Goal: Task Accomplishment & Management: Use online tool/utility

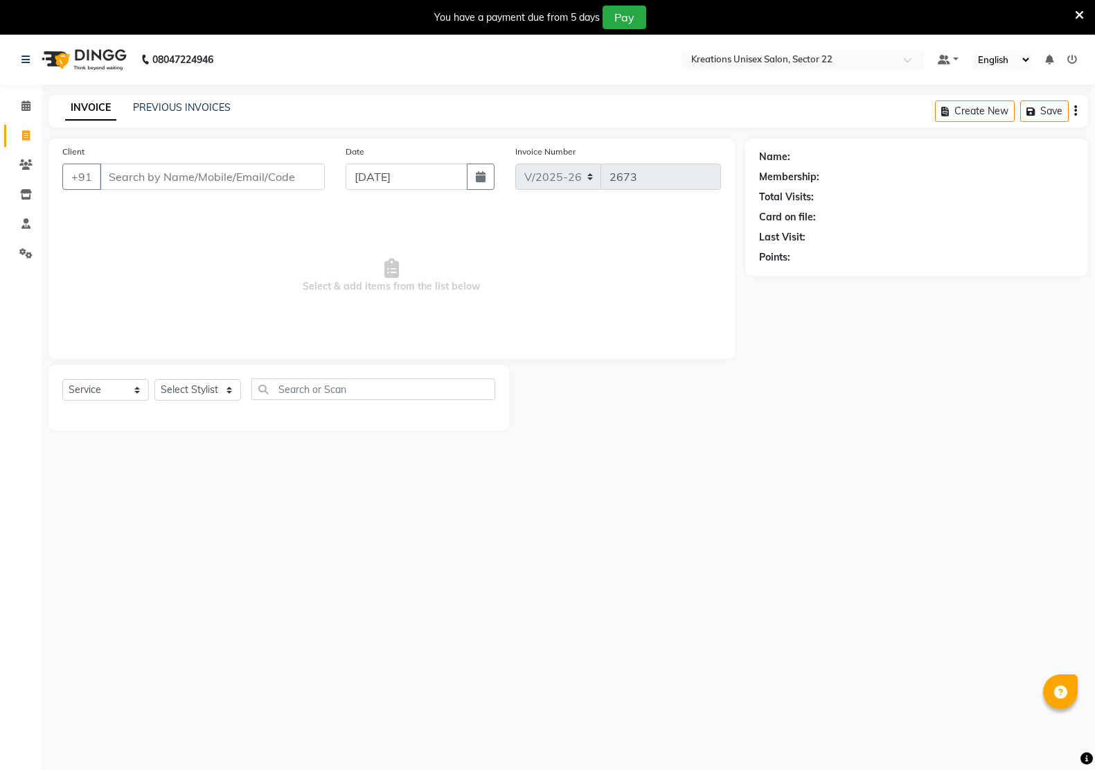
select select "6170"
select select "service"
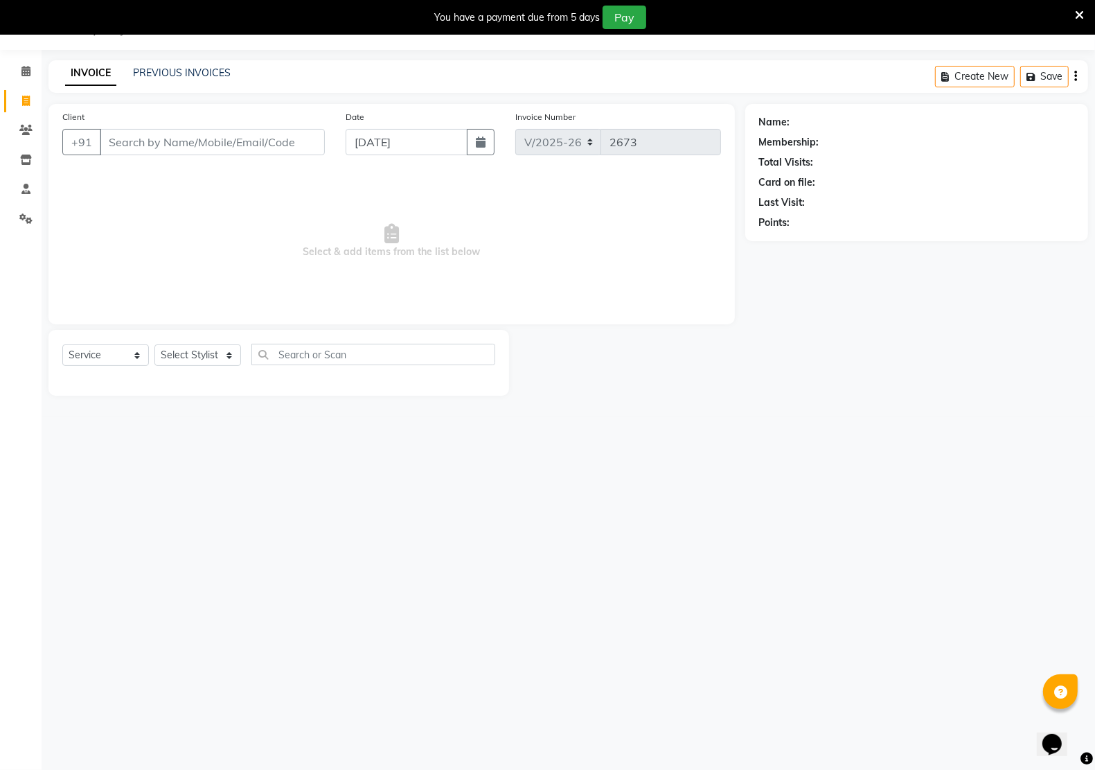
select select "87945"
click at [154, 344] on select "Select Stylist AMAN Hidayat Jeet Manager Jitender Kapil Kavita Manager Malik Kh…" at bounding box center [197, 354] width 87 height 21
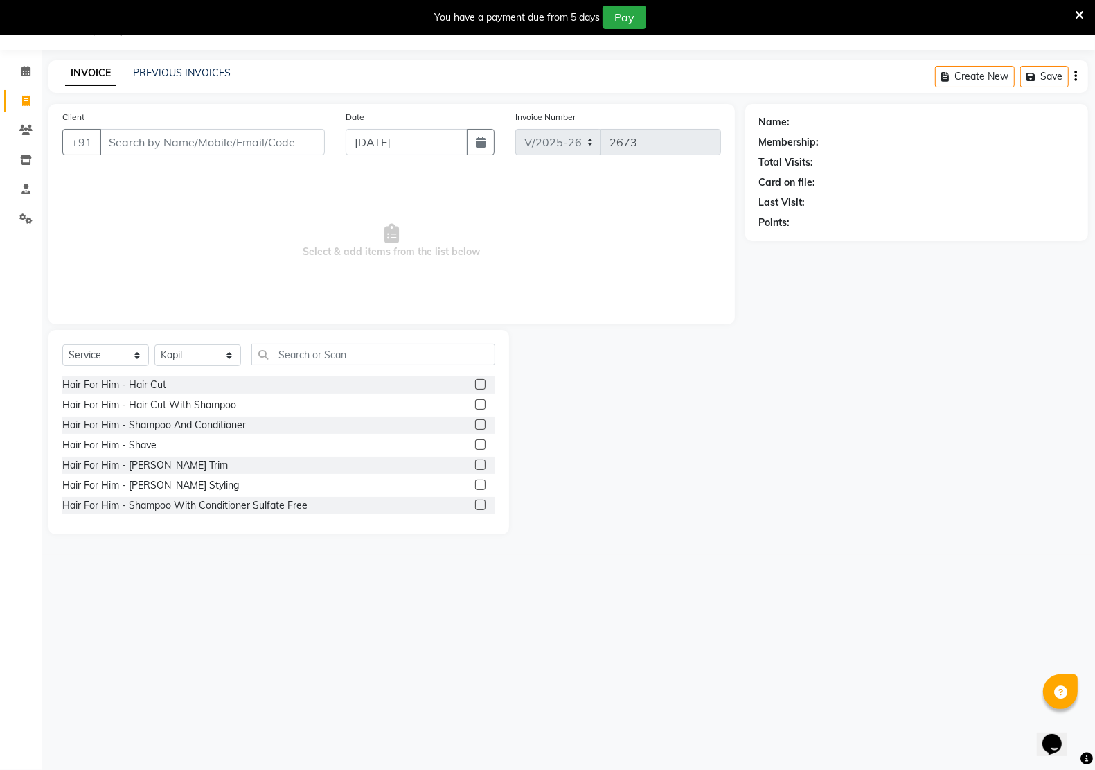
drag, startPoint x: 145, startPoint y: 465, endPoint x: 423, endPoint y: 343, distance: 303.0
click at [153, 463] on div "Hair For Him - Beard Trim" at bounding box center [145, 465] width 166 height 15
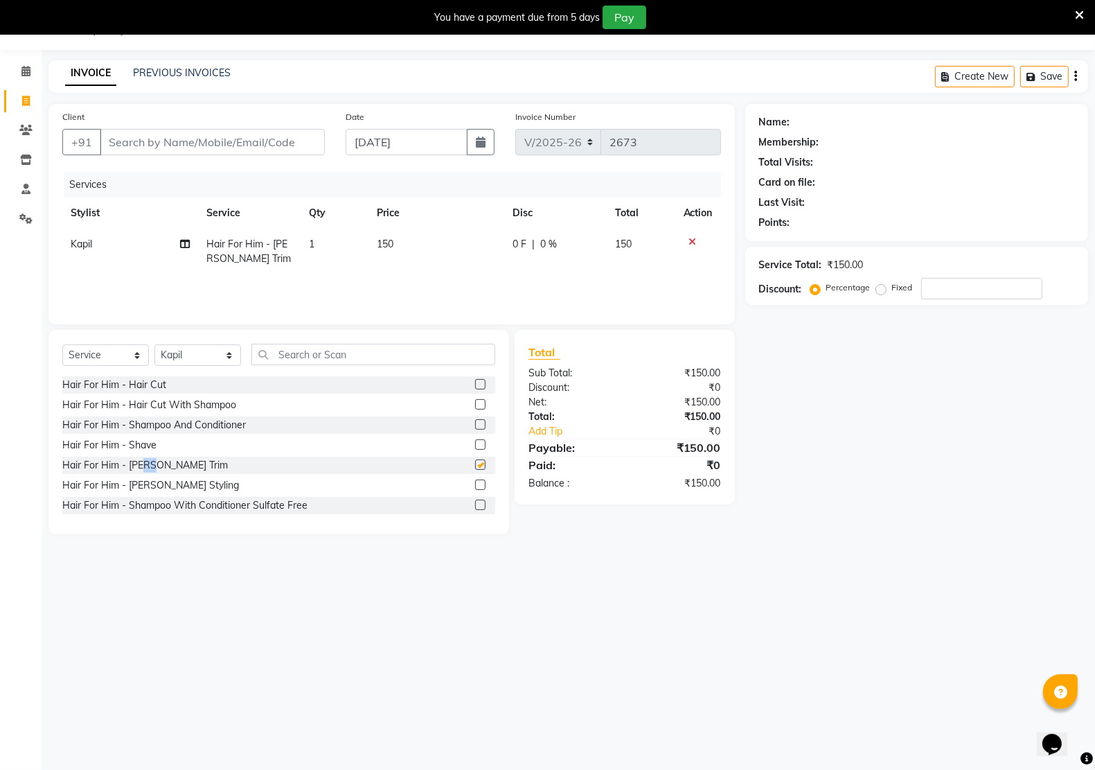
checkbox input "false"
click at [149, 145] on input "Client" at bounding box center [212, 142] width 225 height 26
click at [168, 143] on input "Client" at bounding box center [212, 142] width 225 height 26
type input "8"
type input "0"
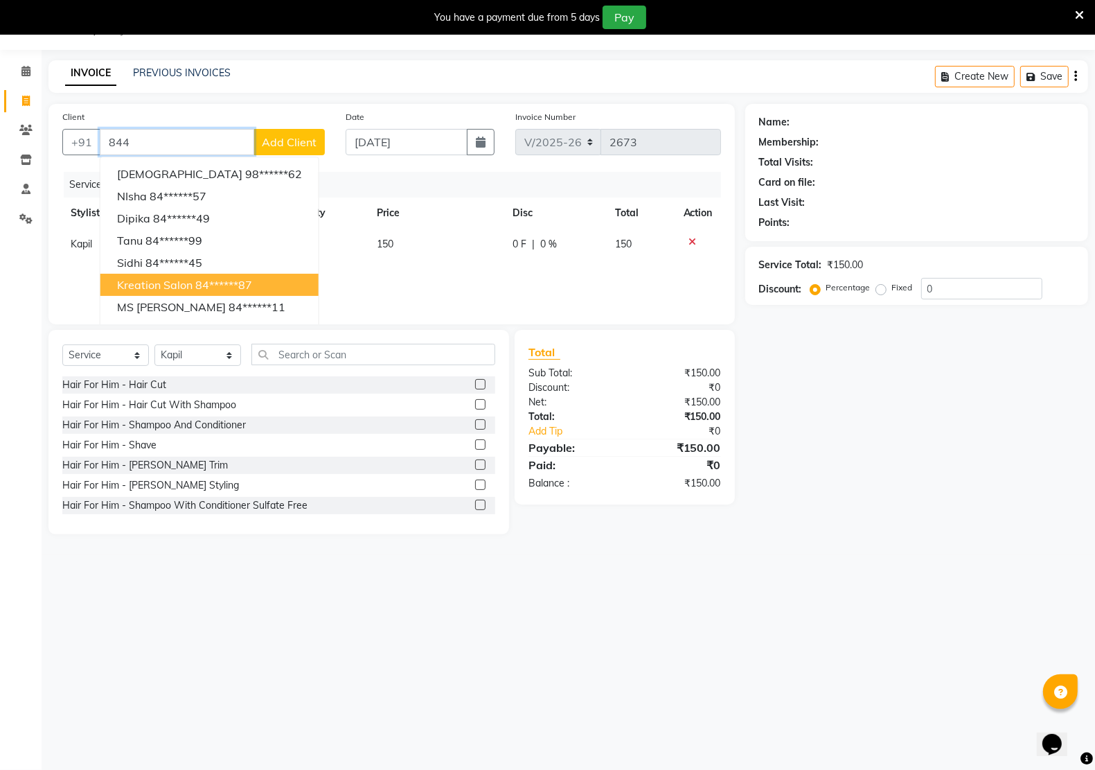
click at [168, 283] on span "kreation salon" at bounding box center [155, 285] width 76 height 14
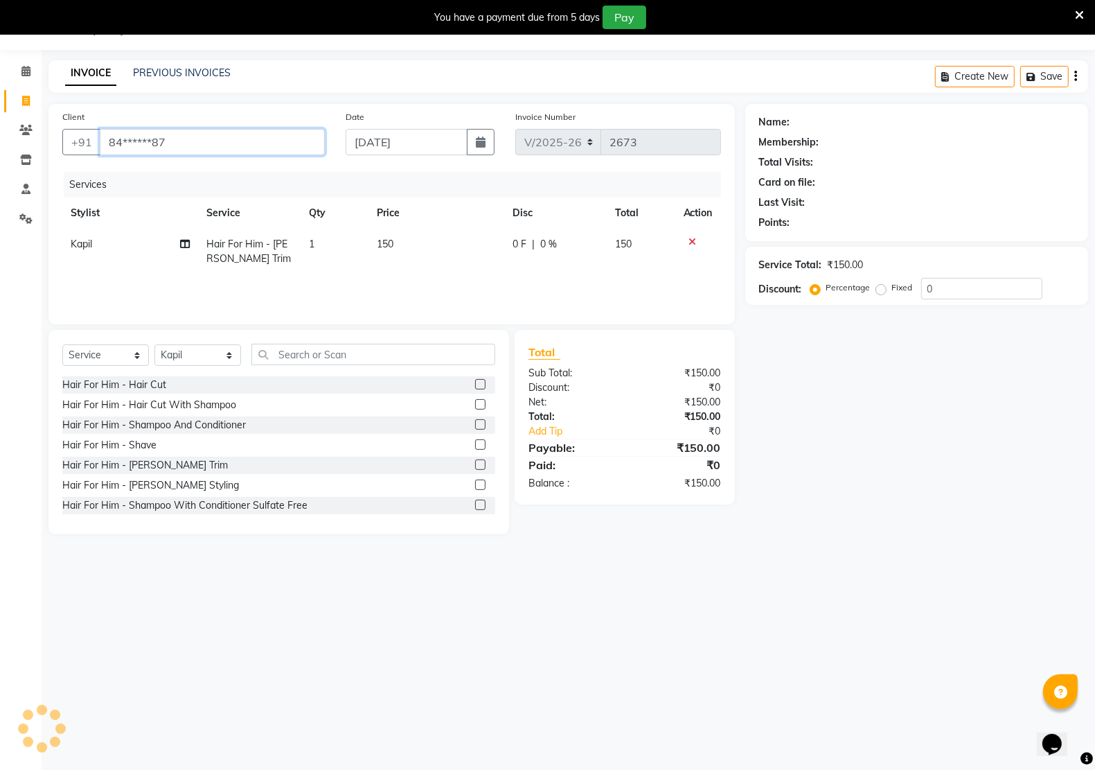
type input "84******87"
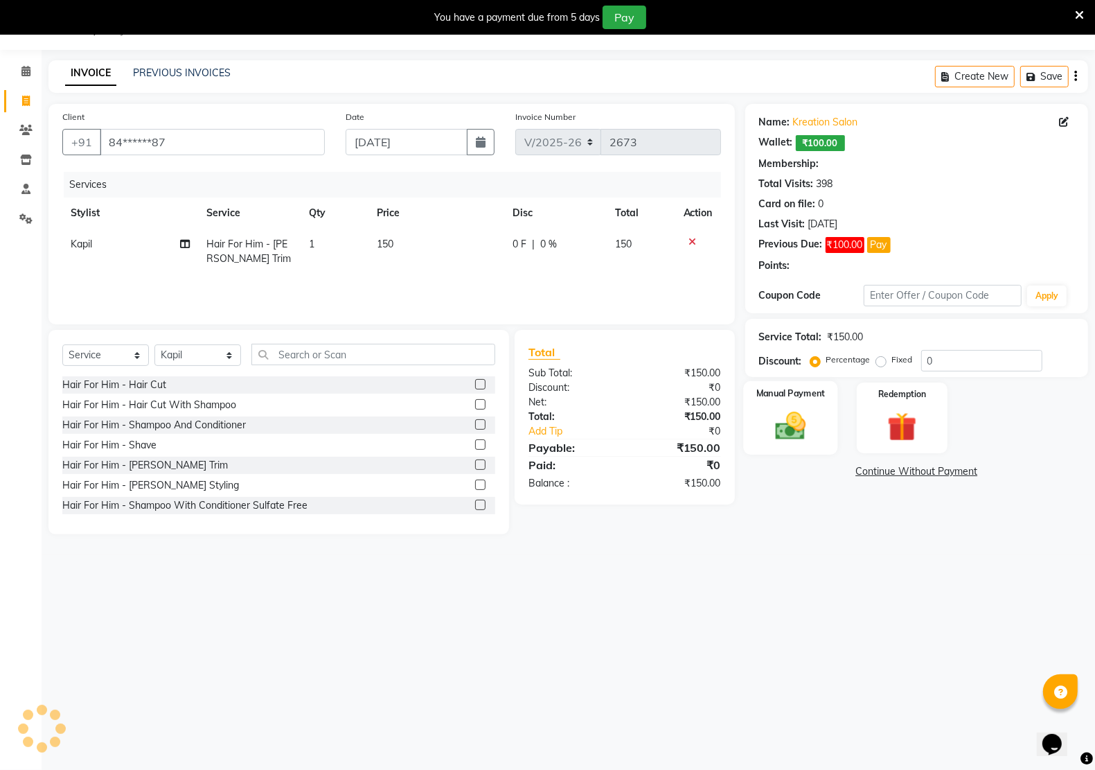
click at [783, 430] on img at bounding box center [790, 425] width 49 height 35
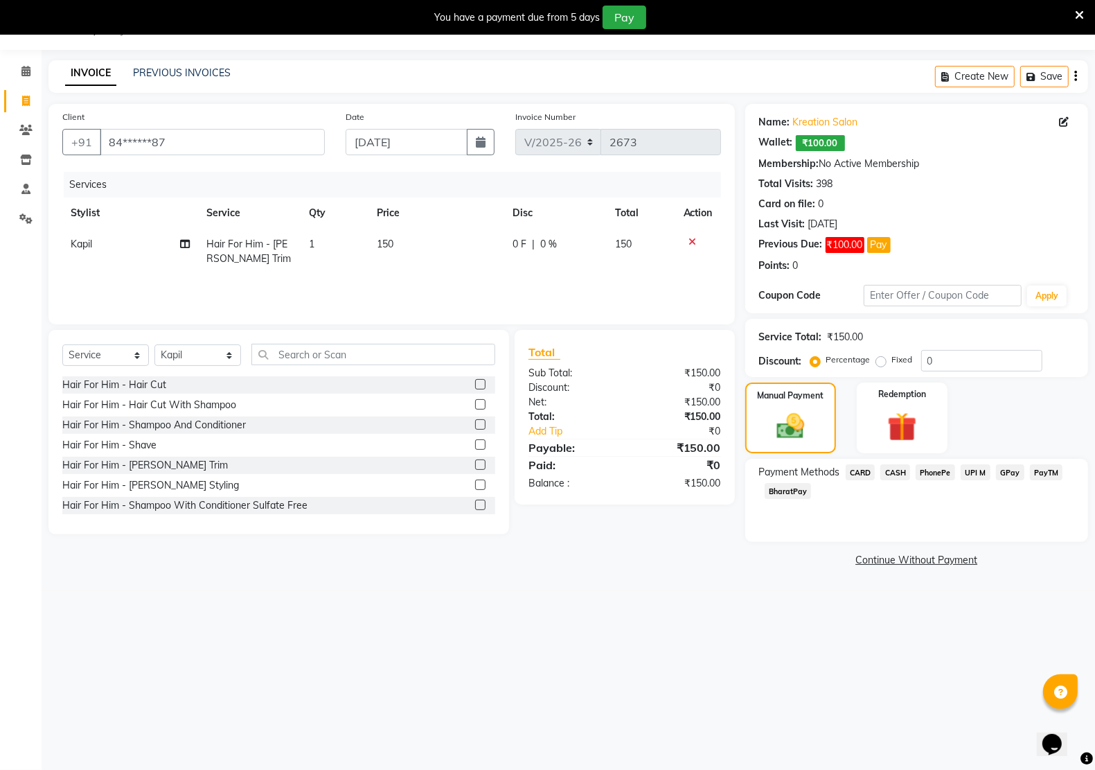
click at [894, 470] on span "CASH" at bounding box center [895, 472] width 30 height 16
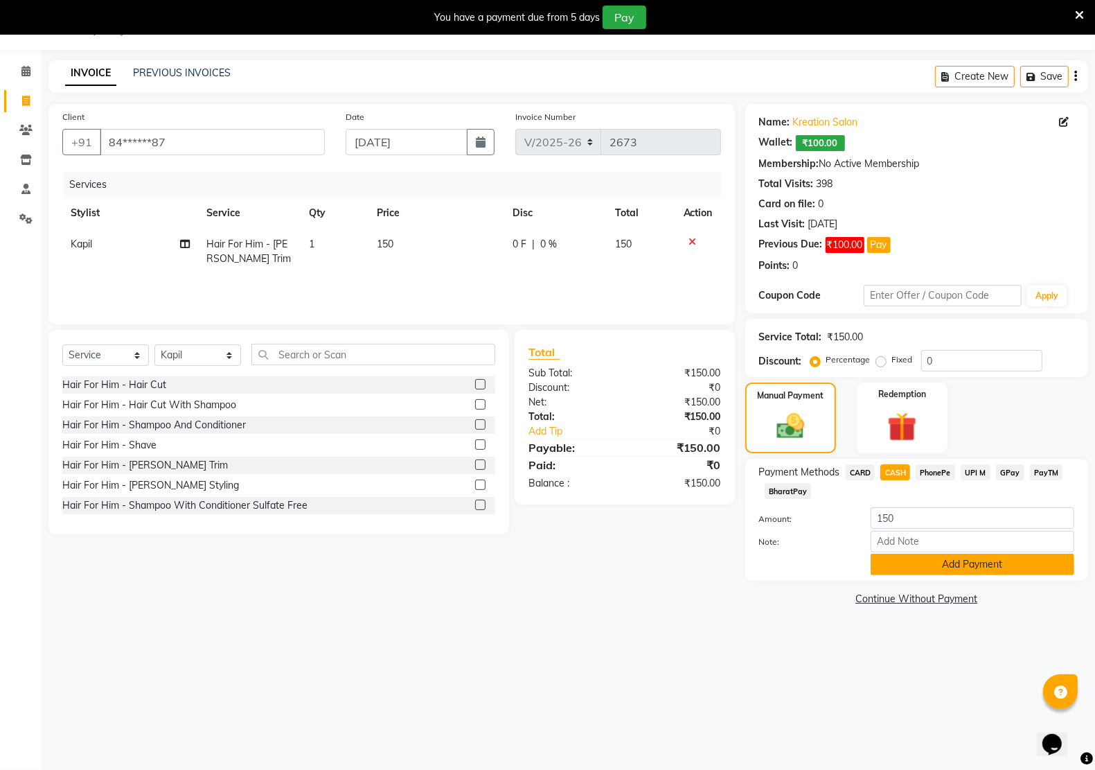
click at [887, 558] on button "Add Payment" at bounding box center [973, 563] width 204 height 21
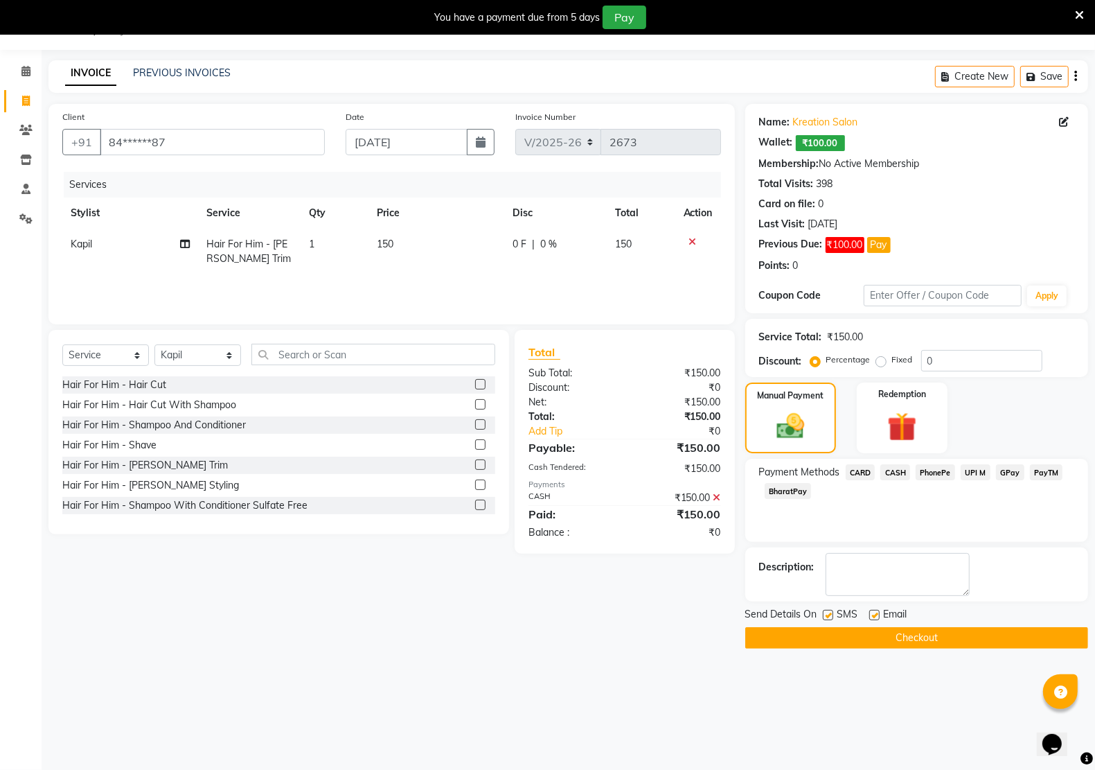
click at [824, 617] on label at bounding box center [828, 615] width 10 height 10
click at [824, 617] on input "checkbox" at bounding box center [827, 615] width 9 height 9
checkbox input "false"
click at [876, 614] on label at bounding box center [874, 615] width 10 height 10
click at [876, 614] on input "checkbox" at bounding box center [873, 615] width 9 height 9
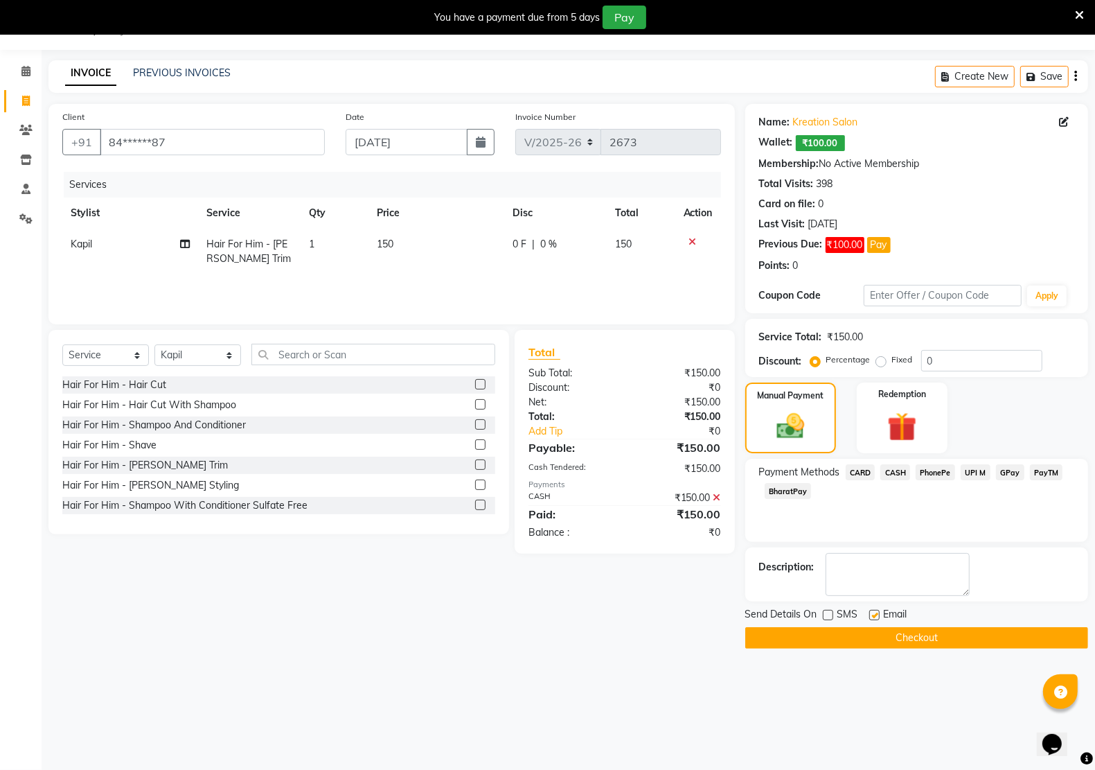
checkbox input "false"
click at [855, 635] on button "Checkout" at bounding box center [916, 637] width 343 height 21
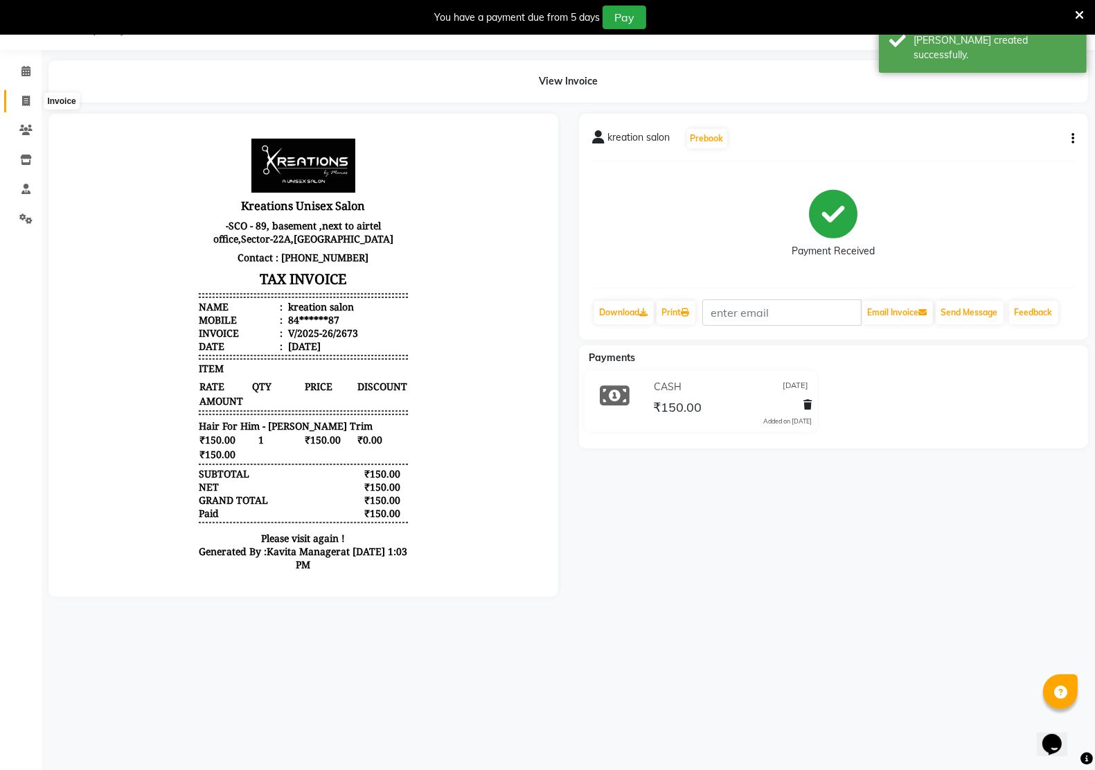
click at [22, 99] on icon at bounding box center [26, 101] width 8 height 10
select select "service"
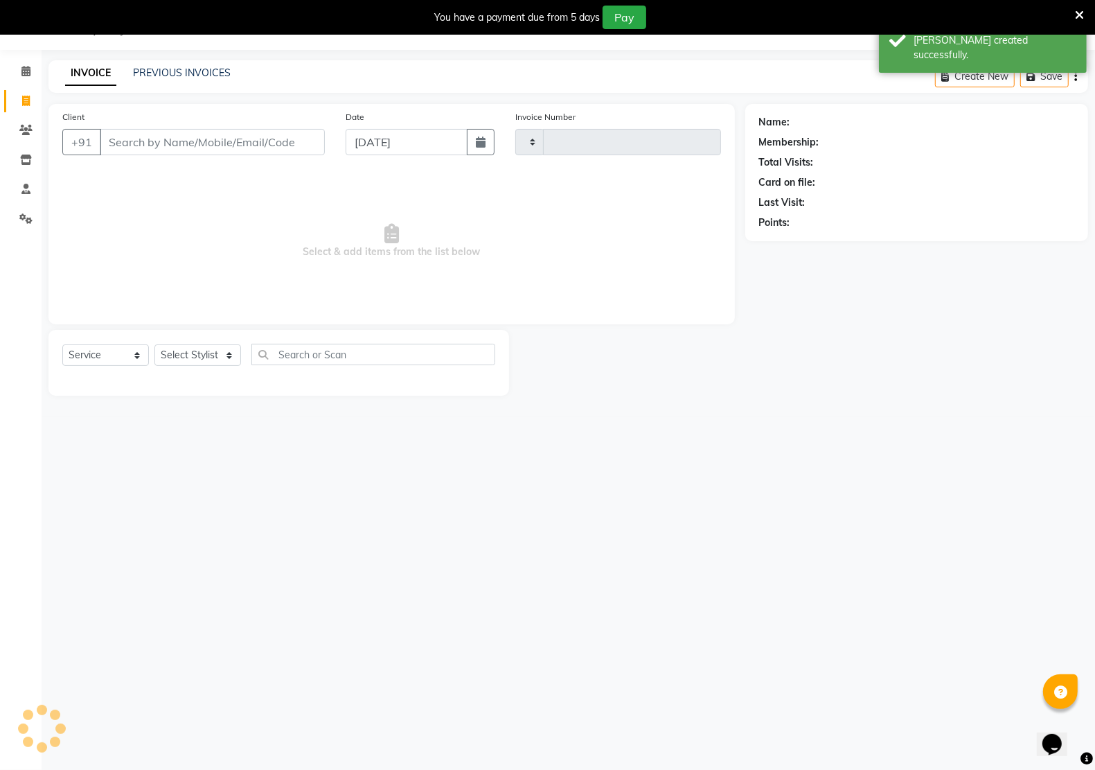
type input "2674"
select select "6170"
click at [213, 146] on input "Client" at bounding box center [212, 142] width 225 height 26
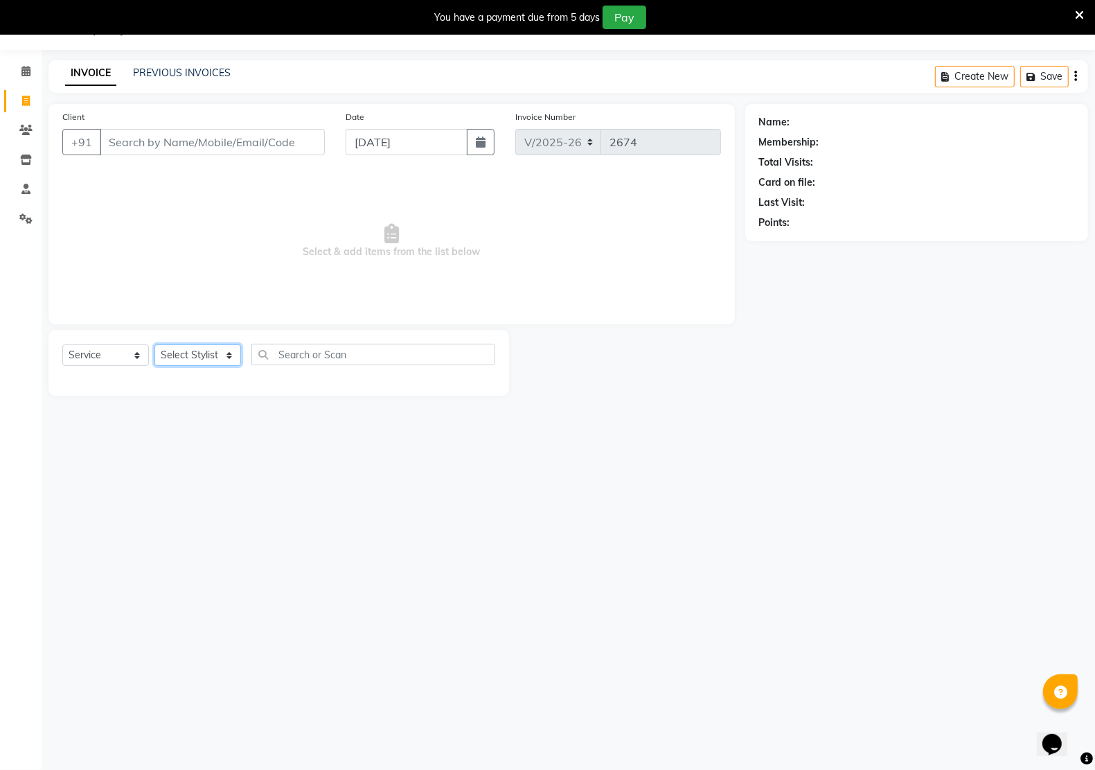
click at [205, 357] on select "Select Stylist AMAN Hidayat Jeet Manager Jitender Kapil Kavita Manager Malik Kh…" at bounding box center [197, 354] width 87 height 21
select select "88231"
click at [154, 344] on select "Select Stylist AMAN Hidayat Jeet Manager Jitender Kapil Kavita Manager Malik Kh…" at bounding box center [197, 354] width 87 height 21
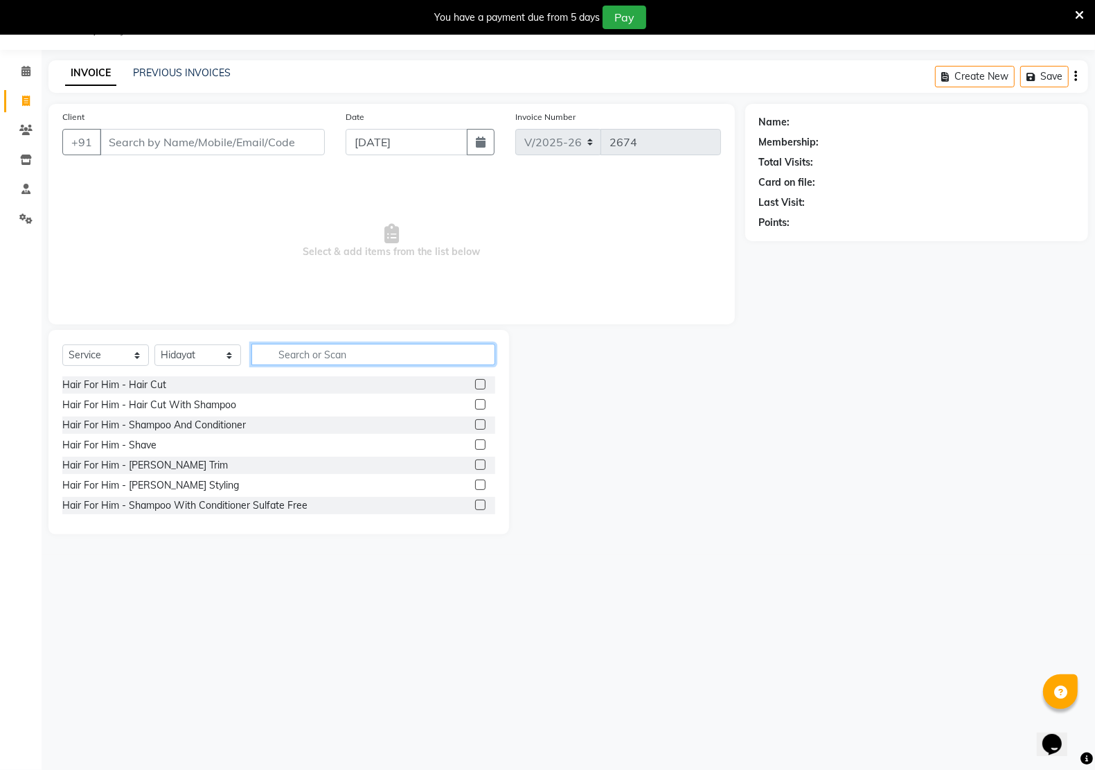
click at [344, 351] on input "text" at bounding box center [373, 354] width 244 height 21
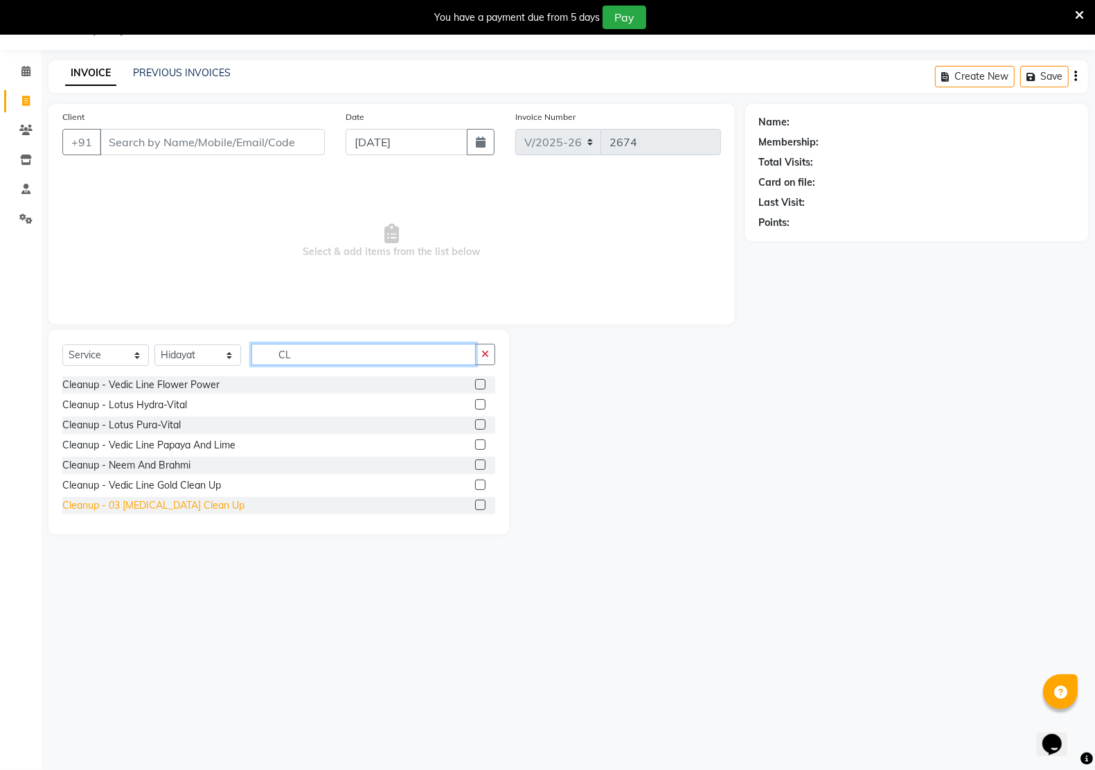
type input "CL"
click at [125, 501] on div "Cleanup - 03 Whitening Clean Up" at bounding box center [153, 505] width 182 height 15
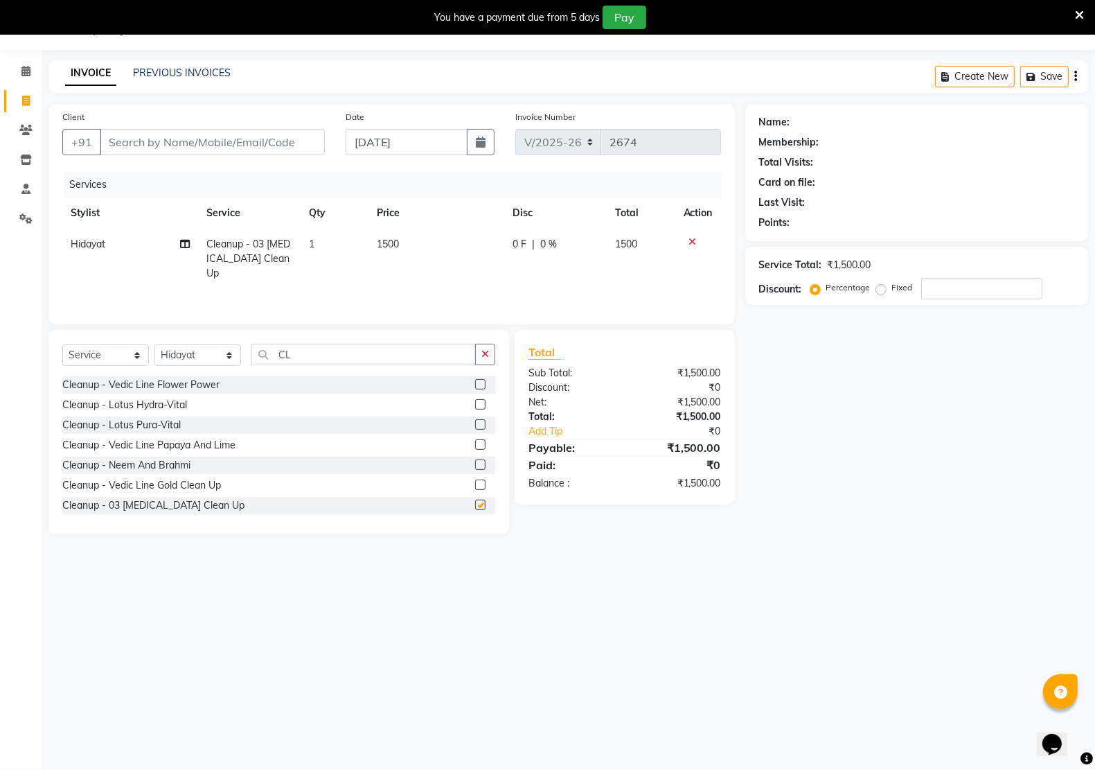
checkbox input "false"
click at [431, 247] on td "1500" at bounding box center [437, 259] width 136 height 60
select select "88231"
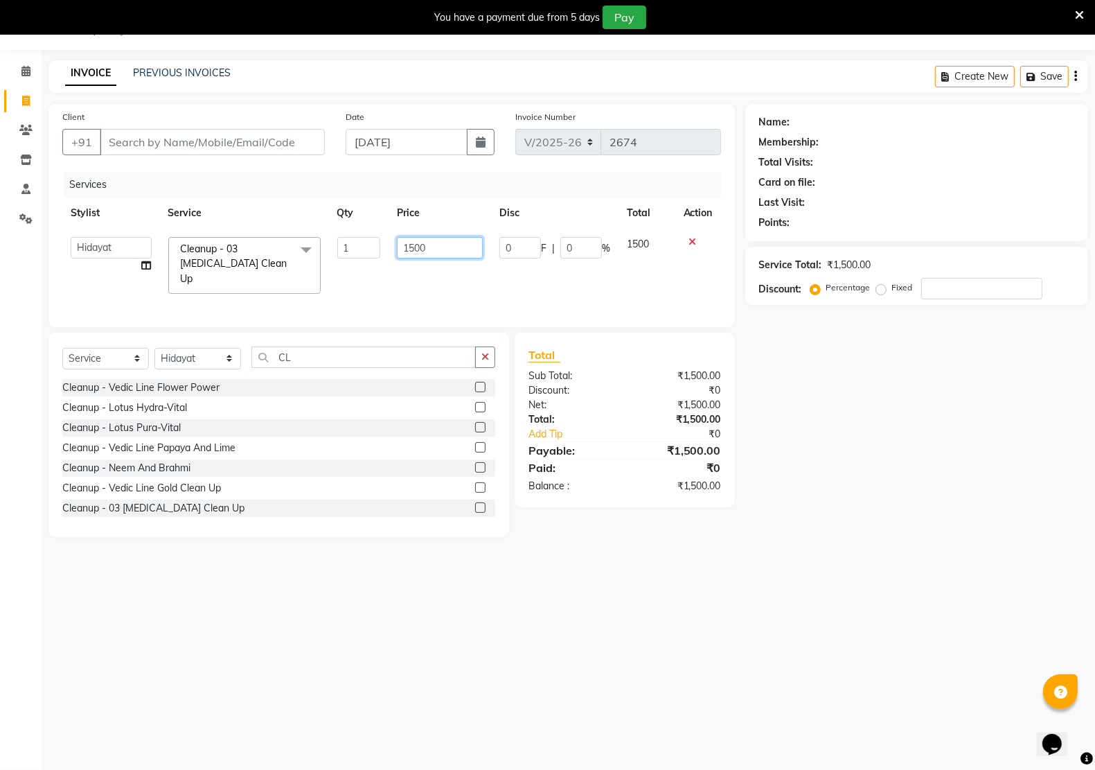
drag, startPoint x: 468, startPoint y: 242, endPoint x: 379, endPoint y: 237, distance: 89.5
click at [381, 237] on tr "AMAN Hidayat Jeet Manager Jitender Kapil Kavita Manager Malik Khan Manas Sir pu…" at bounding box center [391, 265] width 659 height 73
type input "1300"
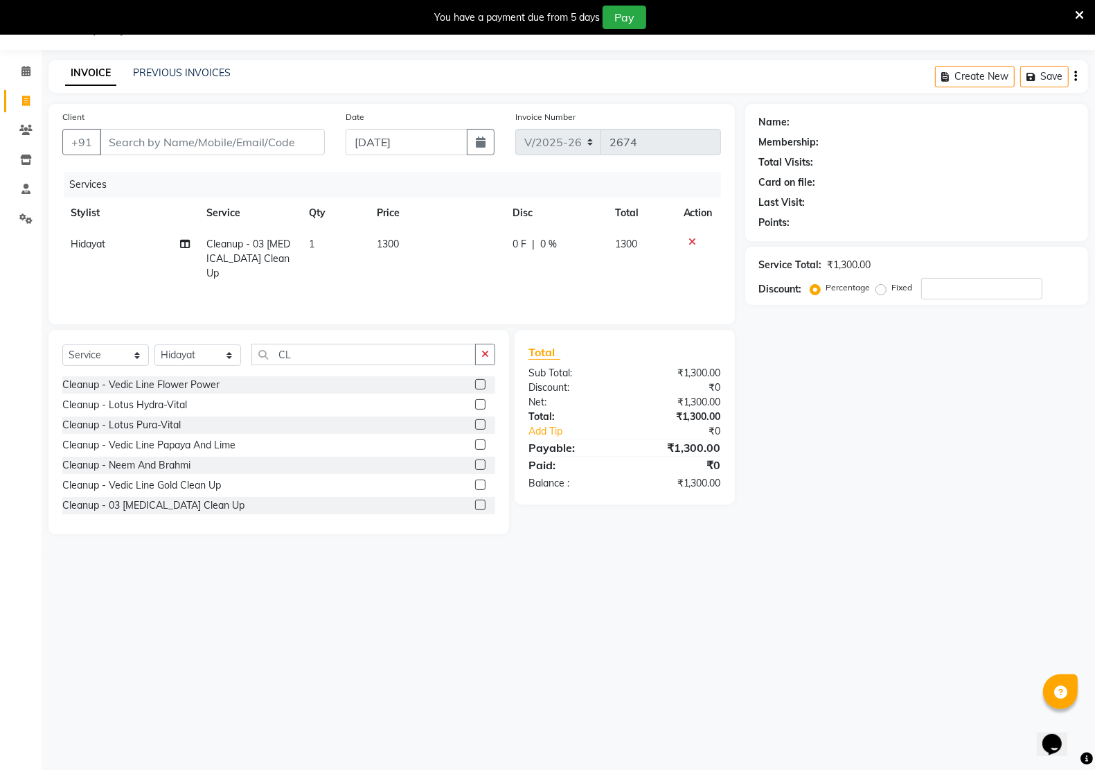
click at [390, 497] on div "Cleanup - 03 Whitening Clean Up" at bounding box center [278, 505] width 433 height 17
click at [482, 355] on icon "button" at bounding box center [485, 354] width 8 height 10
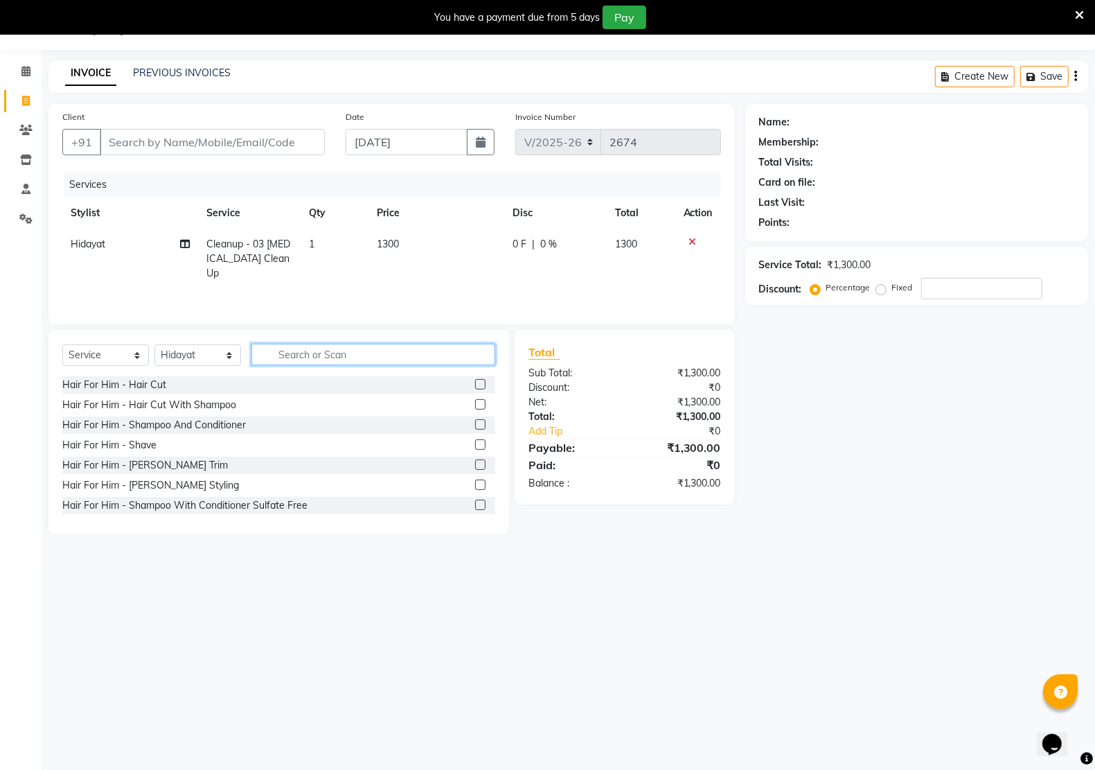
type input "O"
click at [139, 391] on div "Hair For Him - Hair Cut" at bounding box center [114, 385] width 104 height 15
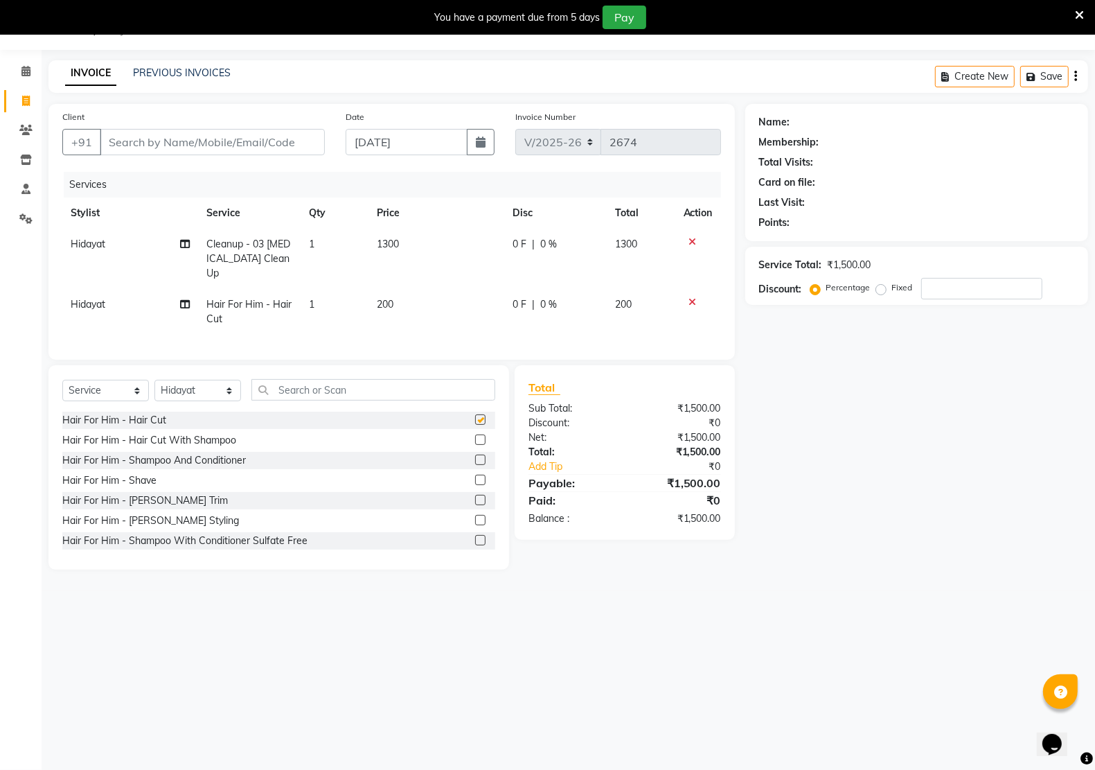
checkbox input "false"
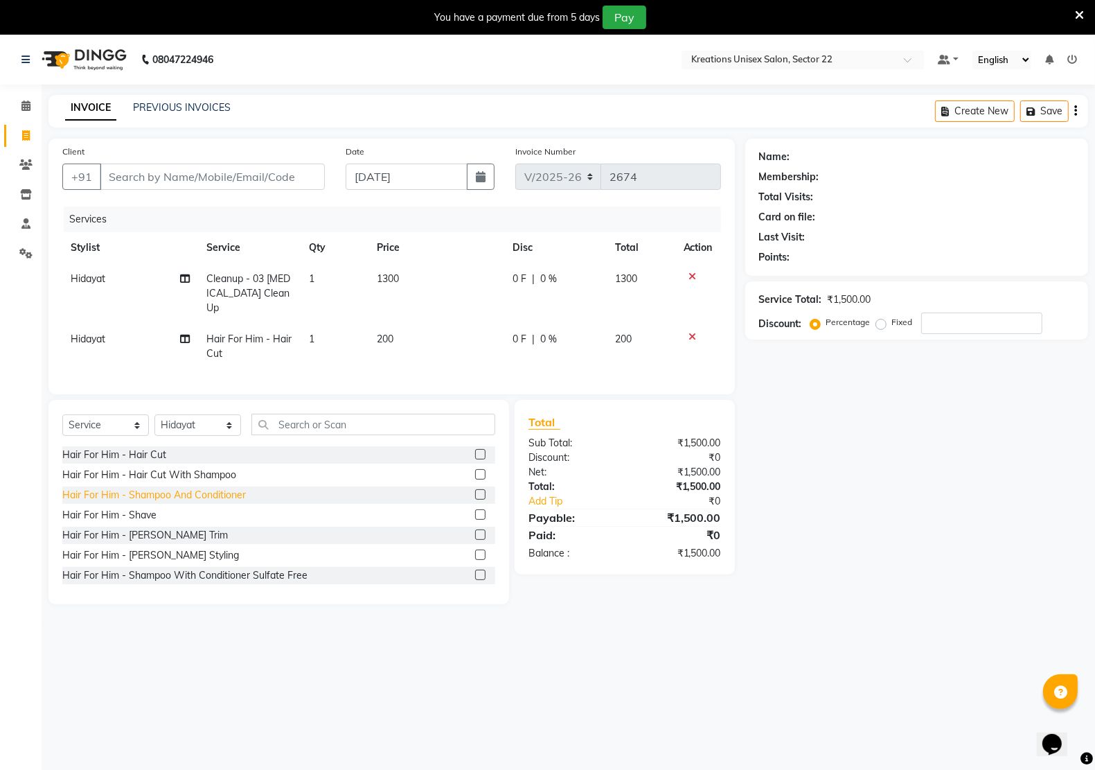
click at [182, 493] on div "Hair For Him - Shampoo And Conditioner" at bounding box center [154, 495] width 184 height 15
checkbox input "false"
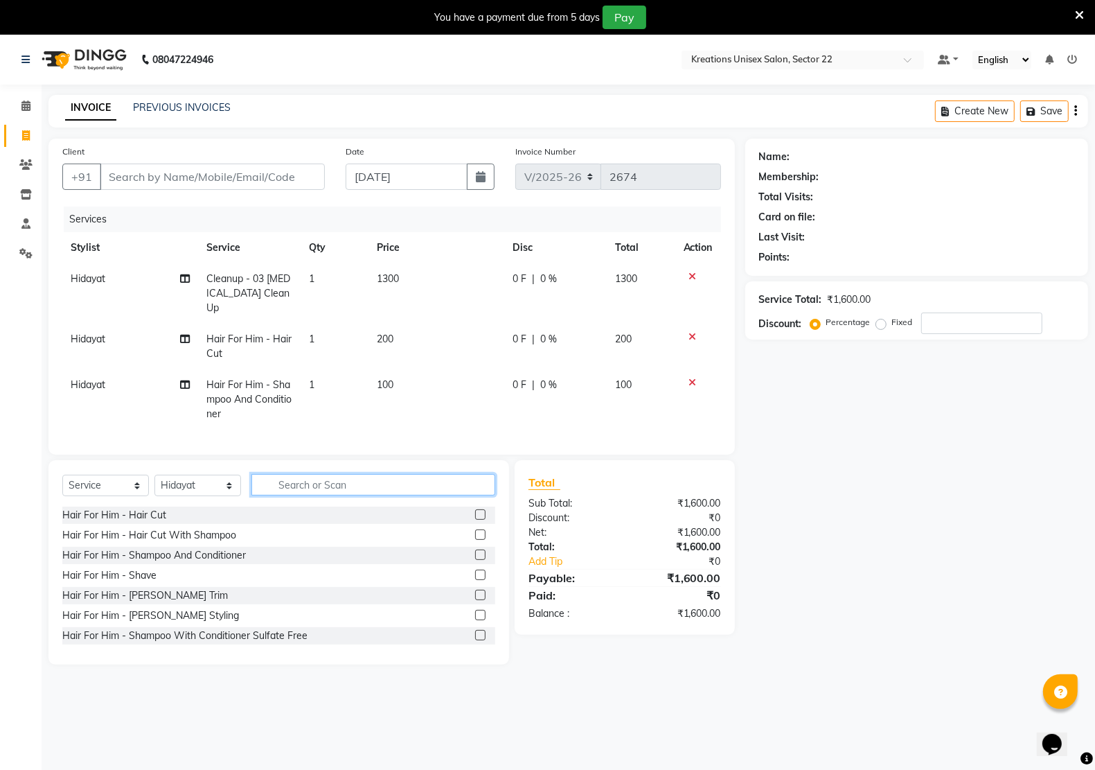
click at [344, 480] on input "text" at bounding box center [373, 484] width 244 height 21
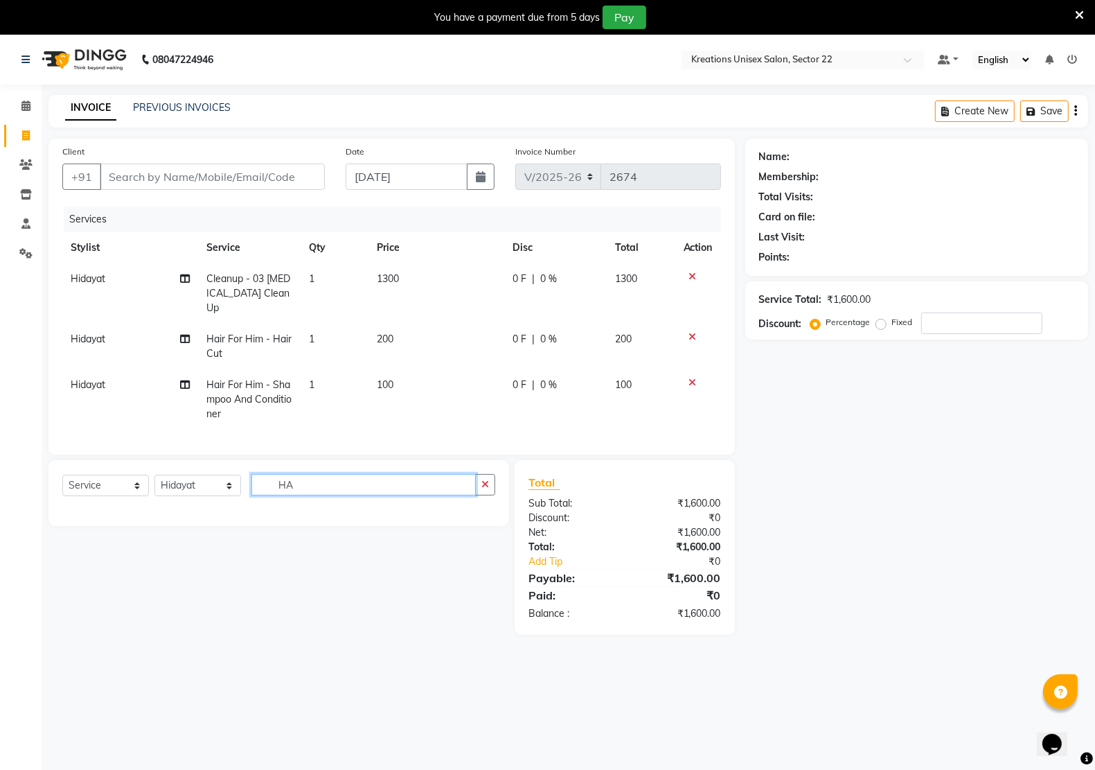
type input "H"
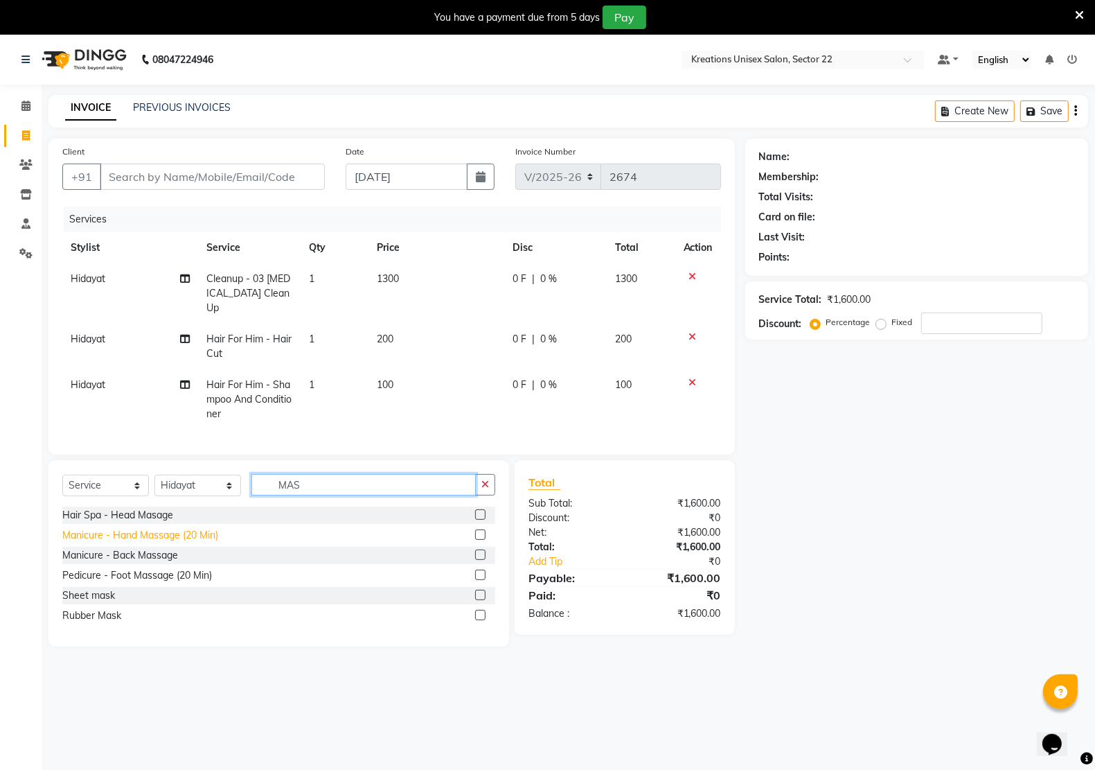
type input "MAS"
click at [180, 533] on div "Manicure - Hand Massage (20 Min)" at bounding box center [140, 535] width 156 height 15
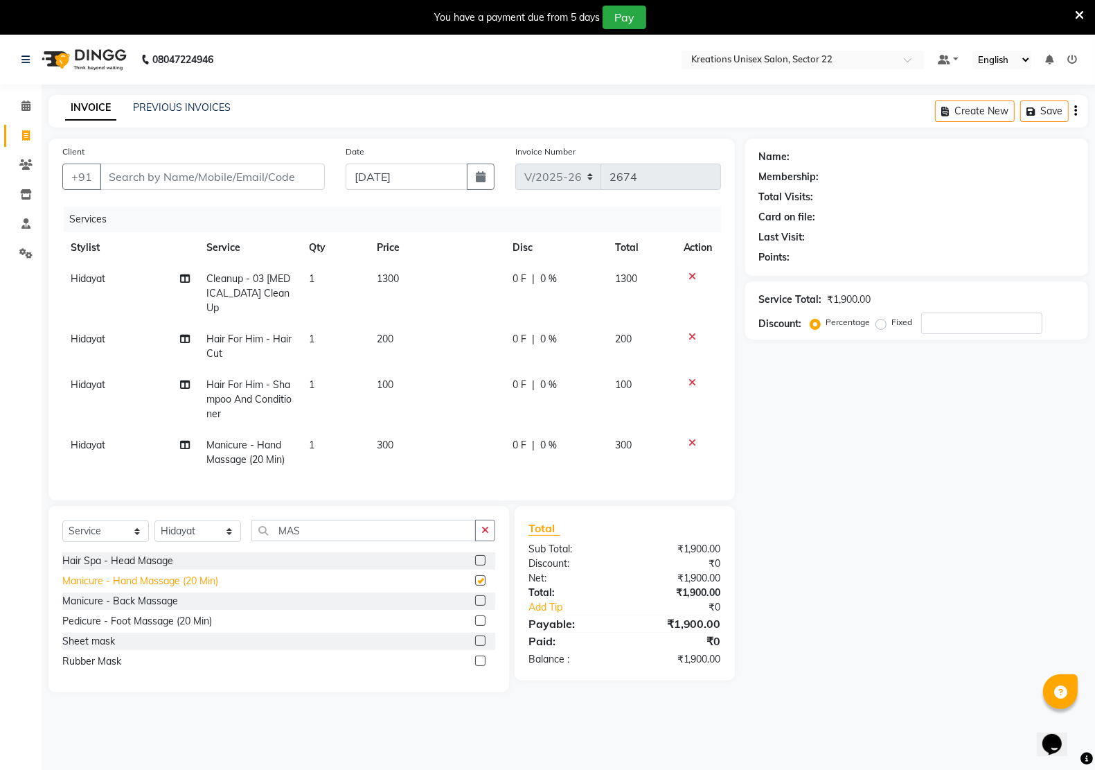
checkbox input "false"
click at [100, 438] on span "Hidayat" at bounding box center [88, 444] width 35 height 12
select select "88231"
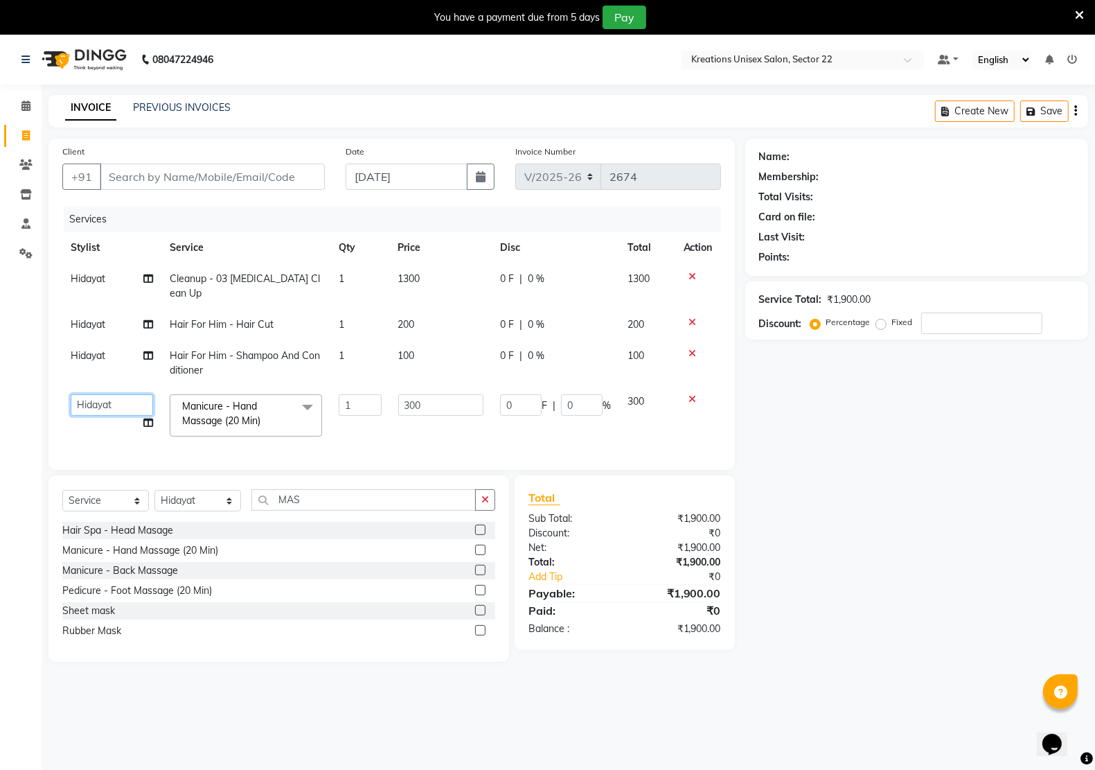
click at [118, 394] on select "AMAN Hidayat Jeet Manager Jitender Kapil Kavita Manager Malik Khan Manas Sir pu…" at bounding box center [112, 404] width 82 height 21
select select "65998"
click at [116, 394] on select "AMAN Hidayat Jeet Manager Jitender Kapil Kavita Manager Malik Khan Manas Sir pu…" at bounding box center [112, 404] width 82 height 21
select select "81478"
drag, startPoint x: 840, startPoint y: 531, endPoint x: 835, endPoint y: 537, distance: 7.4
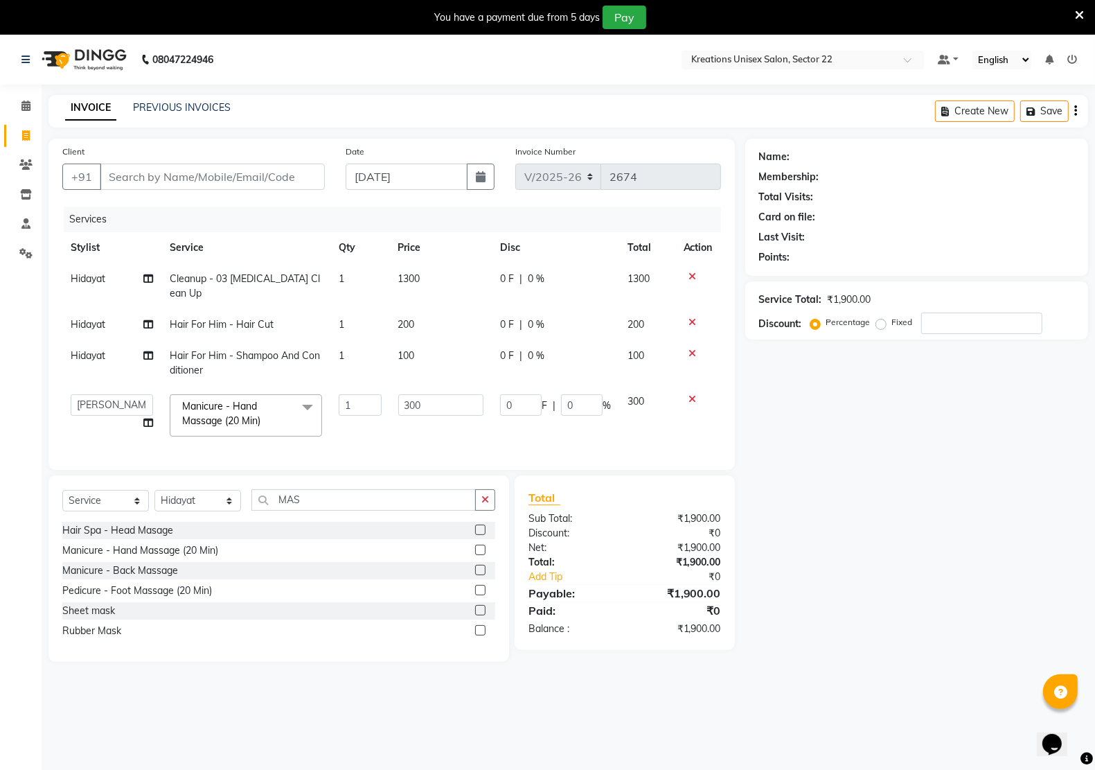
click at [836, 537] on div "Name: Membership: Total Visits: Card on file: Last Visit: Points: Service Total…" at bounding box center [921, 400] width 353 height 523
click at [833, 537] on div "Name: Membership: Total Visits: Card on file: Last Visit: Points: Service Total…" at bounding box center [921, 400] width 353 height 523
click at [258, 182] on input "Client" at bounding box center [212, 176] width 225 height 26
click at [424, 279] on td "1300" at bounding box center [441, 286] width 102 height 46
select select "88231"
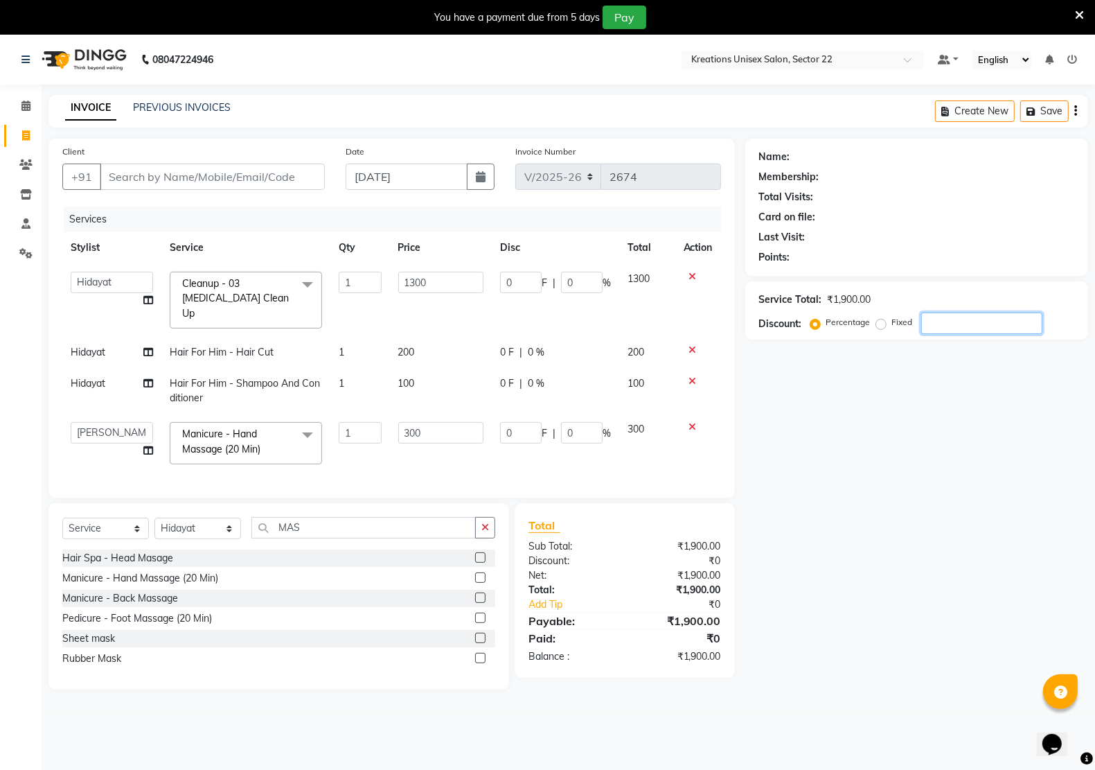
click at [997, 487] on div "Name: Membership: Total Visits: Card on file: Last Visit: Points: Service Total…" at bounding box center [921, 414] width 353 height 551
drag, startPoint x: 946, startPoint y: 369, endPoint x: 954, endPoint y: 369, distance: 7.6
click at [954, 369] on div "Name: Membership: Total Visits: Card on file: Last Visit: Points: Service Total…" at bounding box center [921, 414] width 353 height 551
click at [225, 184] on input "Client" at bounding box center [212, 176] width 225 height 26
type input "9"
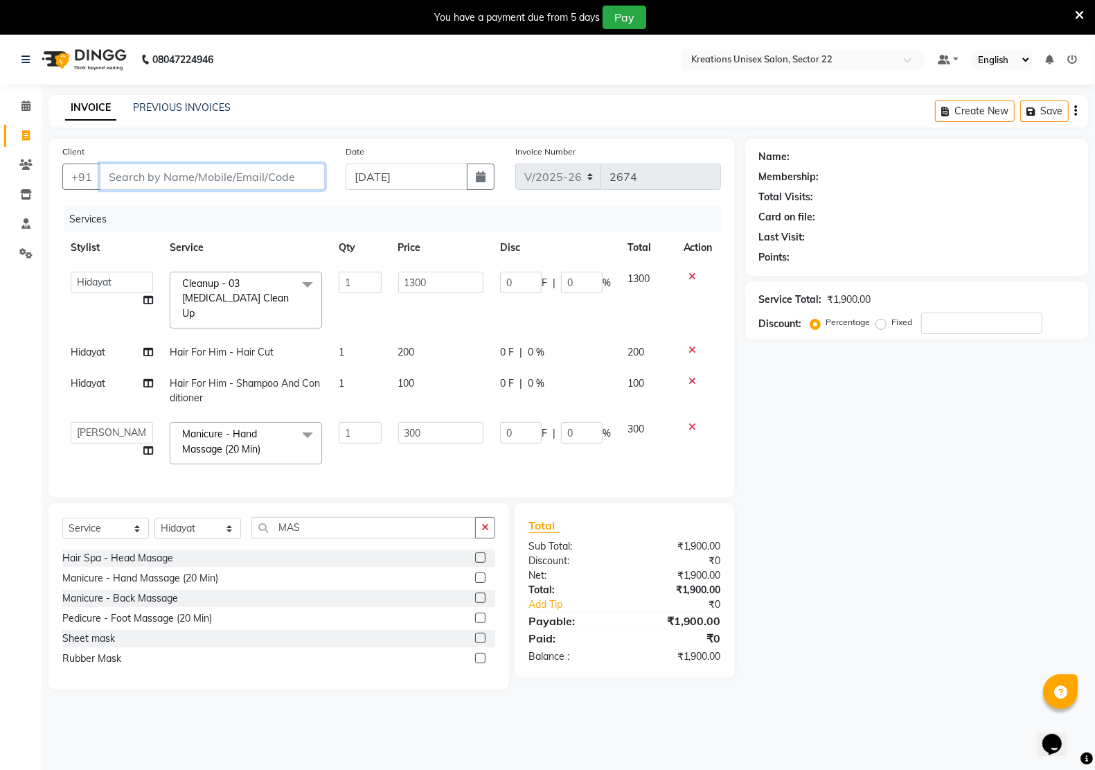
type input "0"
type input "9999152822"
click at [282, 181] on span "Add Client" at bounding box center [289, 177] width 55 height 14
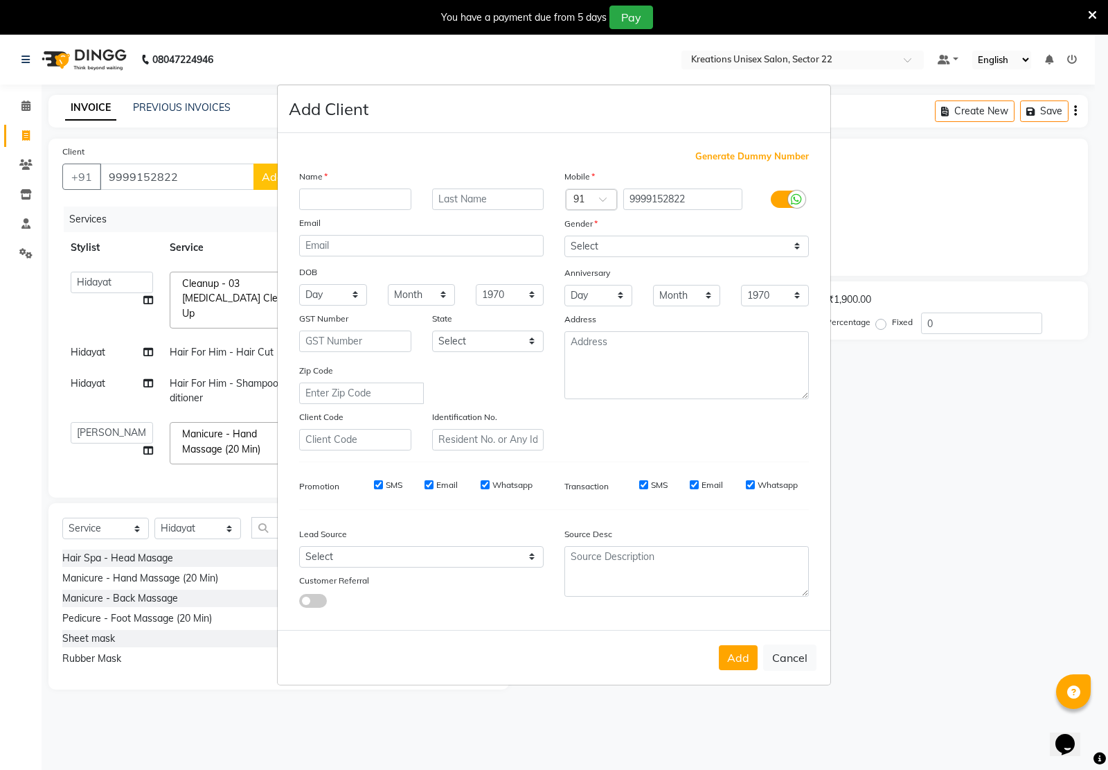
click at [397, 204] on input "text" at bounding box center [355, 198] width 112 height 21
type input "SONU YADAV"
click at [637, 248] on select "Select Male Female Other Prefer Not To Say" at bounding box center [687, 246] width 245 height 21
select select "male"
click at [565, 237] on select "Select Male Female Other Prefer Not To Say" at bounding box center [687, 246] width 245 height 21
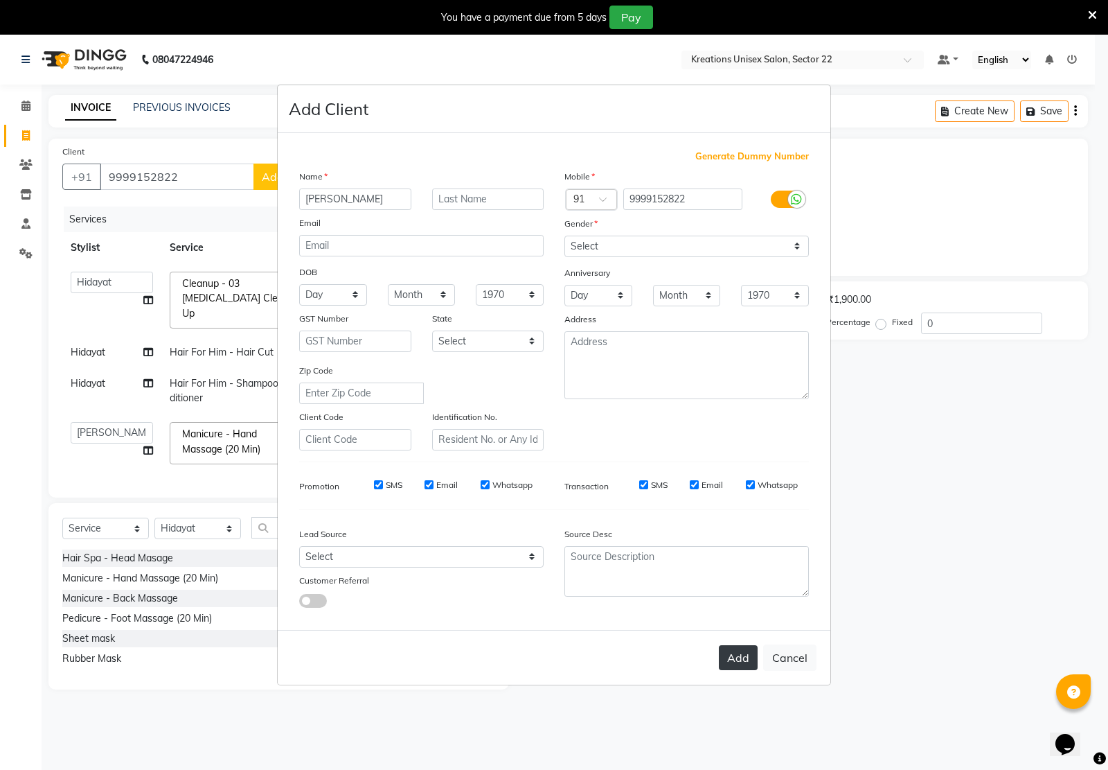
click at [740, 655] on button "Add" at bounding box center [738, 657] width 39 height 25
type input "99******22"
select select
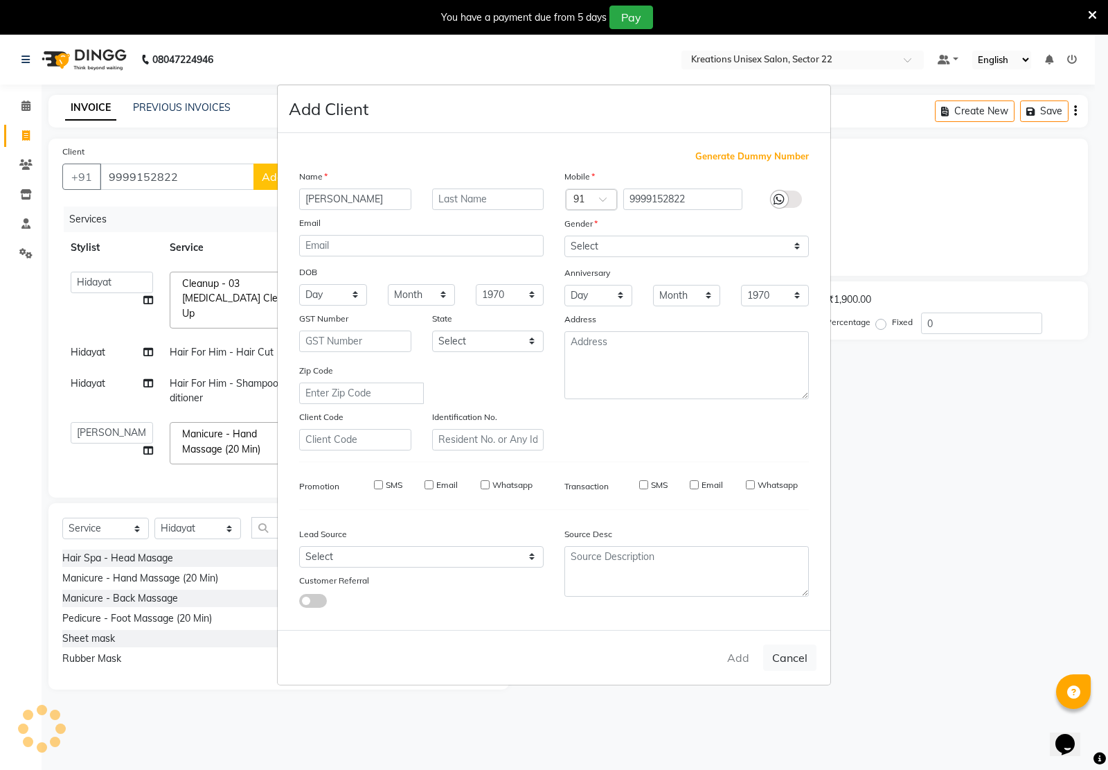
select select
checkbox input "false"
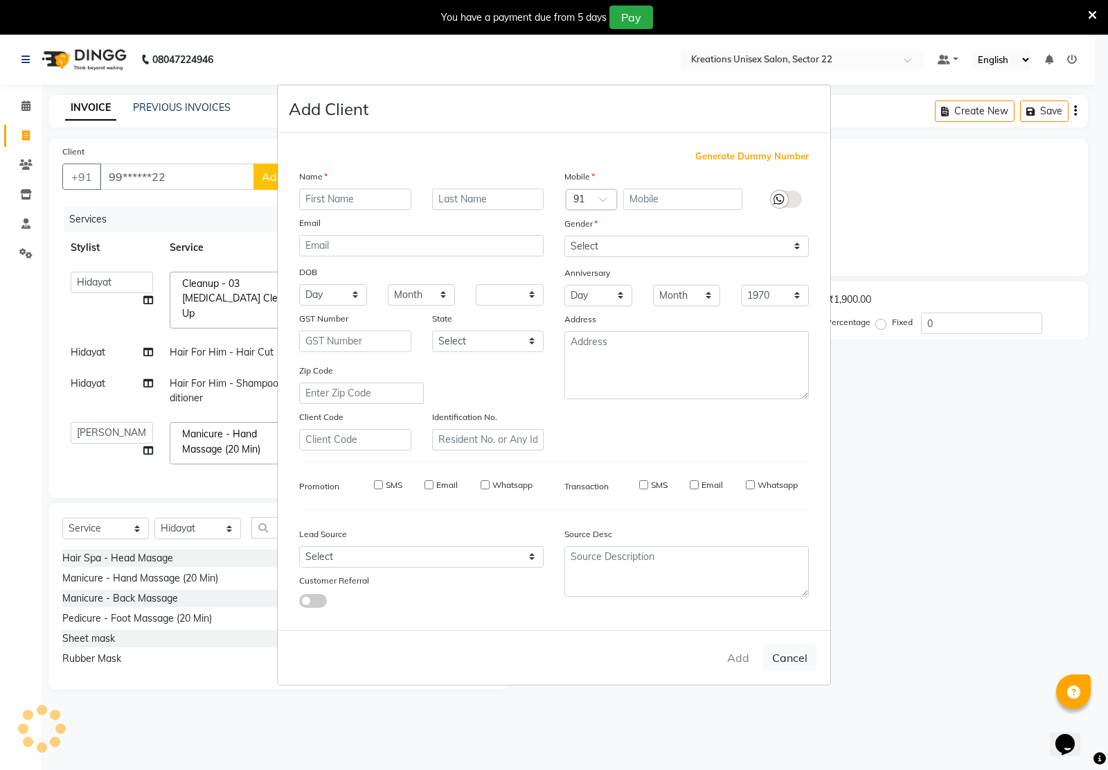
checkbox input "false"
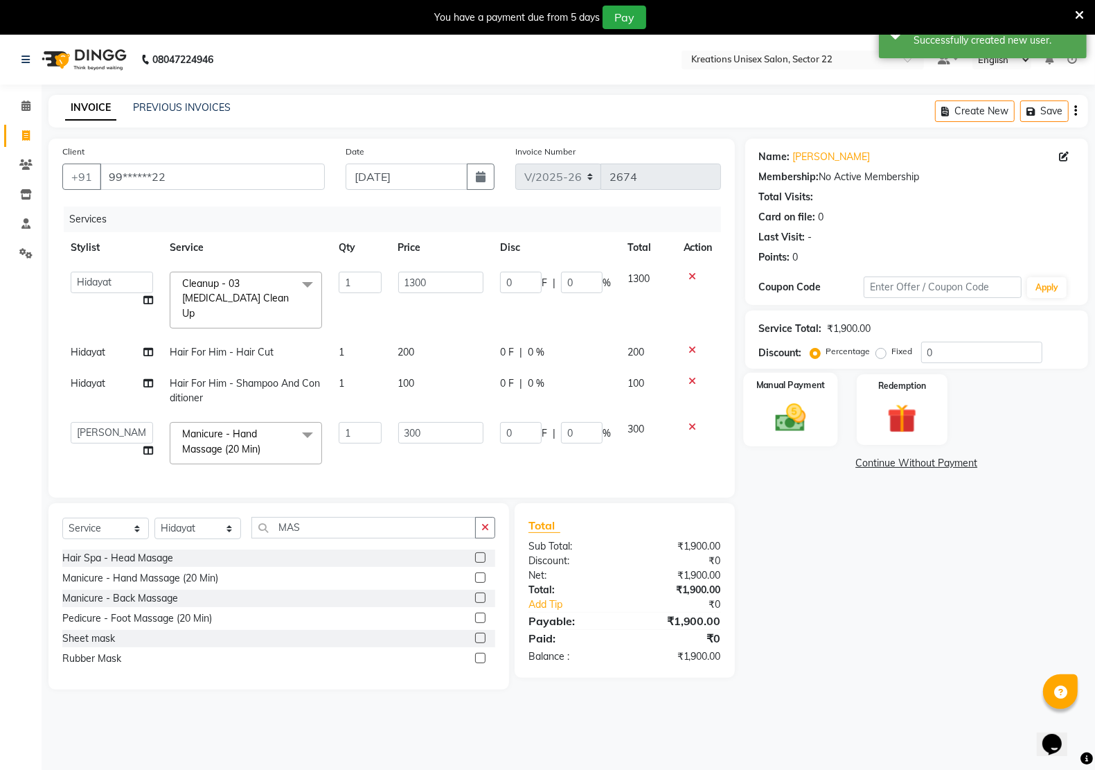
click at [784, 416] on img at bounding box center [790, 417] width 49 height 35
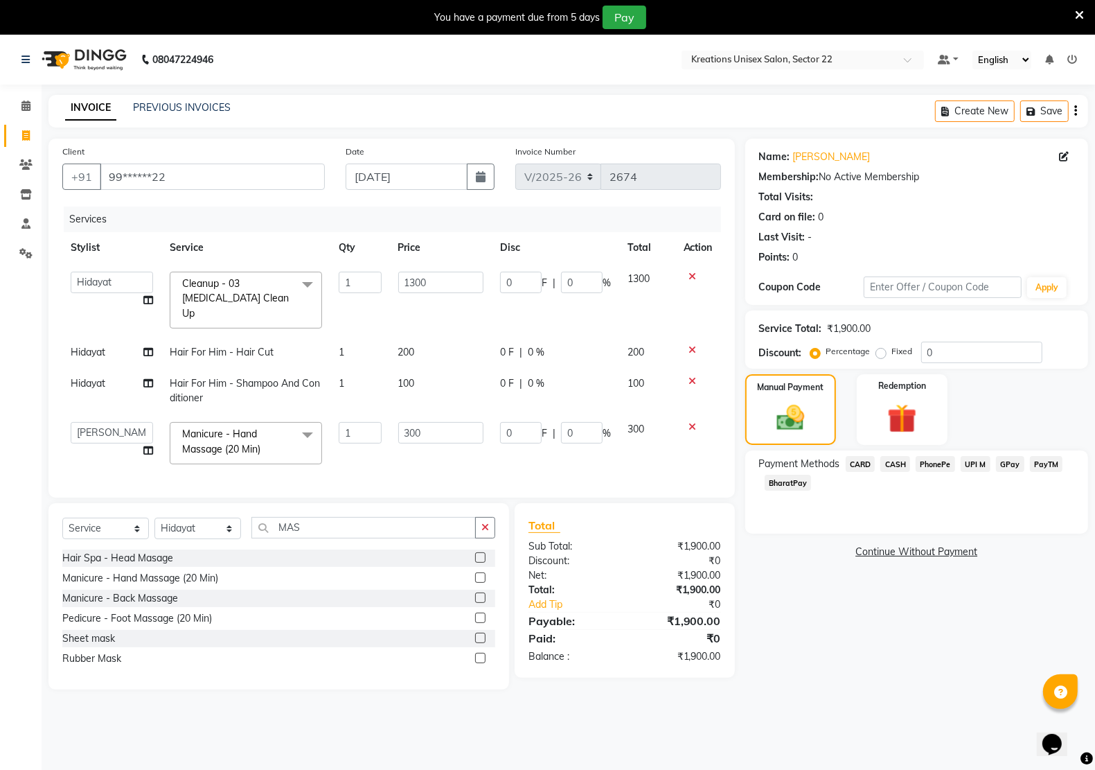
click at [972, 461] on span "UPI M" at bounding box center [976, 464] width 30 height 16
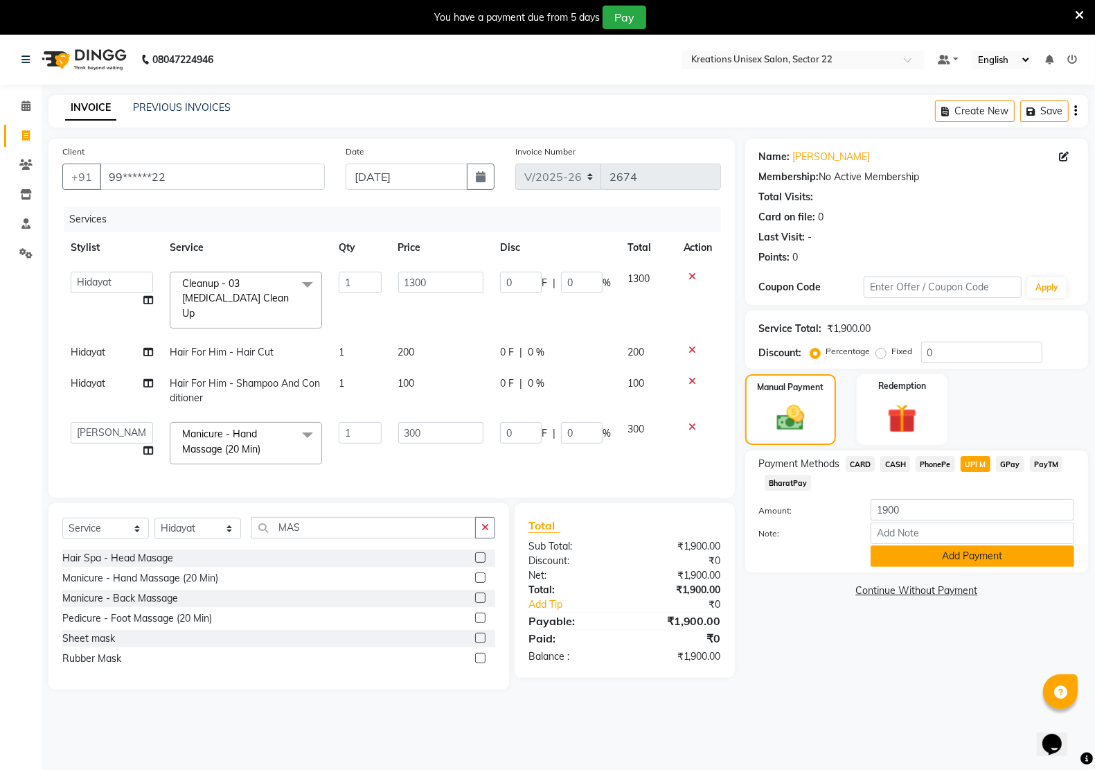
click at [939, 549] on button "Add Payment" at bounding box center [973, 555] width 204 height 21
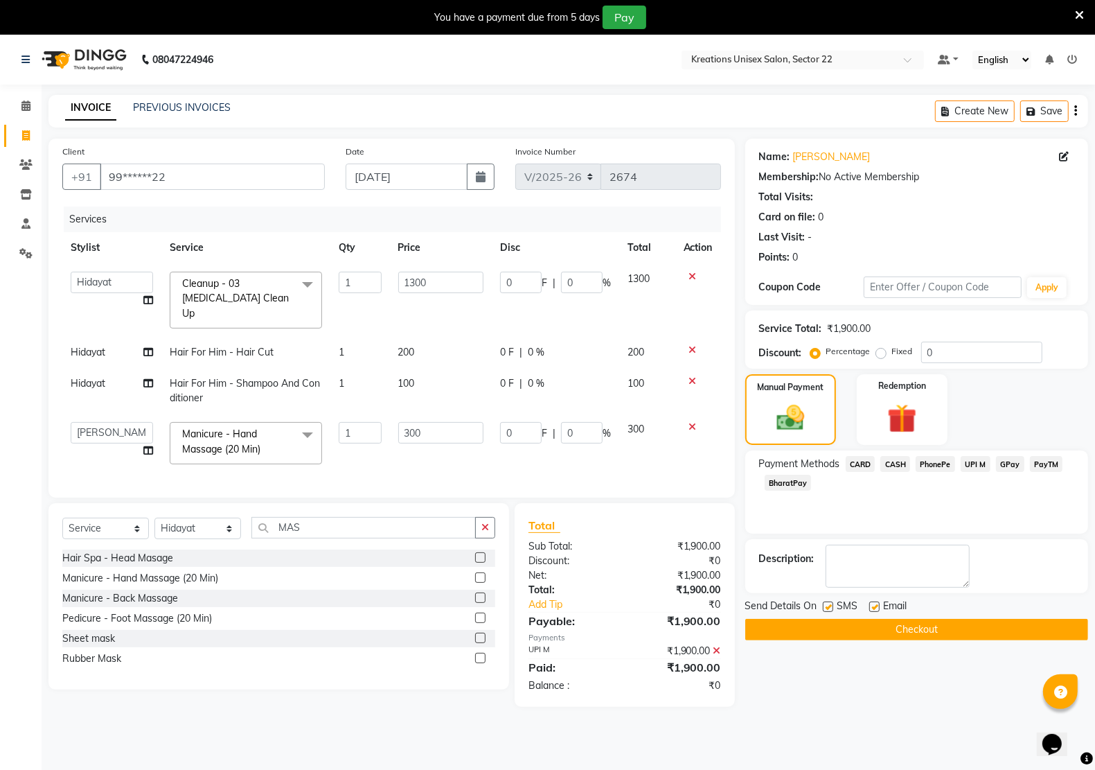
click at [876, 610] on label at bounding box center [874, 606] width 10 height 10
click at [876, 610] on input "checkbox" at bounding box center [873, 607] width 9 height 9
checkbox input "false"
click at [825, 610] on label at bounding box center [828, 606] width 10 height 10
click at [825, 610] on input "checkbox" at bounding box center [827, 607] width 9 height 9
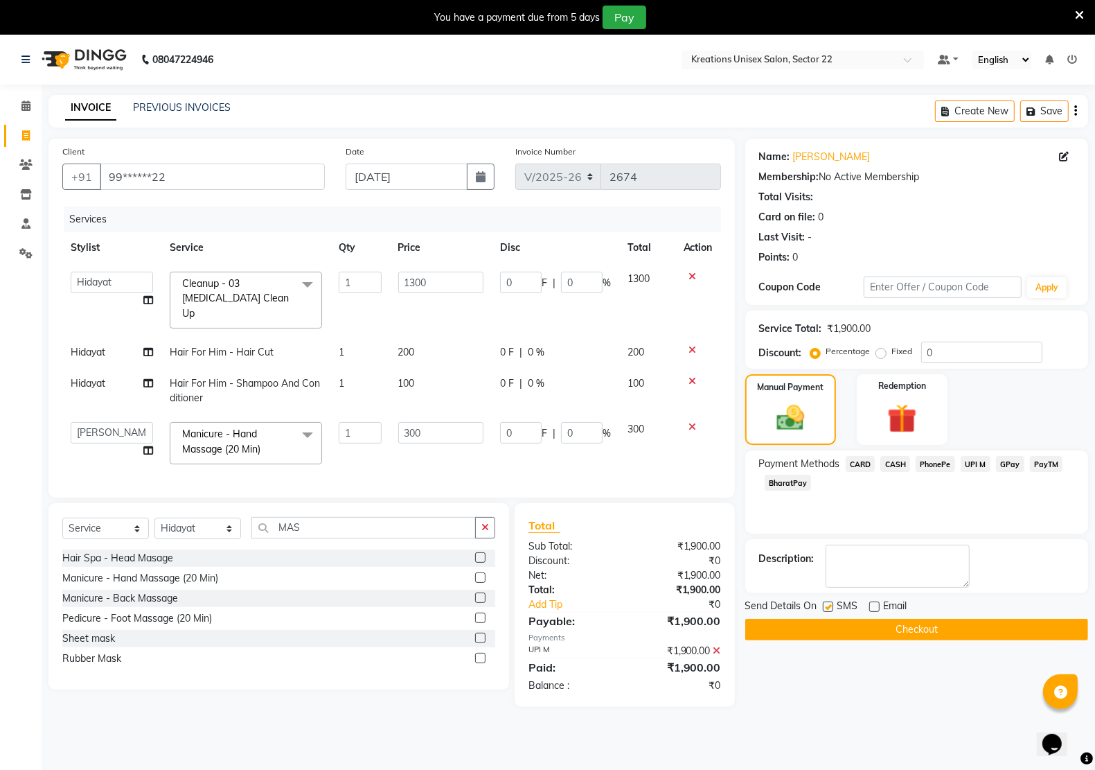
checkbox input "false"
click at [835, 630] on button "Checkout" at bounding box center [916, 629] width 343 height 21
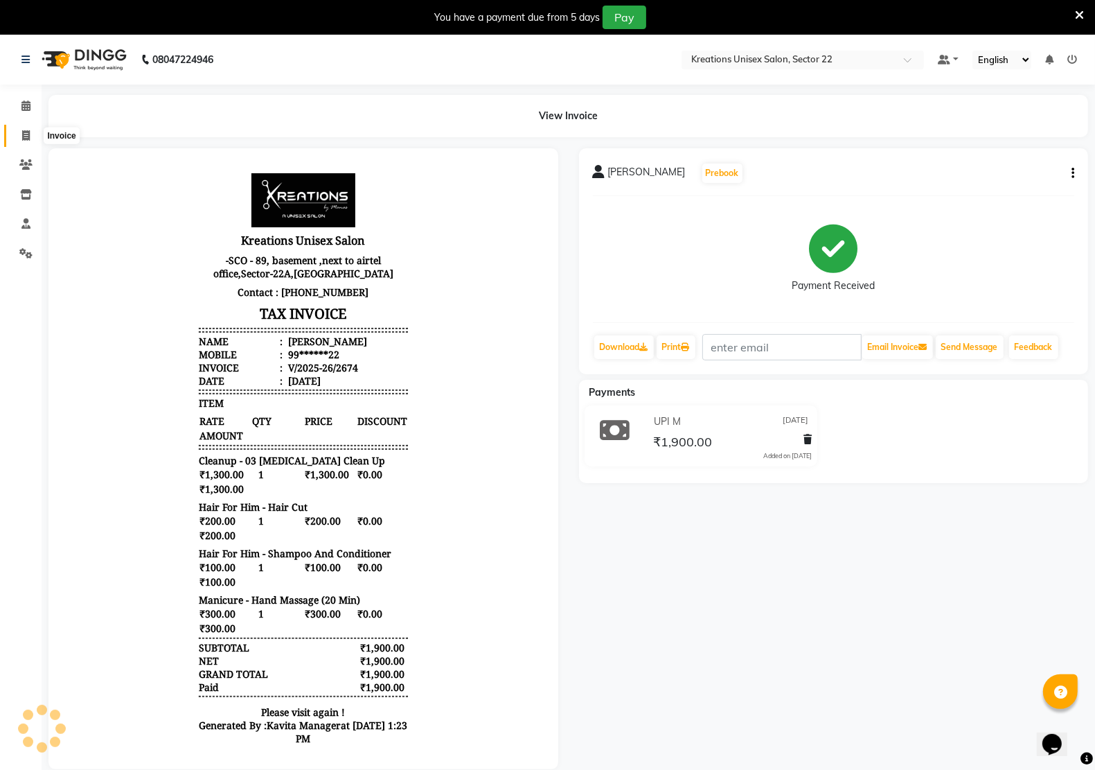
click at [26, 132] on icon at bounding box center [26, 135] width 8 height 10
select select "service"
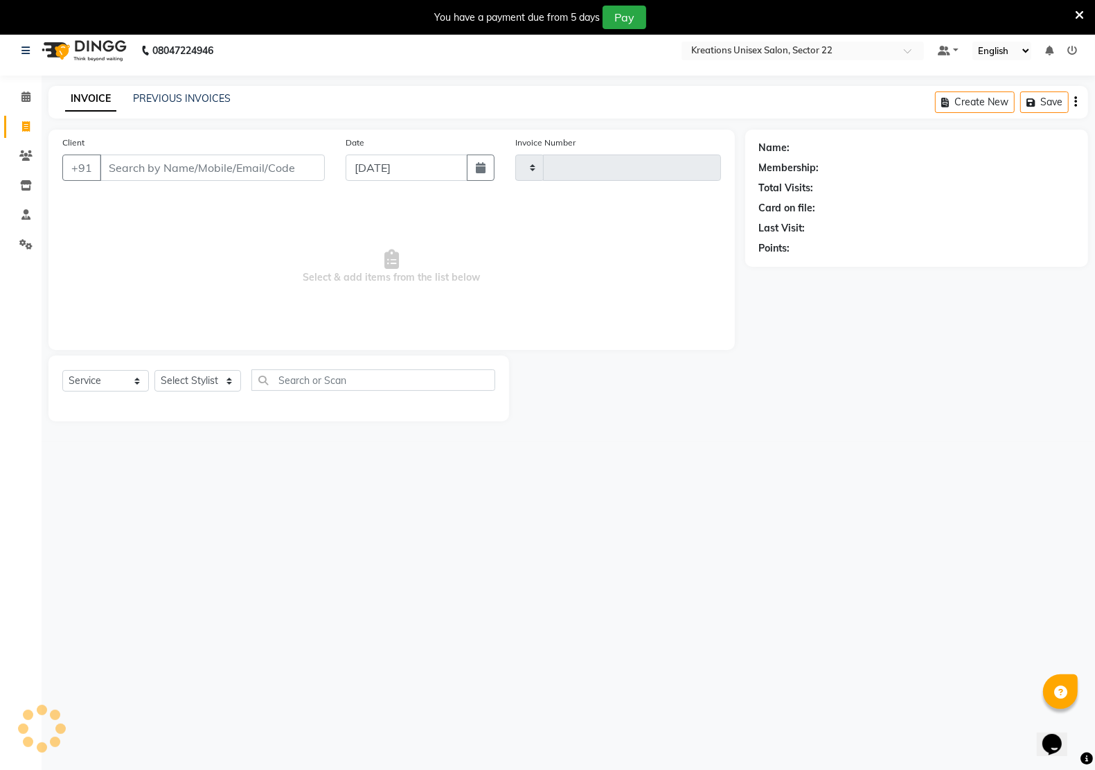
type input "2675"
select select "6170"
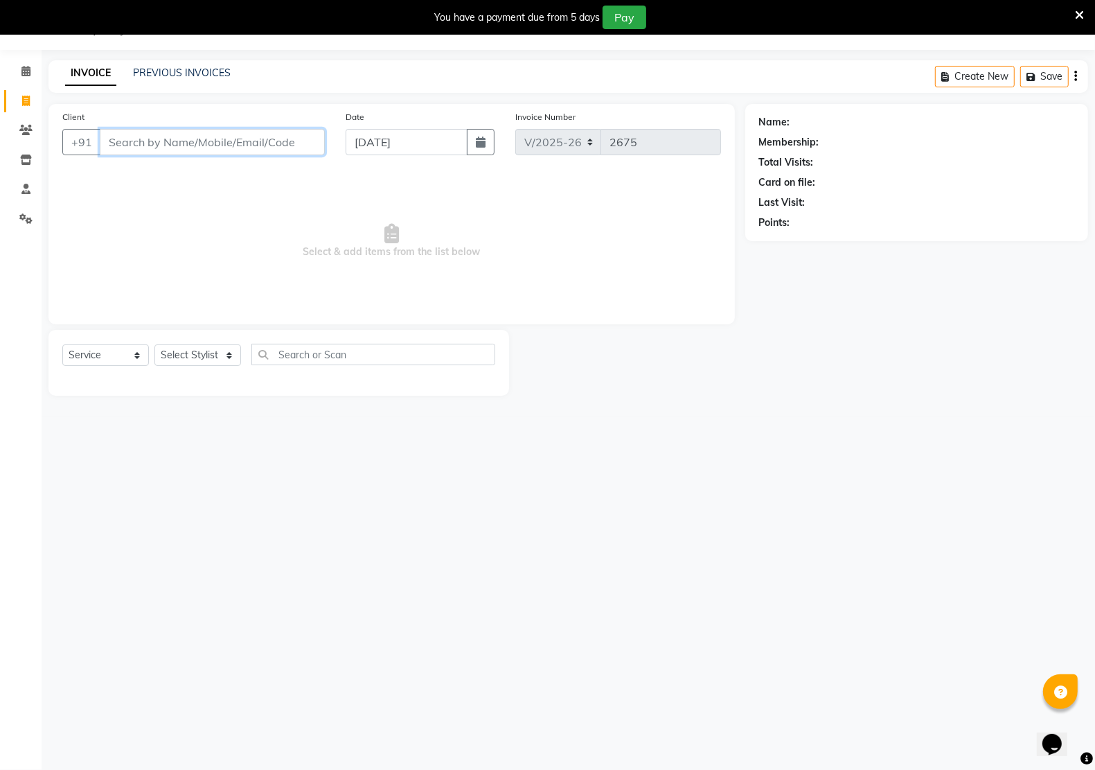
click at [224, 148] on input "Client" at bounding box center [212, 142] width 225 height 26
click at [175, 172] on ngb-highlight "70******03" at bounding box center [187, 174] width 57 height 14
type input "70******03"
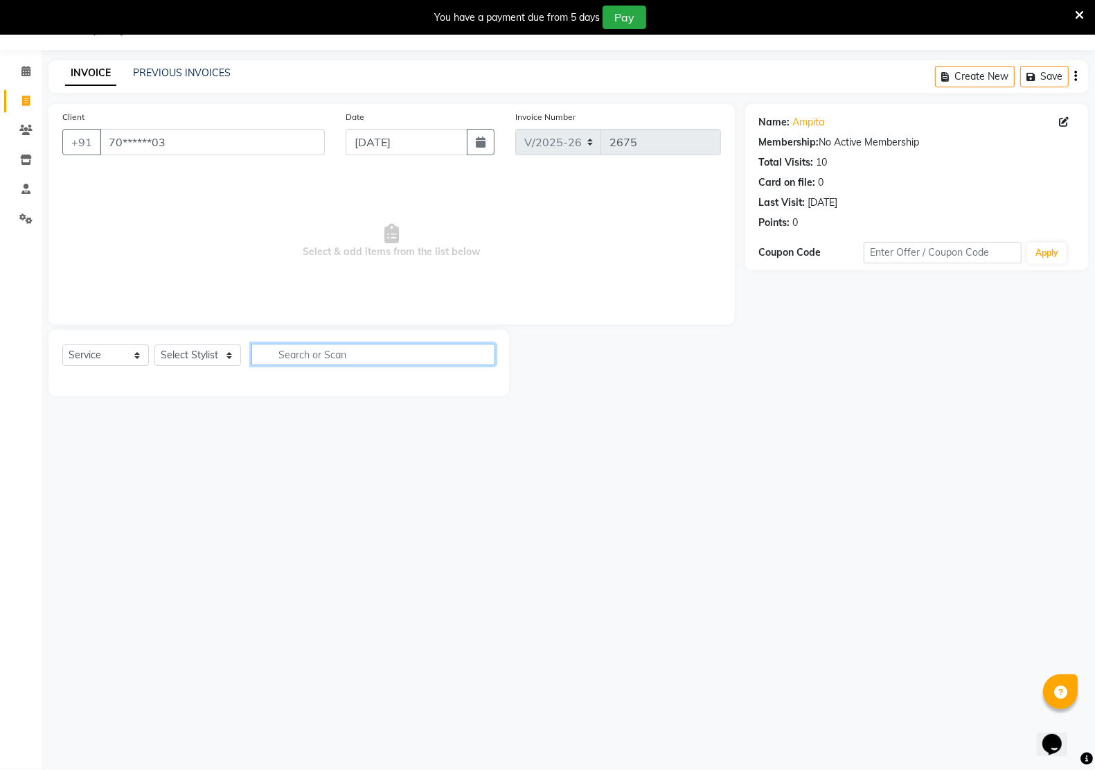
click at [292, 362] on input "text" at bounding box center [373, 354] width 244 height 21
click at [188, 348] on select "Select Stylist AMAN Hidayat Jeet Manager Jitender Kapil Kavita Manager Malik Kh…" at bounding box center [197, 354] width 87 height 21
select select "69539"
click at [154, 344] on select "Select Stylist AMAN Hidayat Jeet Manager Jitender Kapil Kavita Manager Malik Kh…" at bounding box center [197, 354] width 87 height 21
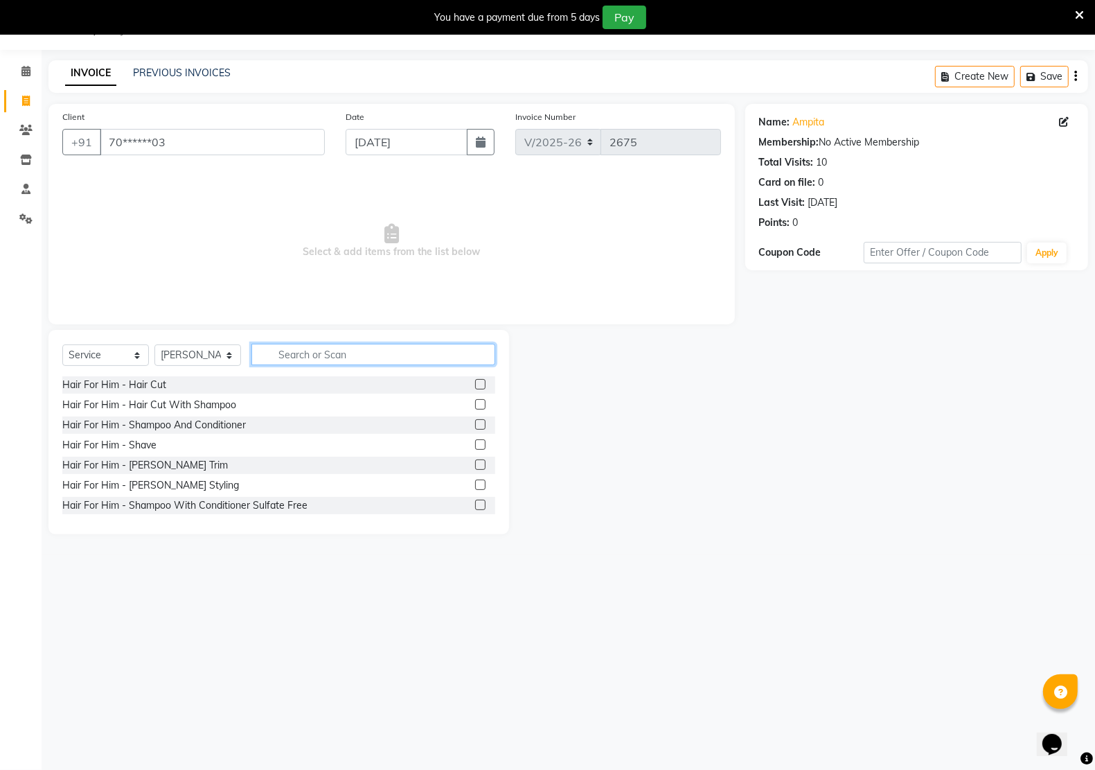
click at [332, 357] on input "text" at bounding box center [373, 354] width 244 height 21
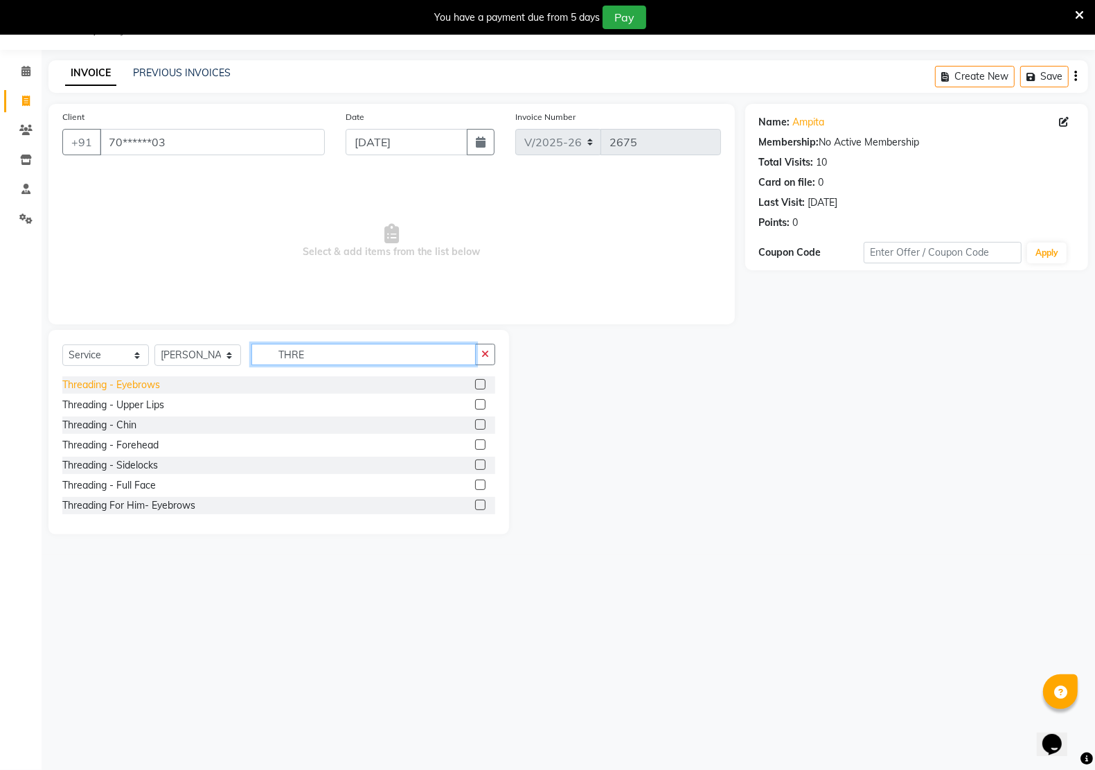
type input "THRE"
click at [151, 378] on div "Threading - Eyebrows" at bounding box center [111, 385] width 98 height 15
checkbox input "false"
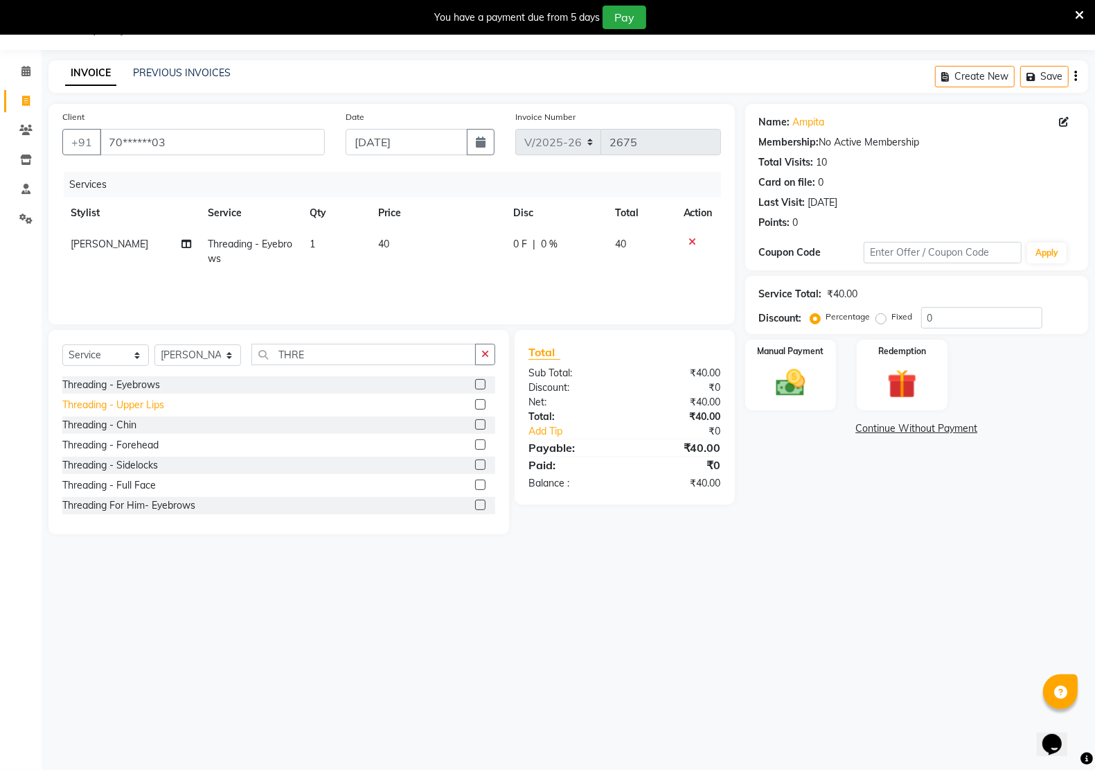
click at [154, 405] on div "Threading - Upper Lips" at bounding box center [113, 405] width 102 height 15
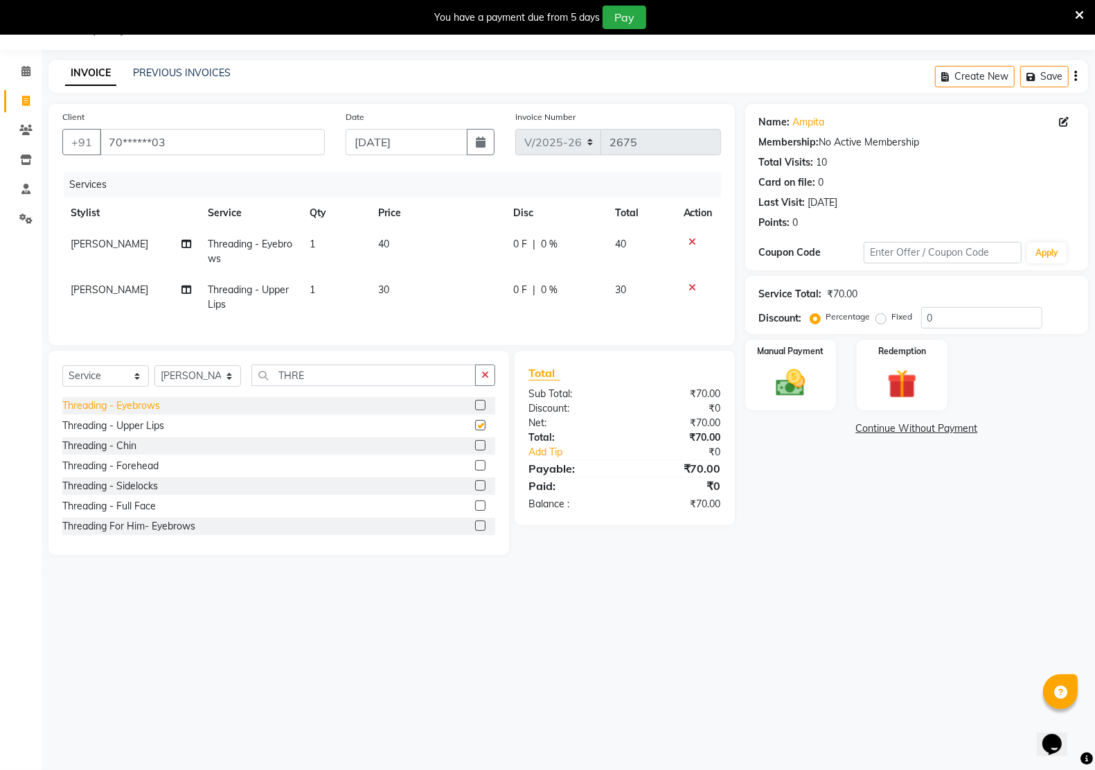
checkbox input "false"
click at [787, 380] on img at bounding box center [790, 382] width 49 height 35
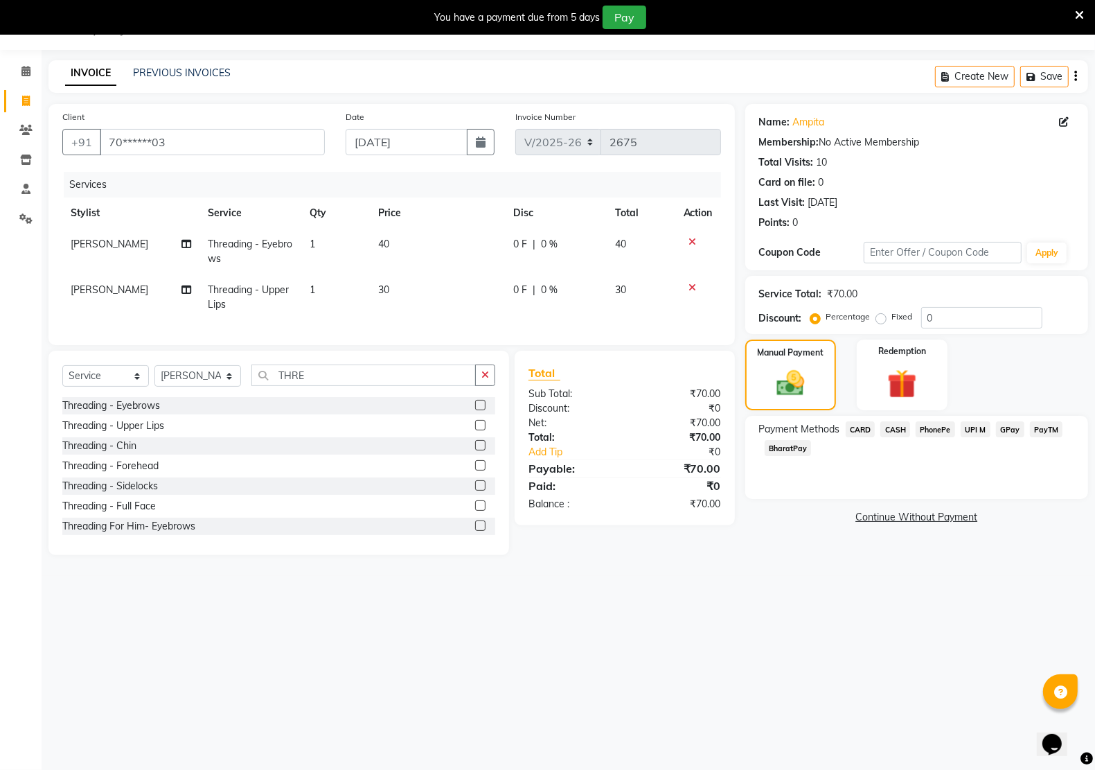
click at [1055, 430] on span "PayTM" at bounding box center [1046, 429] width 33 height 16
click at [965, 526] on button "Add Payment" at bounding box center [973, 521] width 204 height 21
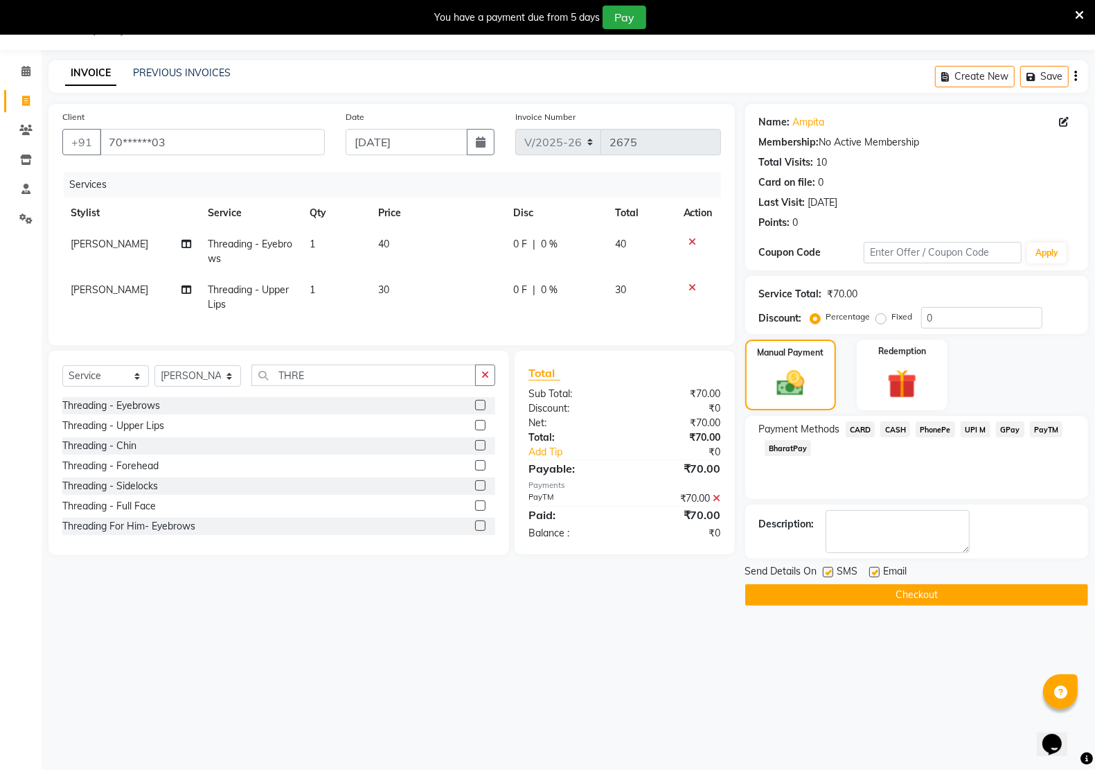
click at [874, 570] on label at bounding box center [874, 572] width 10 height 10
click at [874, 570] on input "checkbox" at bounding box center [873, 572] width 9 height 9
checkbox input "false"
click at [826, 574] on label at bounding box center [828, 572] width 10 height 10
click at [826, 574] on input "checkbox" at bounding box center [827, 572] width 9 height 9
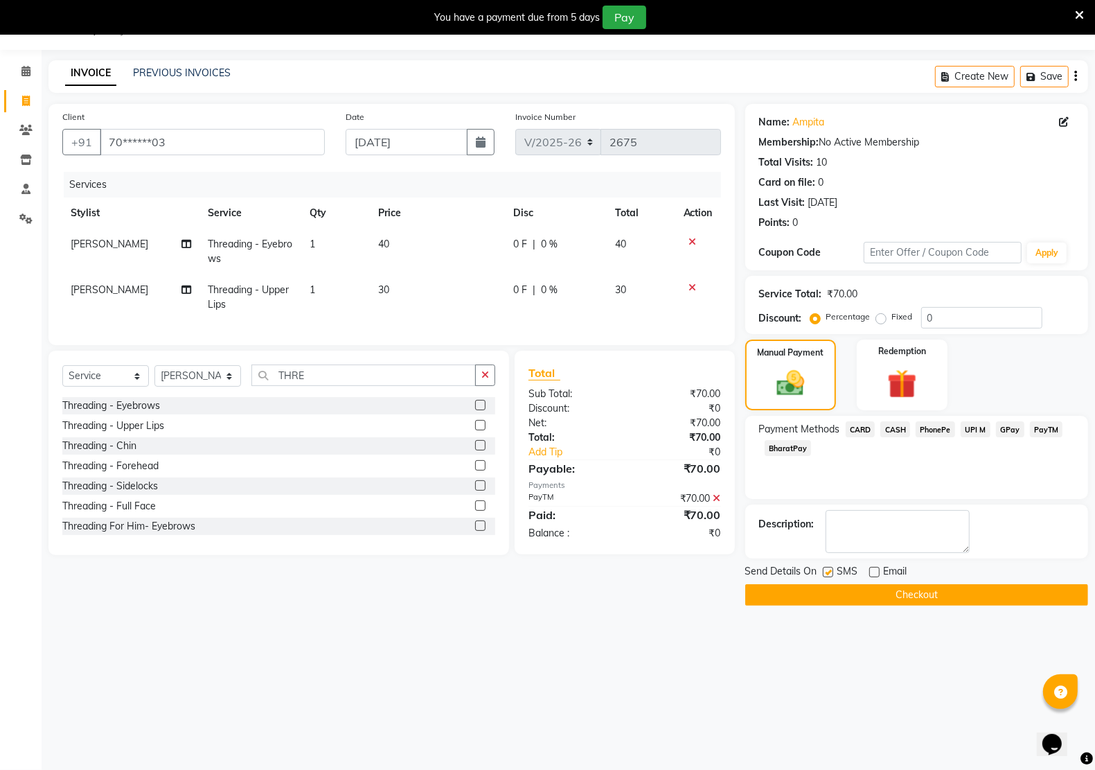
checkbox input "false"
click at [835, 596] on button "Checkout" at bounding box center [916, 594] width 343 height 21
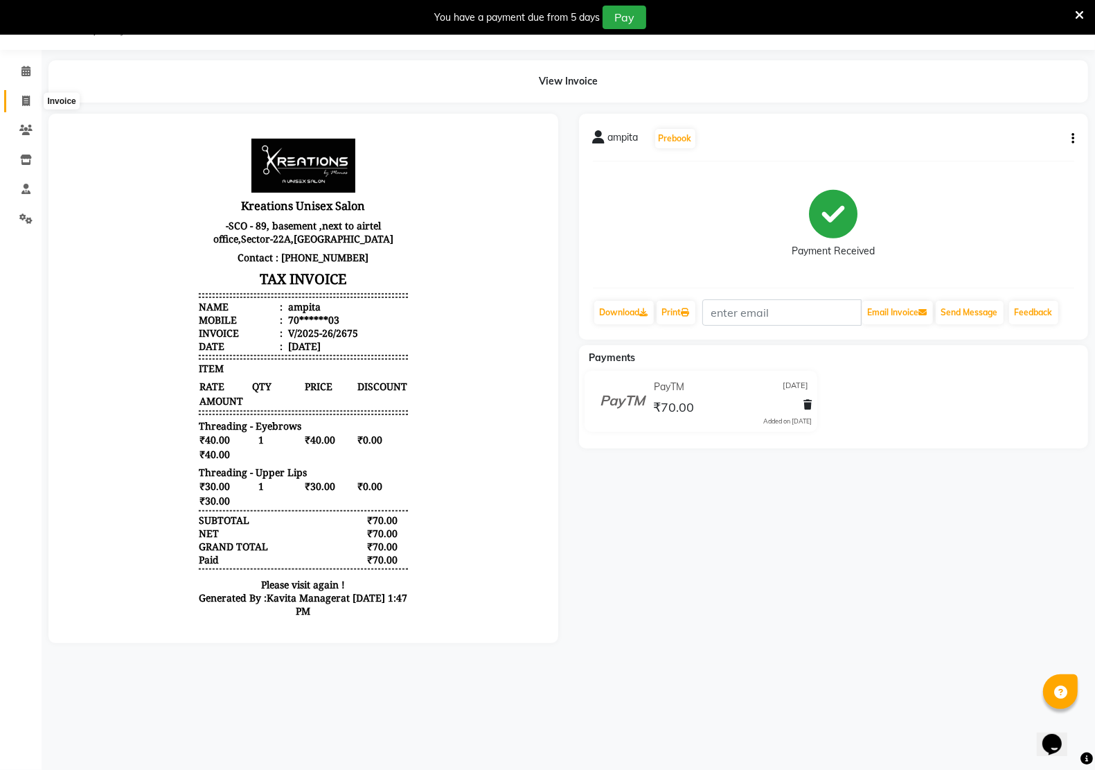
click at [26, 98] on icon at bounding box center [26, 101] width 8 height 10
select select "service"
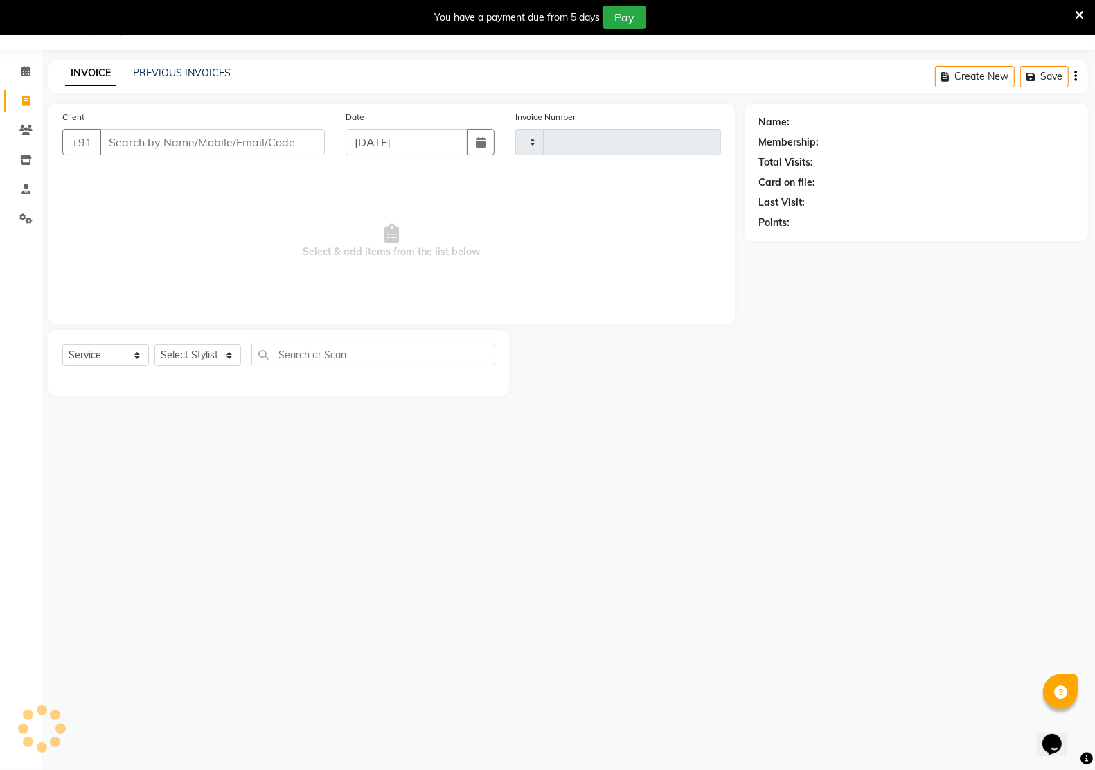
type input "2676"
select select "6170"
click at [179, 350] on select "Select Stylist AMAN Hidayat Jeet Manager Jitender Kapil Kavita Manager Malik Kh…" at bounding box center [197, 354] width 87 height 21
select select "88231"
click at [154, 344] on select "Select Stylist AMAN Hidayat Jeet Manager Jitender Kapil Kavita Manager Malik Kh…" at bounding box center [197, 354] width 87 height 21
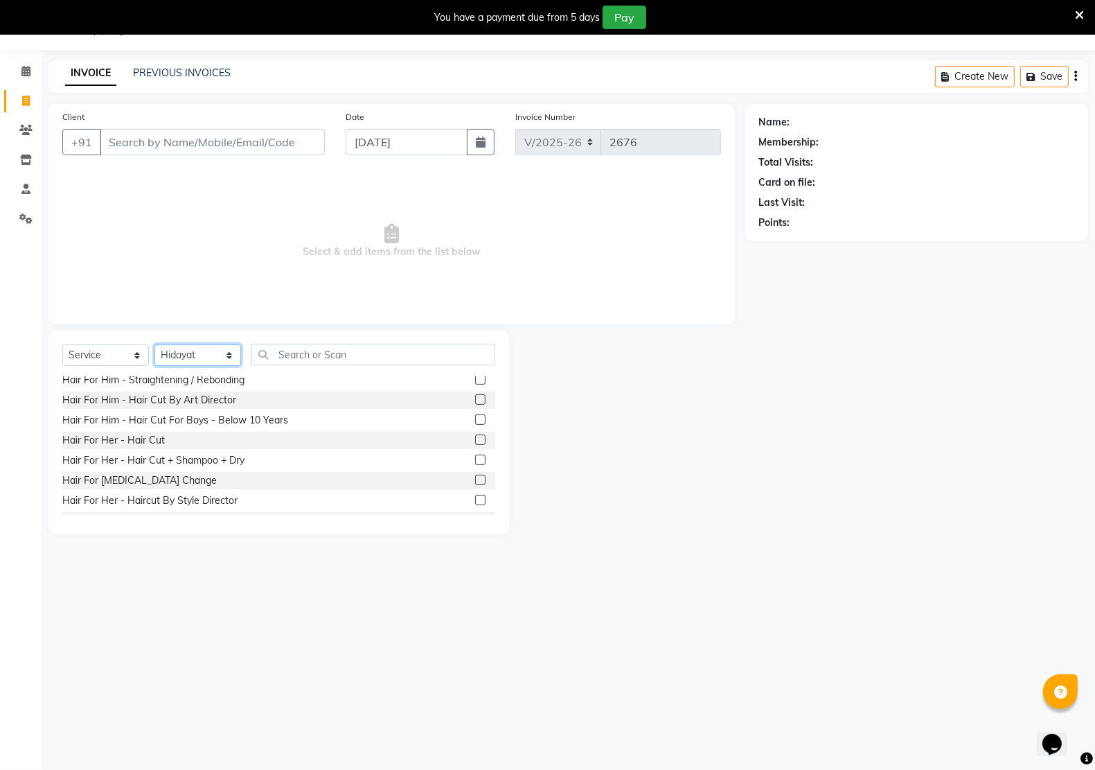
scroll to position [433, 0]
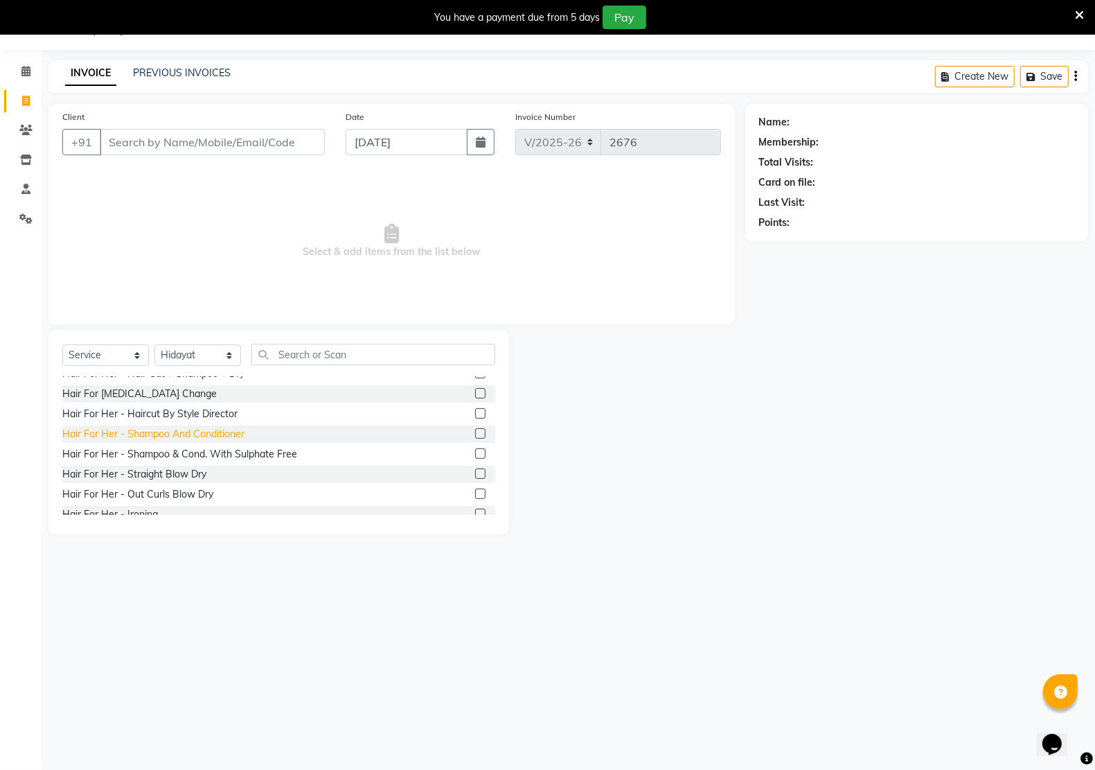
click at [165, 433] on div "Hair For Her - Shampoo And Conditioner" at bounding box center [153, 434] width 182 height 15
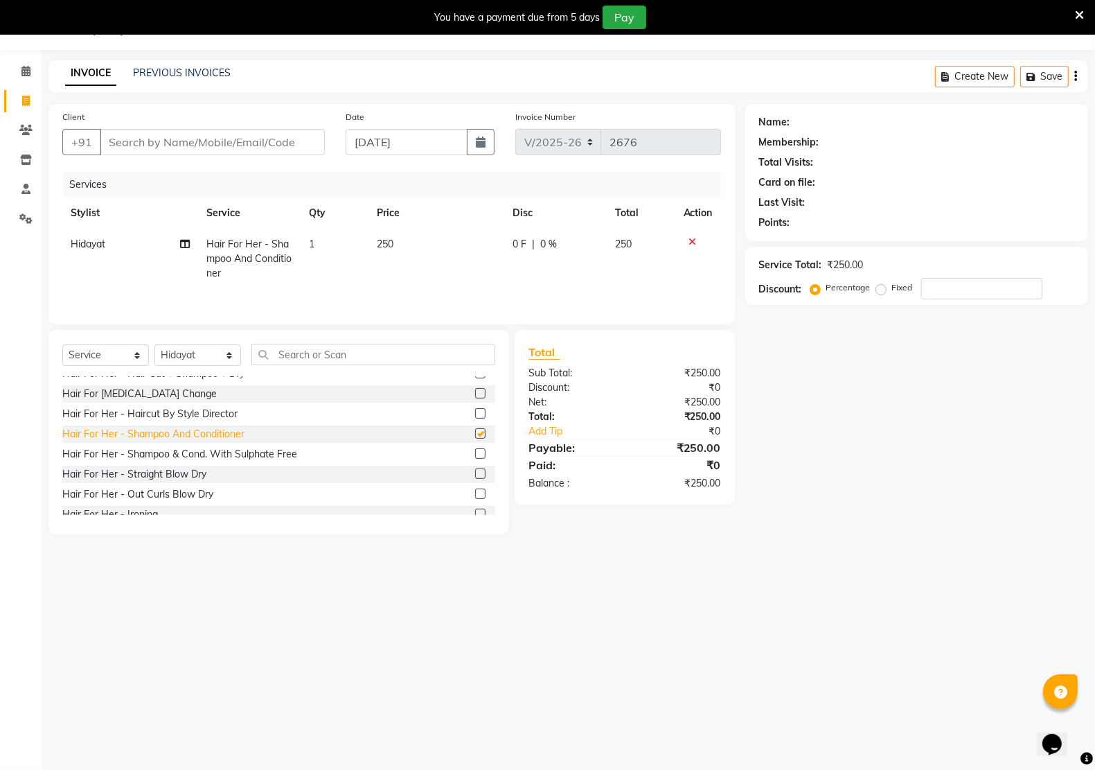
checkbox input "false"
click at [130, 145] on input "Client" at bounding box center [212, 142] width 225 height 26
click at [188, 144] on input "Client" at bounding box center [212, 142] width 225 height 26
type input "9"
type input "0"
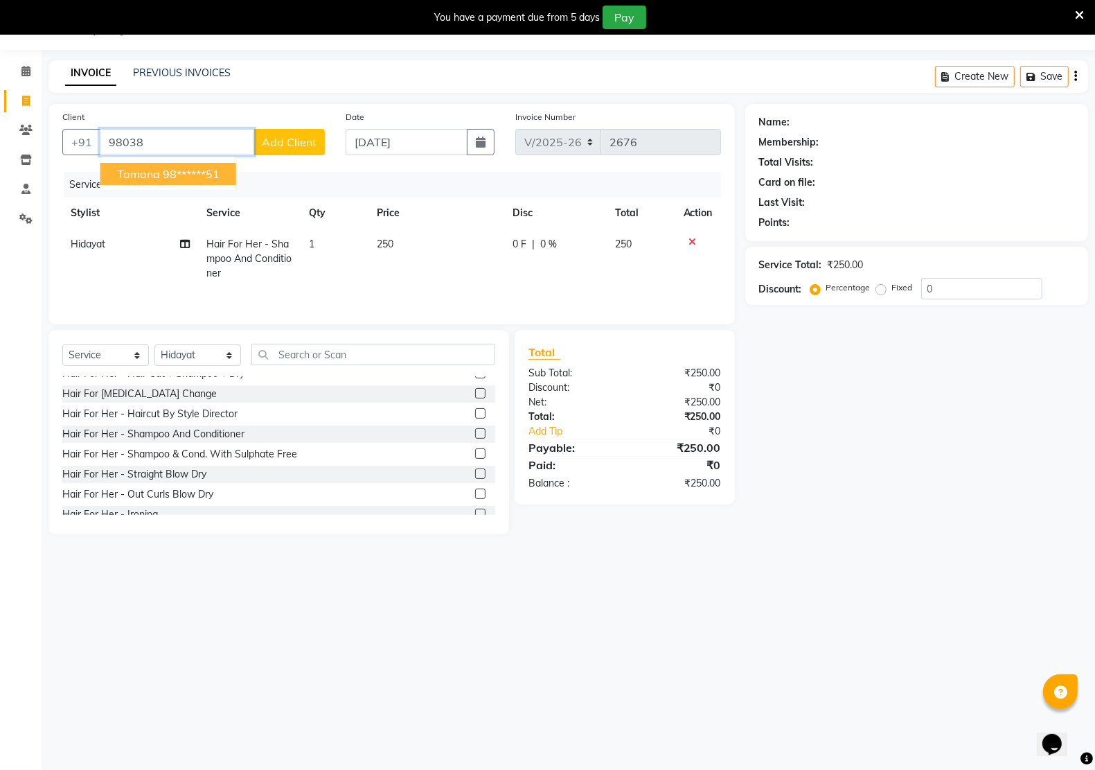
click at [188, 172] on ngb-highlight "98******51" at bounding box center [191, 174] width 57 height 14
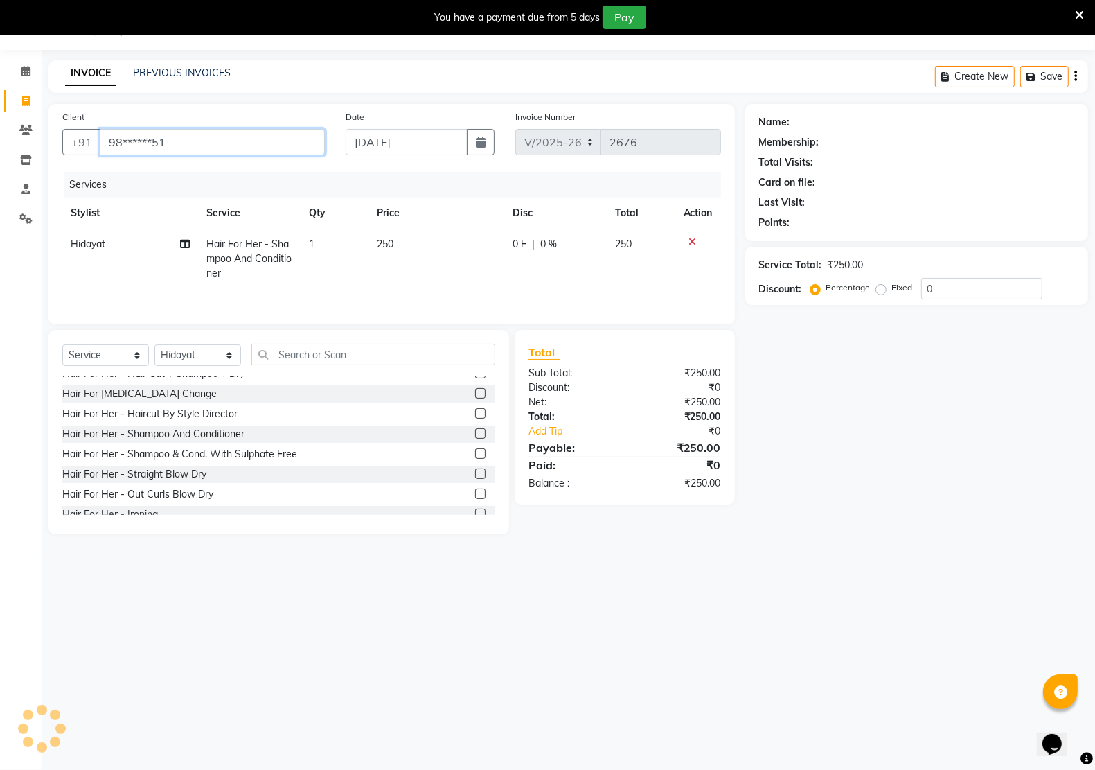
type input "98******51"
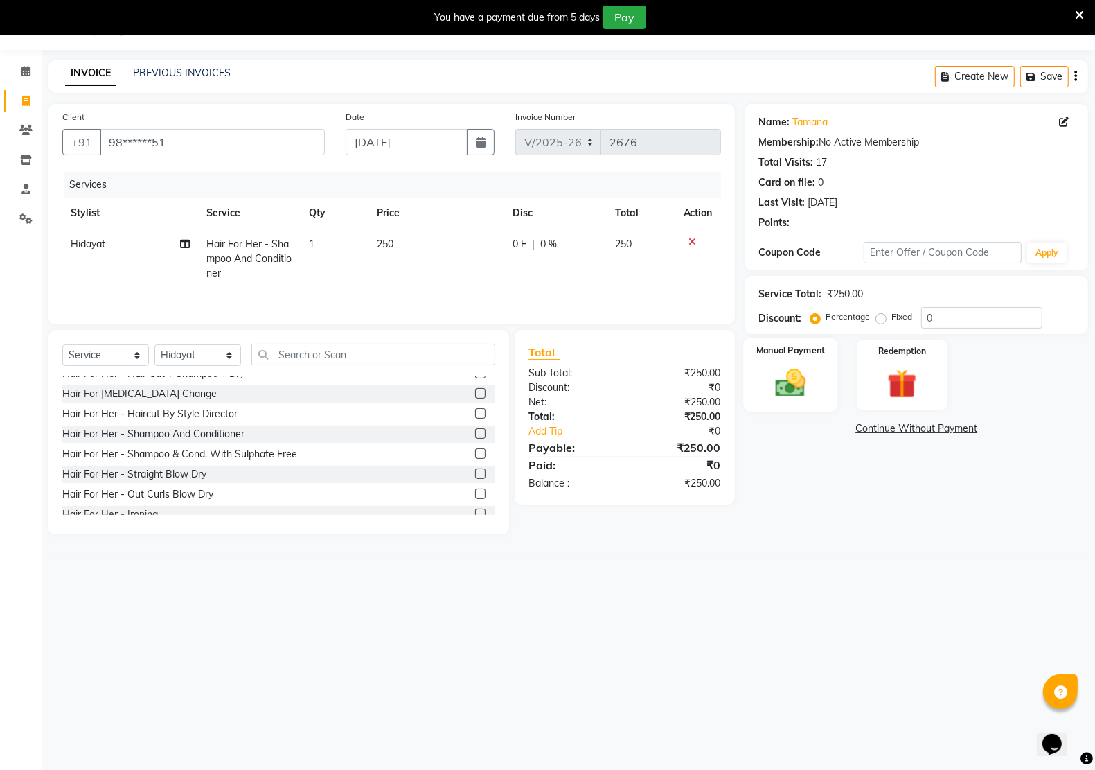
click at [786, 385] on img at bounding box center [790, 382] width 49 height 35
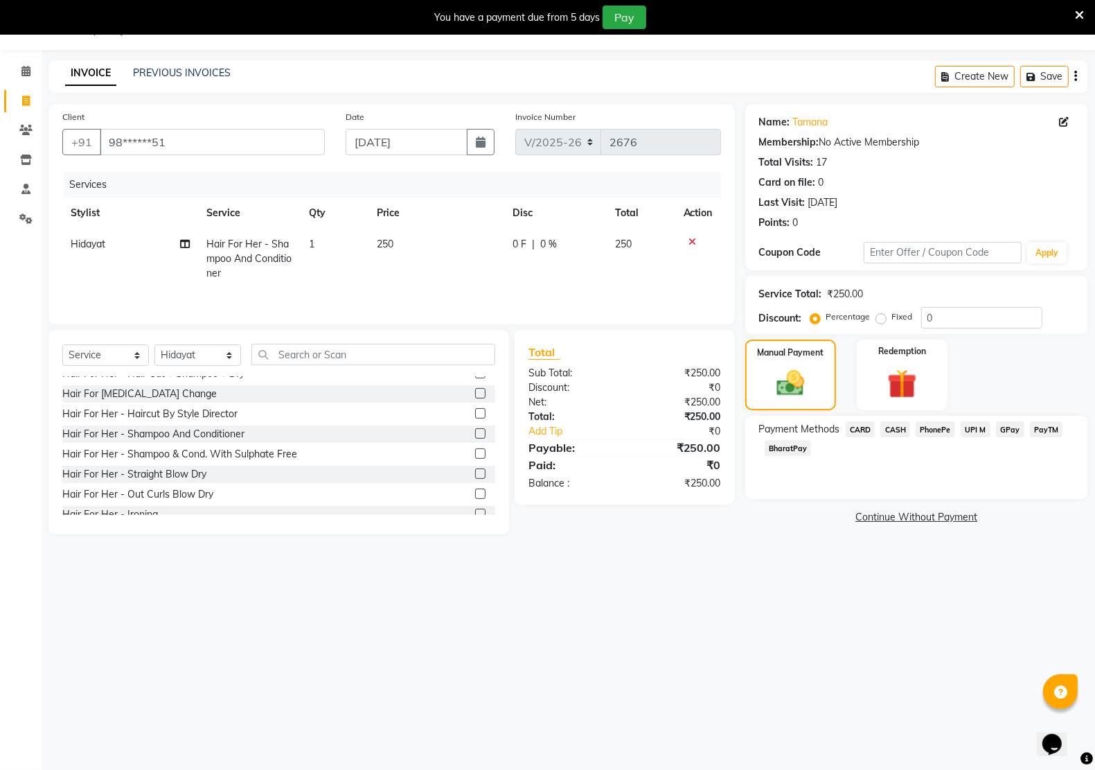
click at [1034, 428] on span "PayTM" at bounding box center [1046, 429] width 33 height 16
click at [1027, 524] on button "Add Payment" at bounding box center [973, 521] width 204 height 21
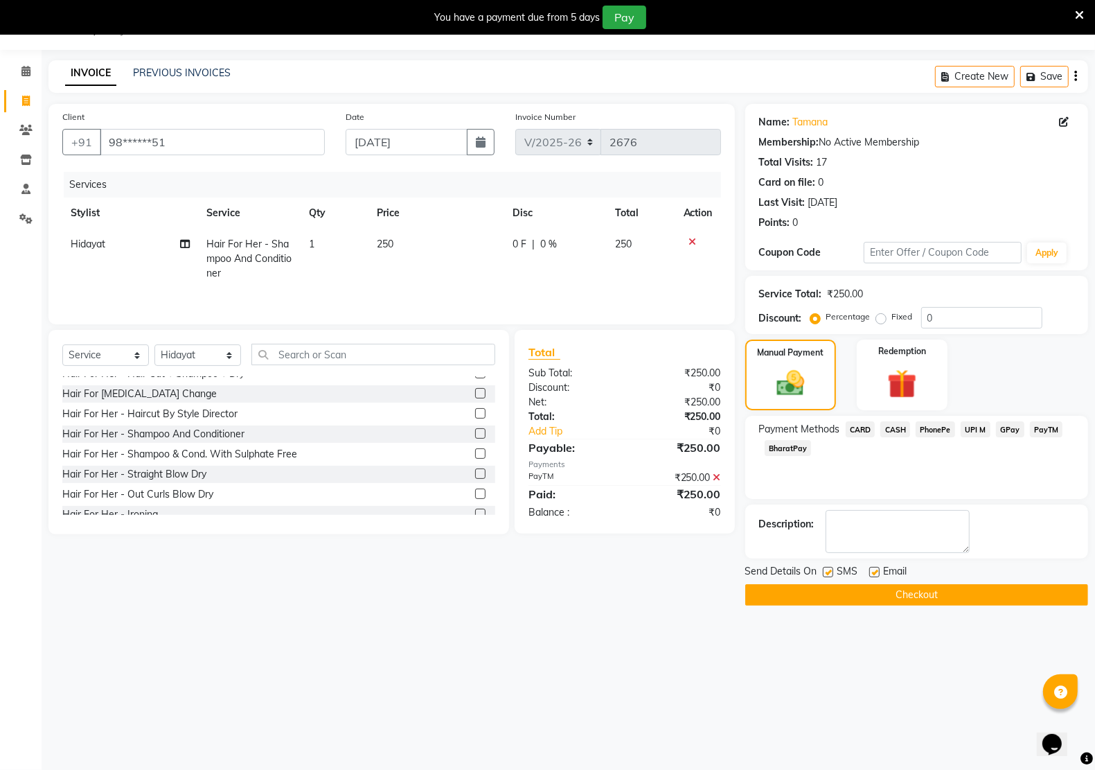
click at [876, 571] on label at bounding box center [874, 572] width 10 height 10
click at [876, 571] on input "checkbox" at bounding box center [873, 572] width 9 height 9
checkbox input "false"
click at [825, 570] on label at bounding box center [828, 572] width 10 height 10
click at [825, 570] on input "checkbox" at bounding box center [827, 572] width 9 height 9
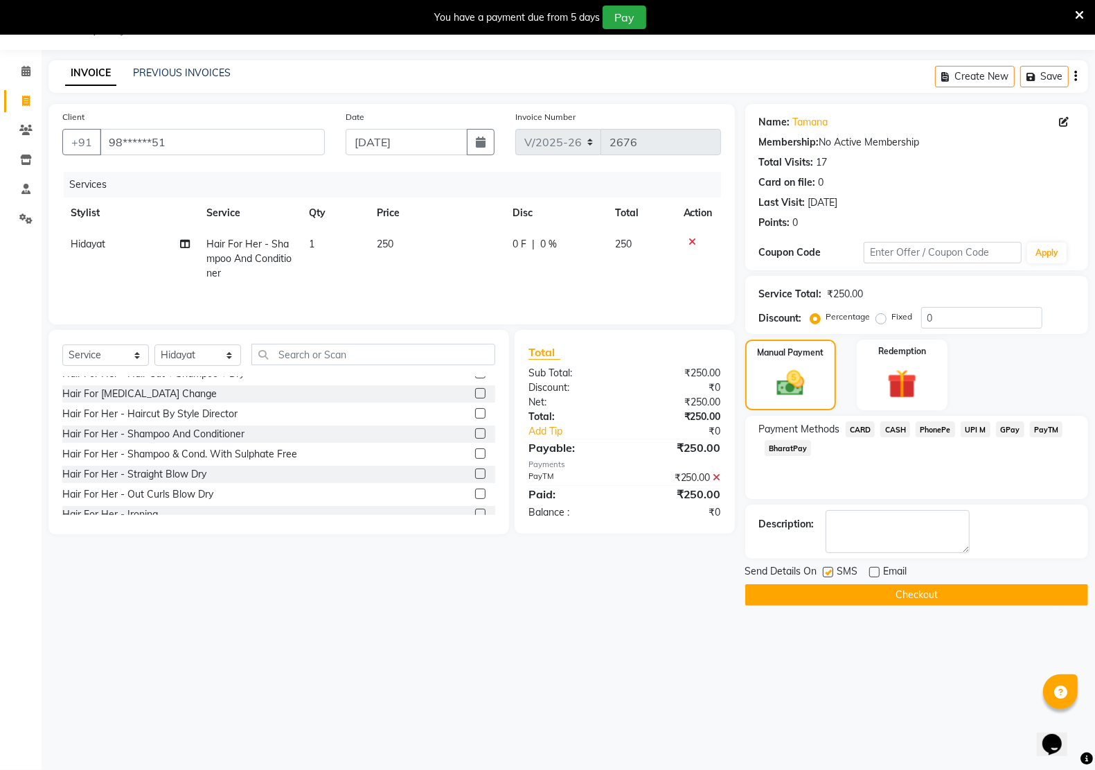
checkbox input "false"
click at [905, 589] on button "Checkout" at bounding box center [916, 594] width 343 height 21
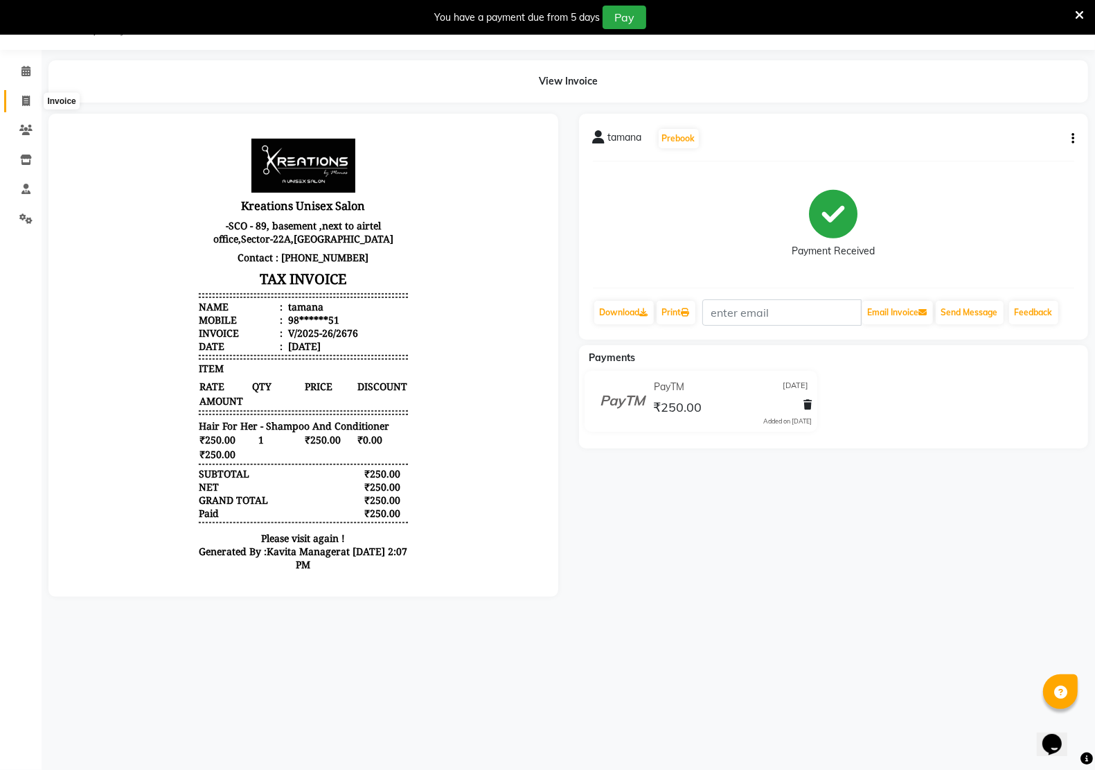
click at [23, 100] on icon at bounding box center [26, 101] width 8 height 10
select select "service"
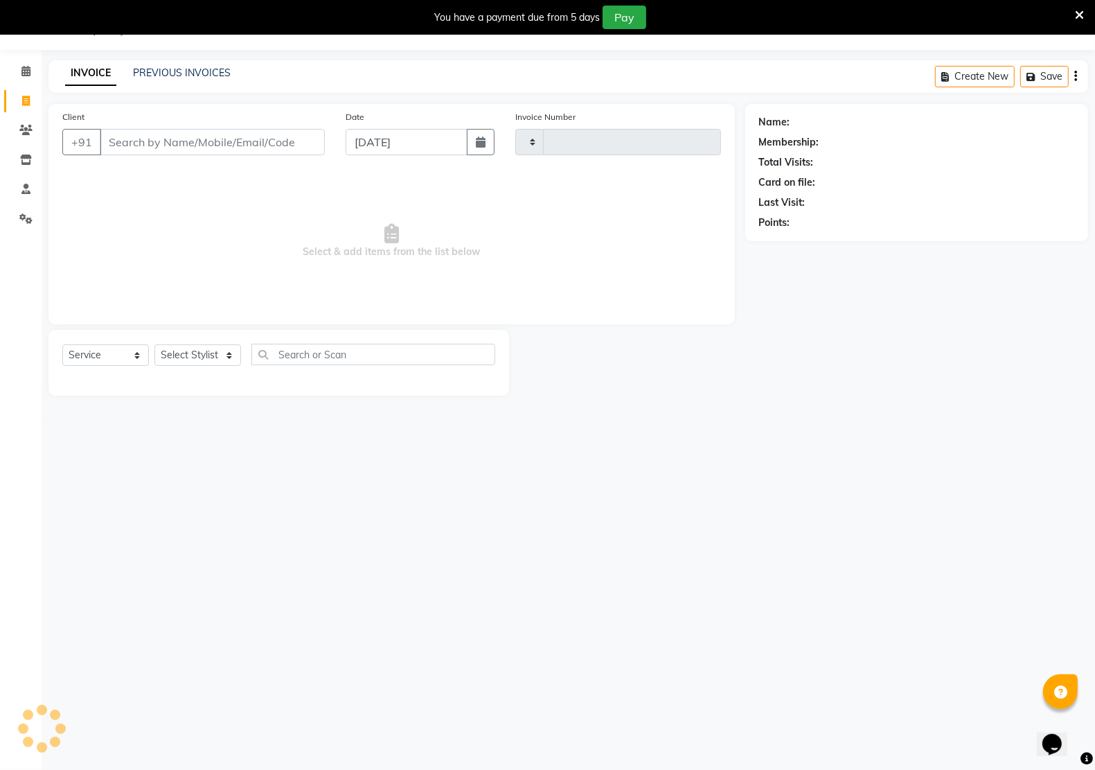
type input "2677"
select select "6170"
click at [177, 150] on input "Client" at bounding box center [212, 142] width 225 height 26
click at [22, 64] on span at bounding box center [26, 72] width 24 height 16
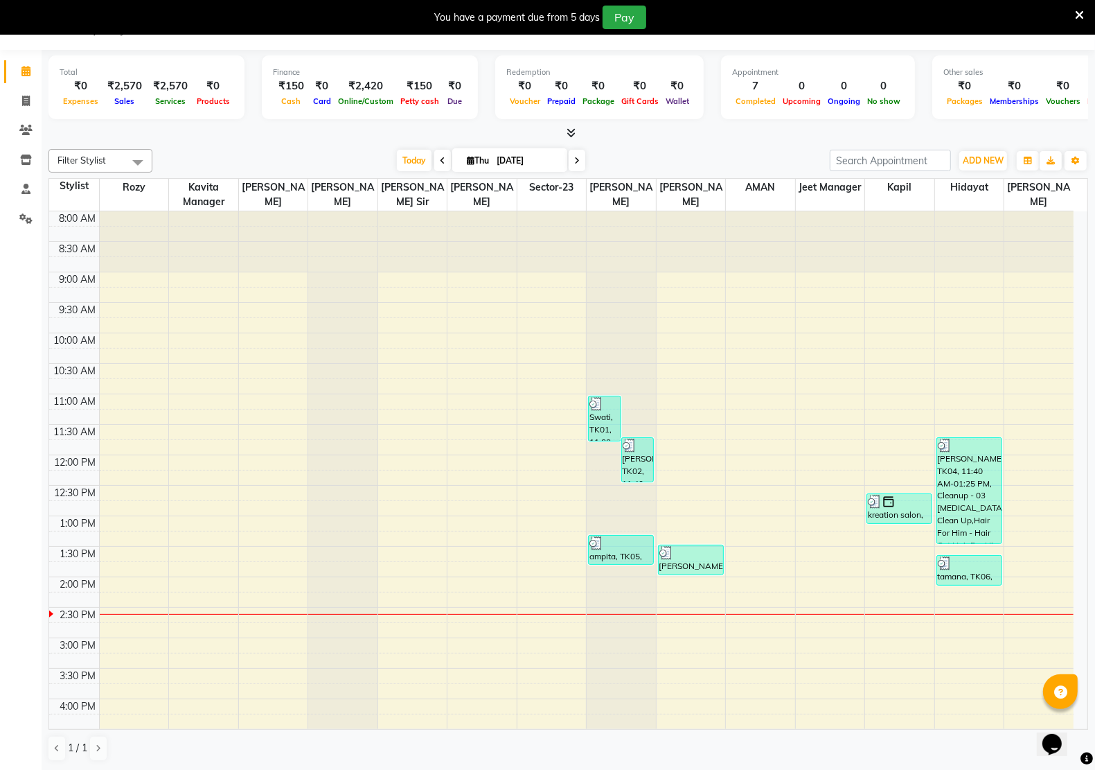
click at [470, 155] on span "Thu" at bounding box center [477, 160] width 29 height 10
select select "9"
select select "2025"
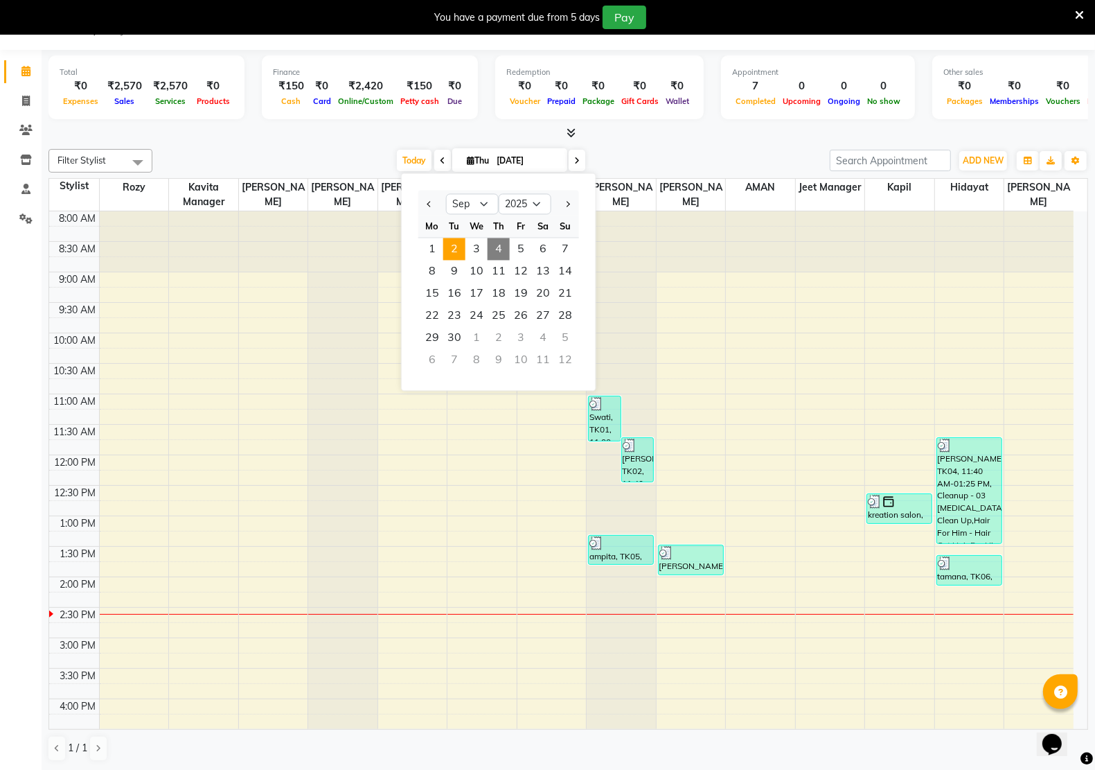
click at [451, 247] on span "2" at bounding box center [454, 249] width 22 height 22
type input "[DATE]"
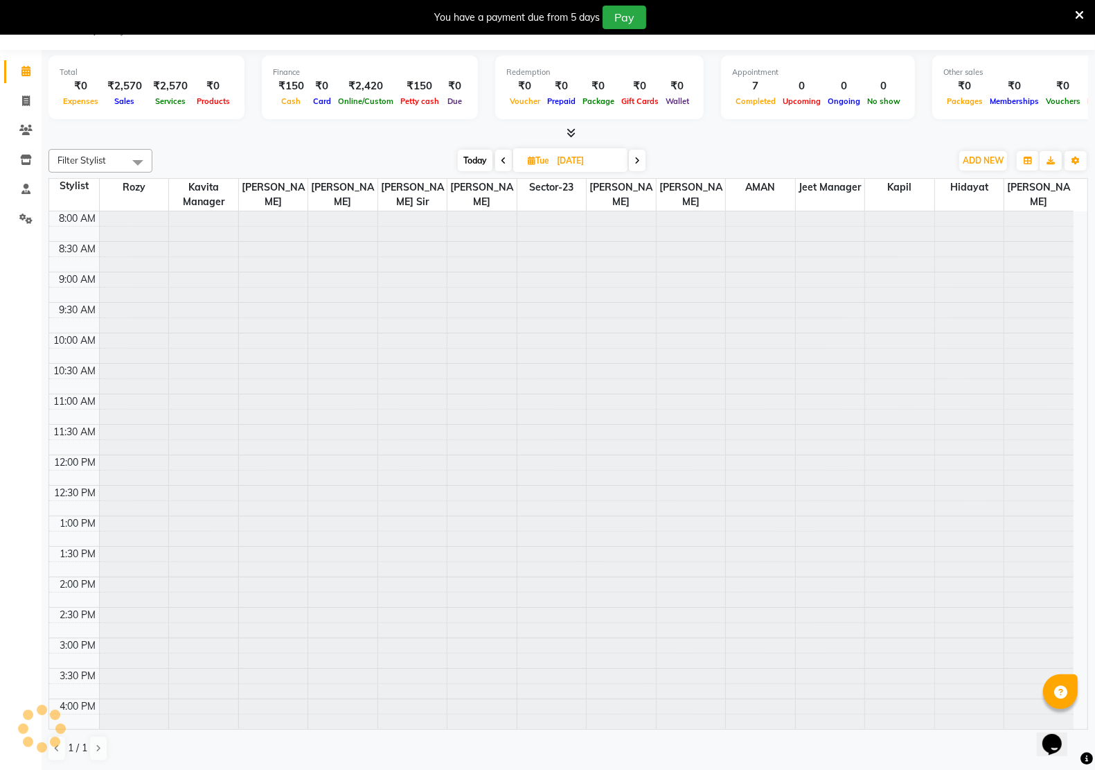
scroll to position [371, 0]
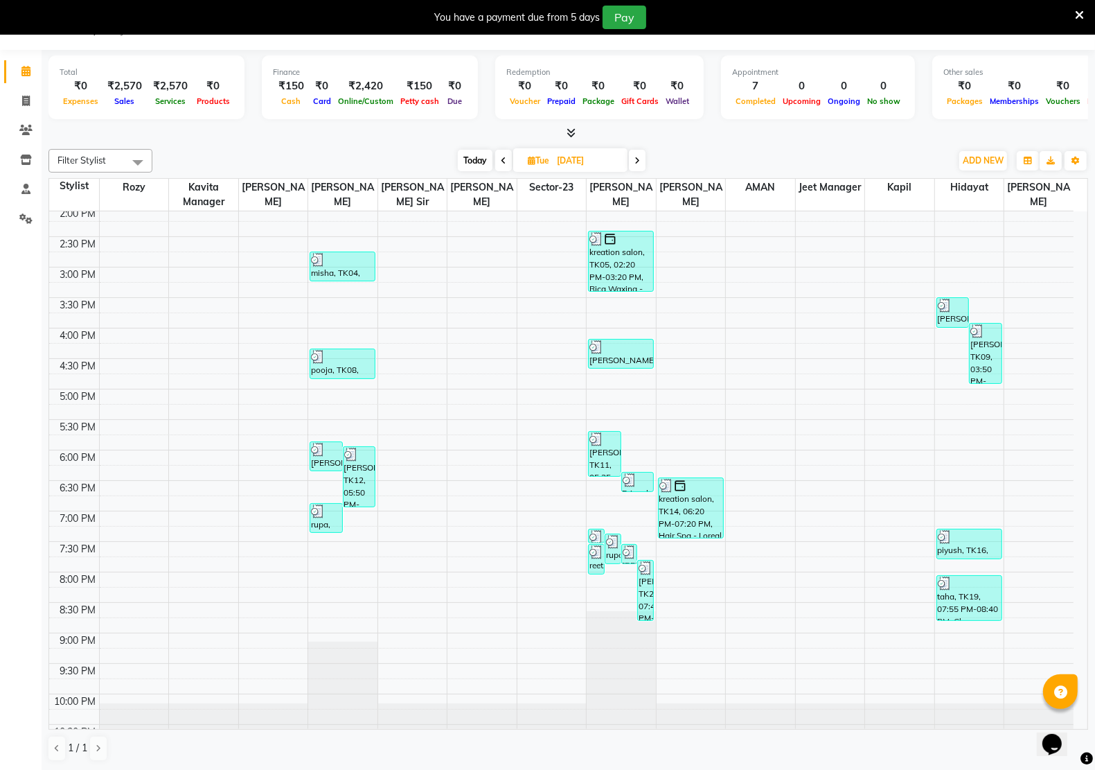
click at [122, 159] on span "Filter Stylist" at bounding box center [100, 161] width 104 height 24
click at [98, 249] on div "Hidayat" at bounding box center [100, 247] width 89 height 15
checkbox input "true"
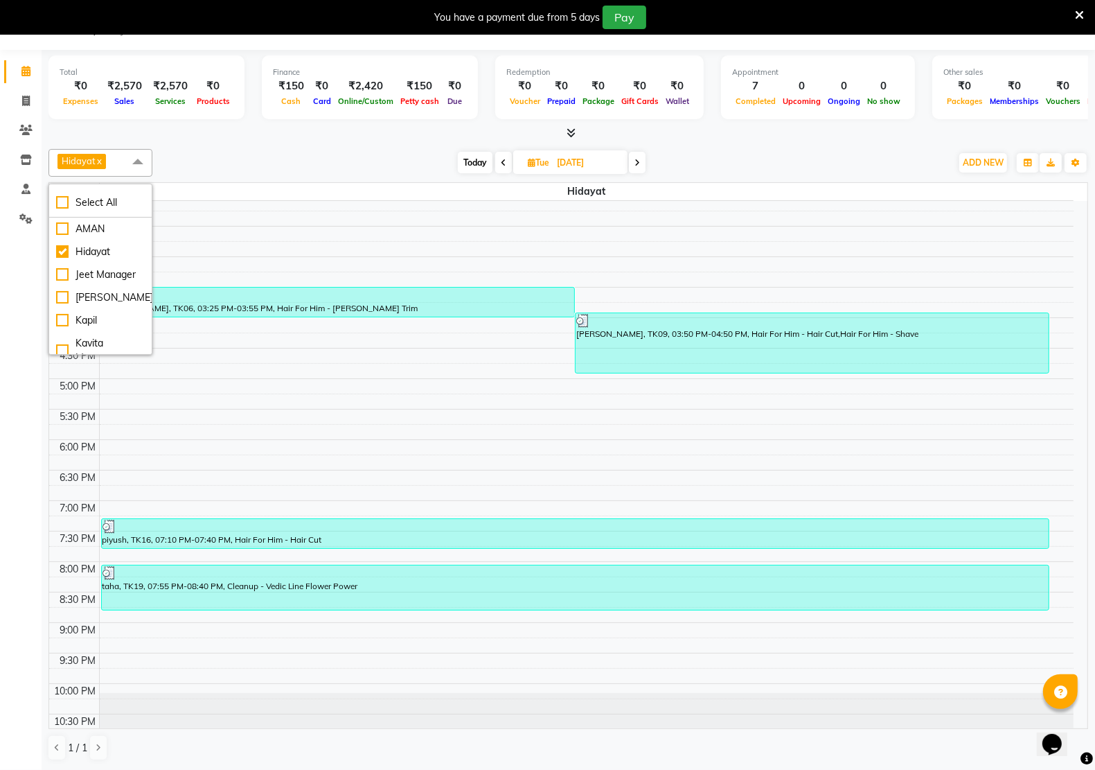
scroll to position [397, 0]
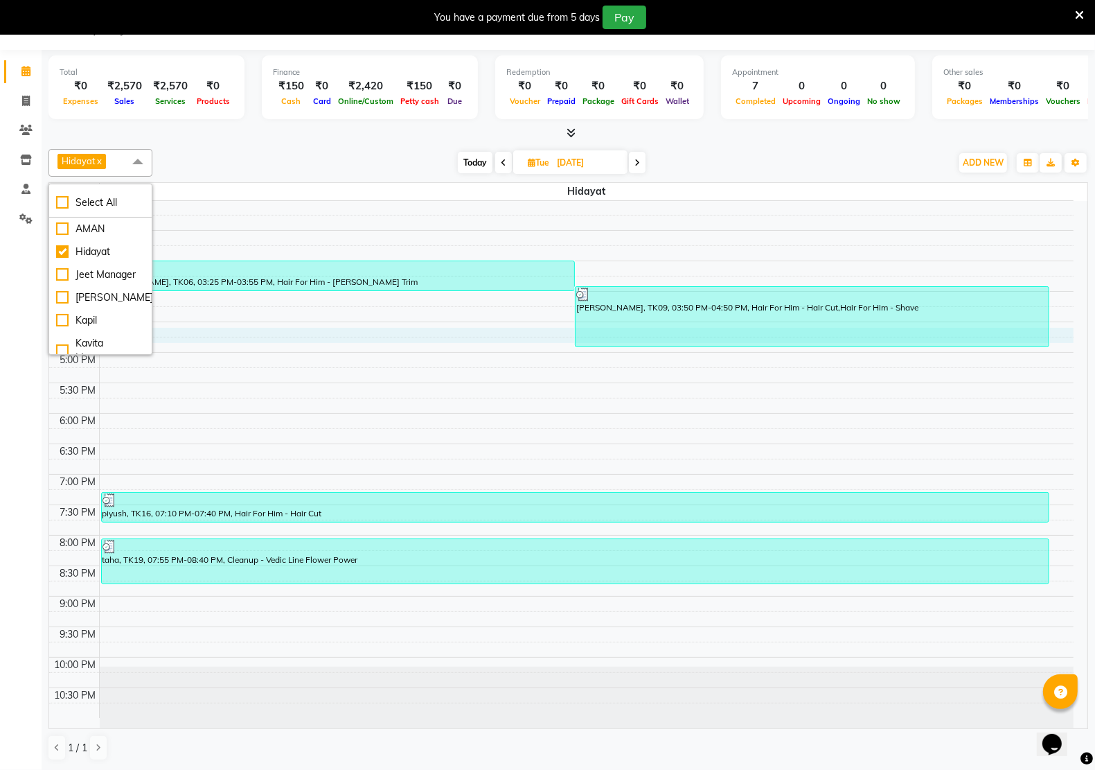
click at [301, 330] on div "8:00 AM 8:30 AM 9:00 AM 9:30 AM 10:00 AM 10:30 AM 11:00 AM 11:30 AM 12:00 PM 12…" at bounding box center [561, 261] width 1025 height 914
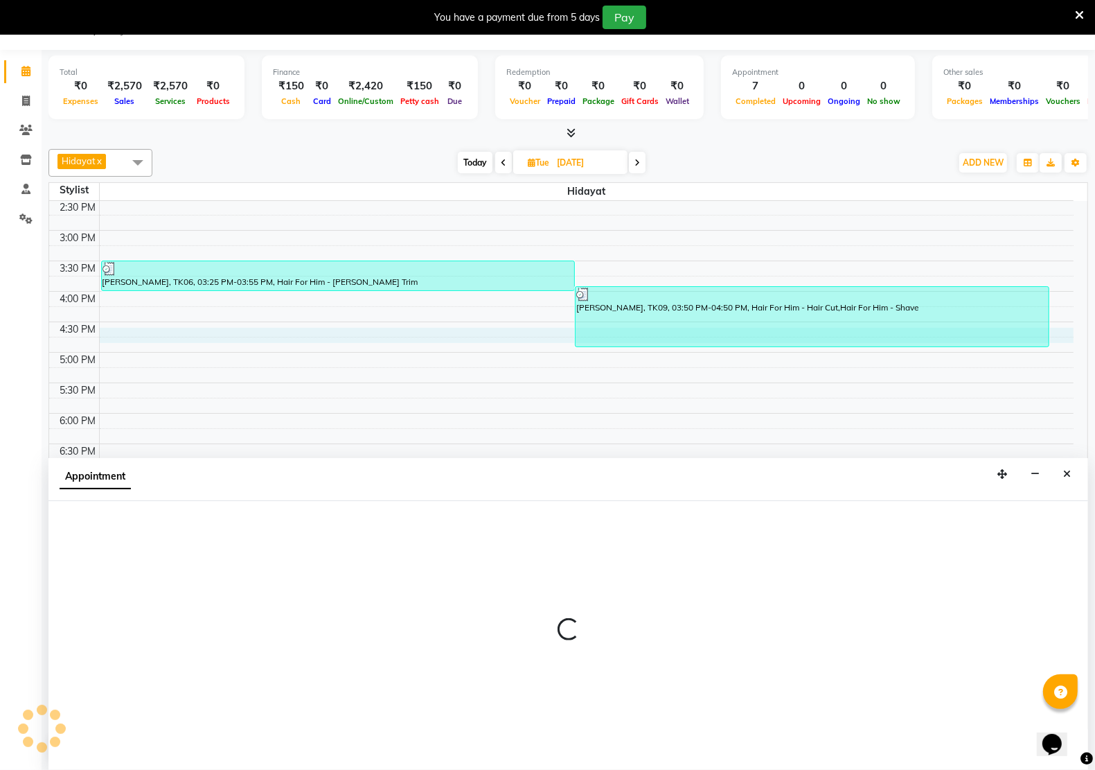
scroll to position [35, 0]
select select "88231"
select select "990"
select select "tentative"
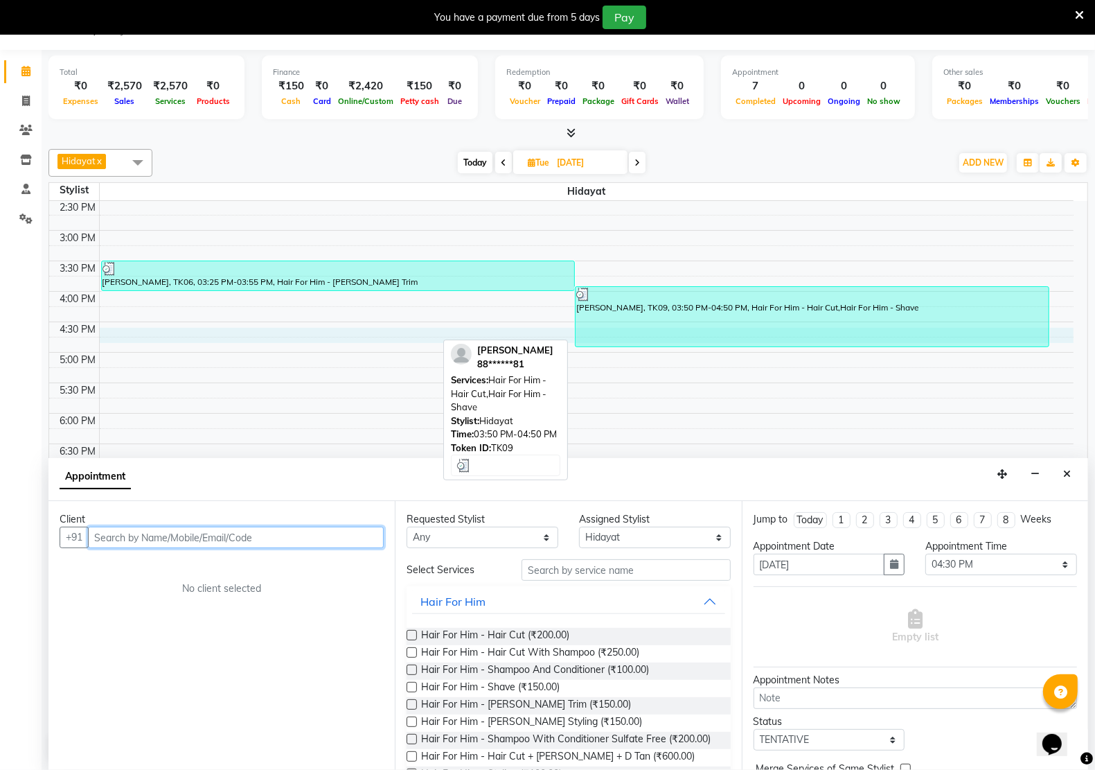
click at [683, 333] on div "wazid khan, TK09, 03:50 PM-04:50 PM, Hair For Him - Hair Cut,Hair For Him - Sha…" at bounding box center [812, 317] width 473 height 60
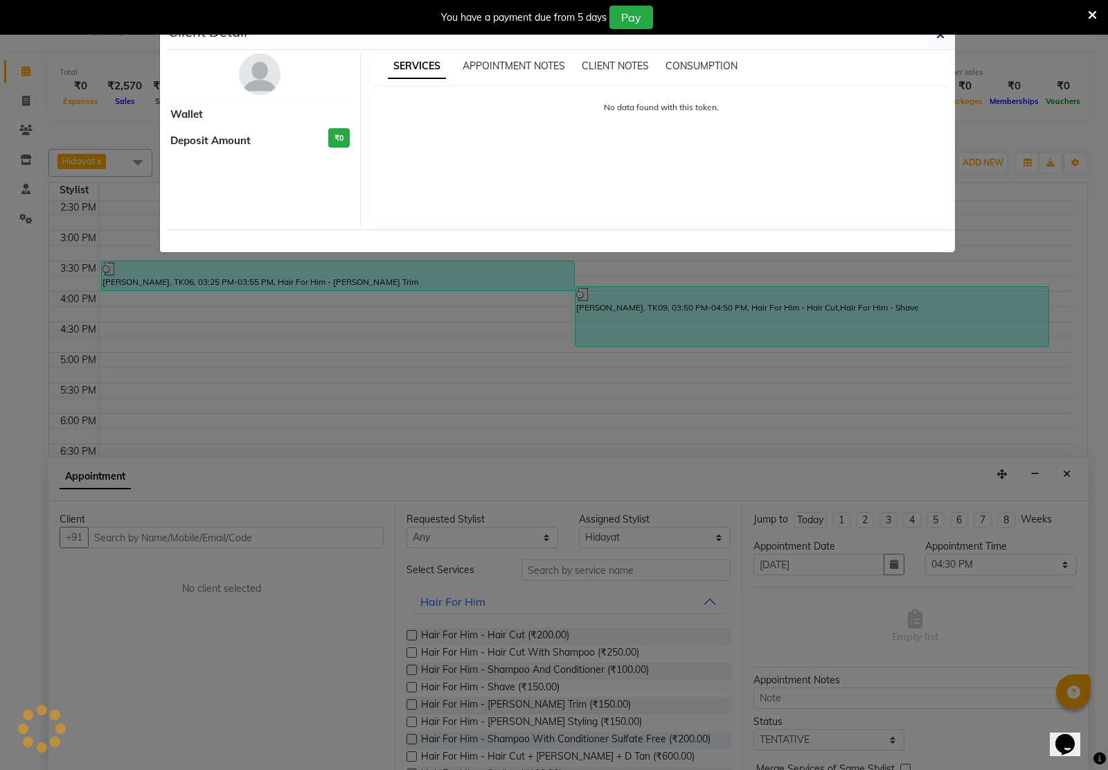
select select "3"
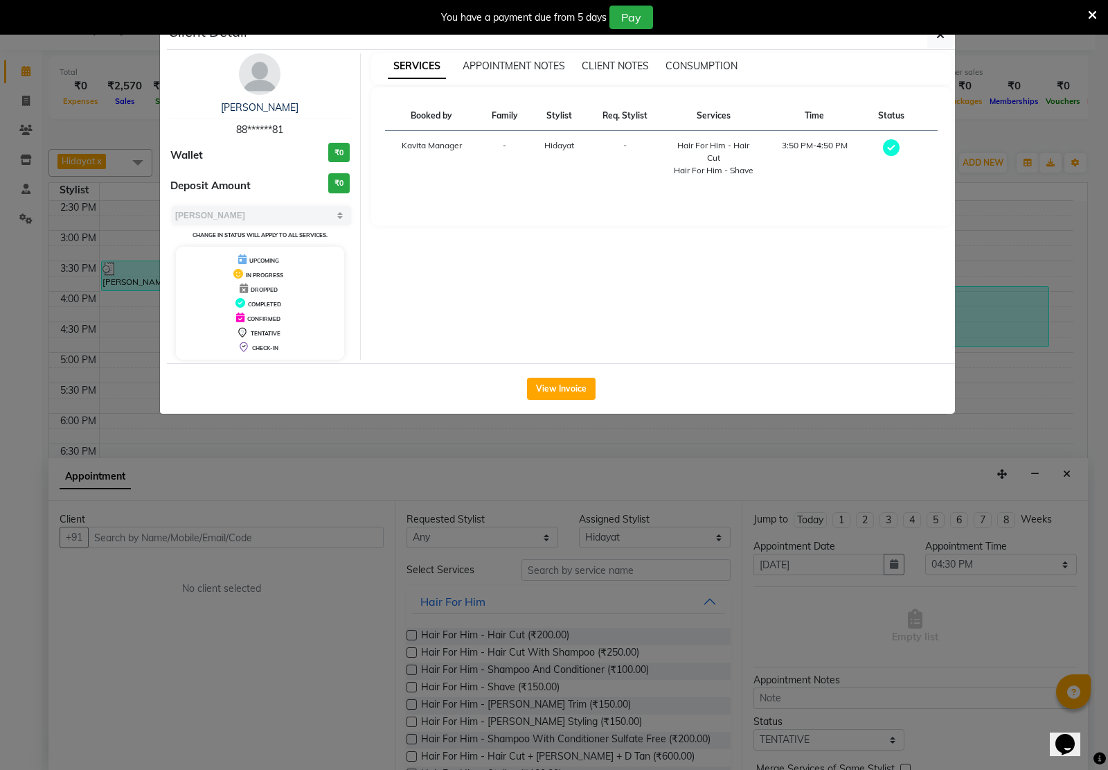
click at [1013, 198] on ngb-modal-window "Client Detail wazid khan 88******81 Wallet ₹0 Deposit Amount ₹0 Select MARK DON…" at bounding box center [554, 385] width 1108 height 770
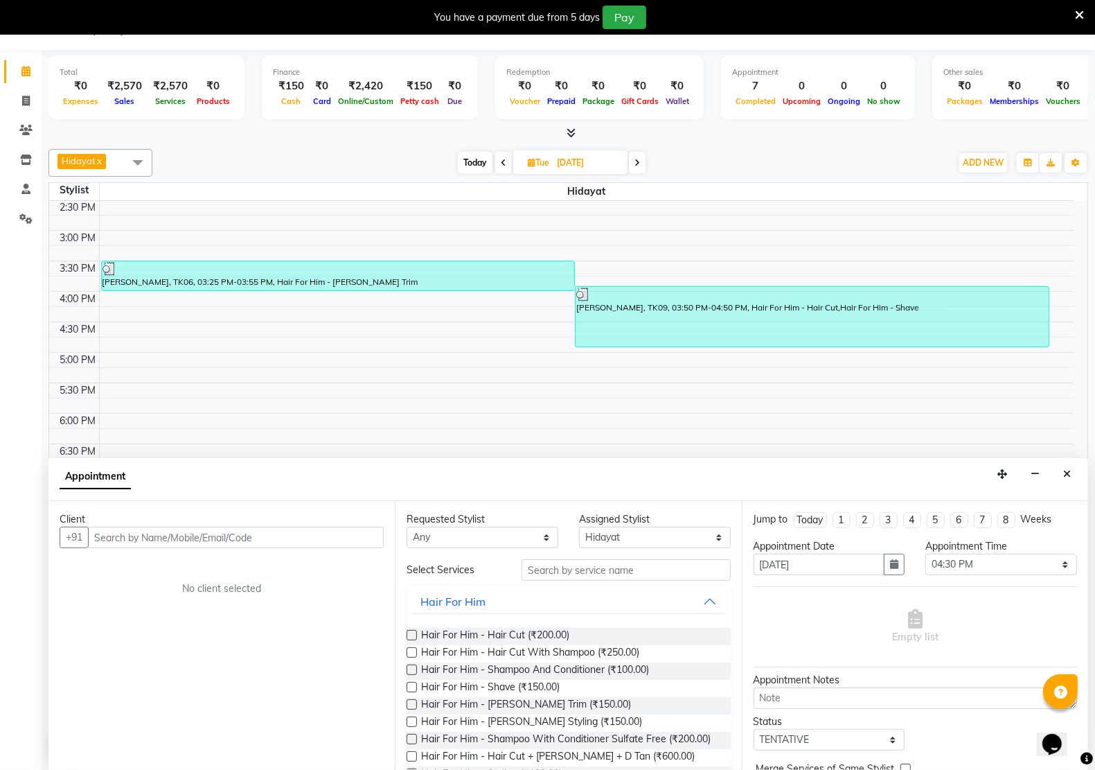
click at [565, 127] on span at bounding box center [568, 133] width 15 height 15
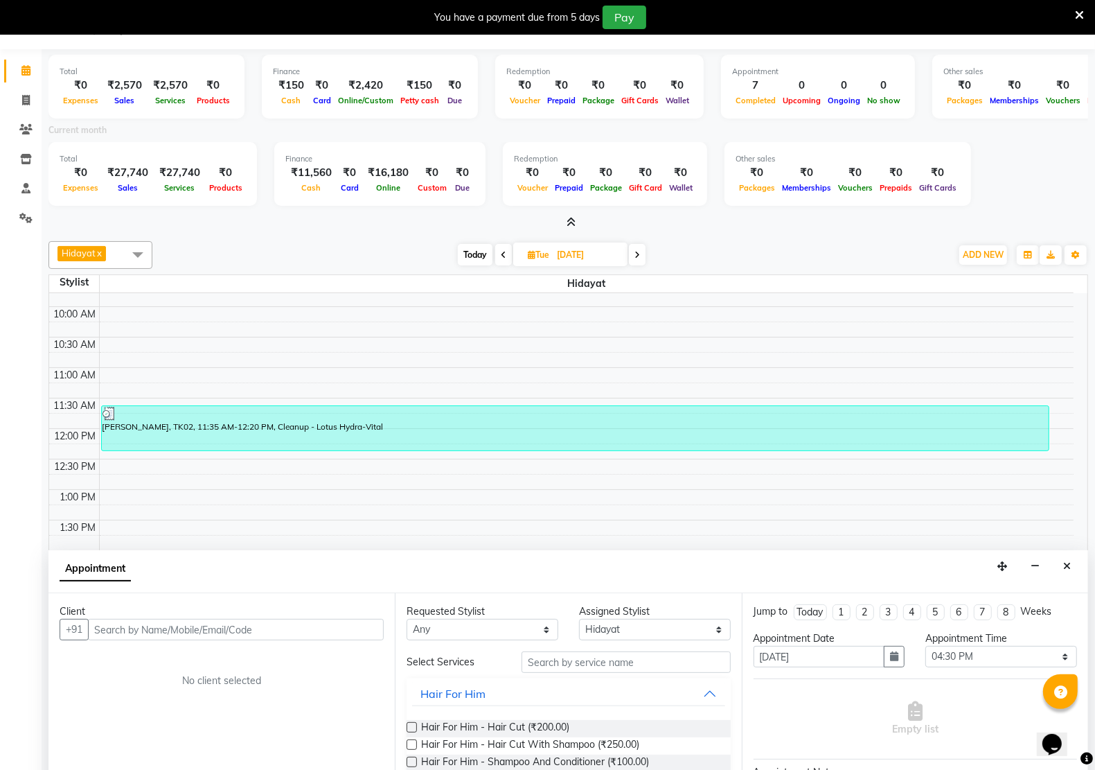
scroll to position [51, 0]
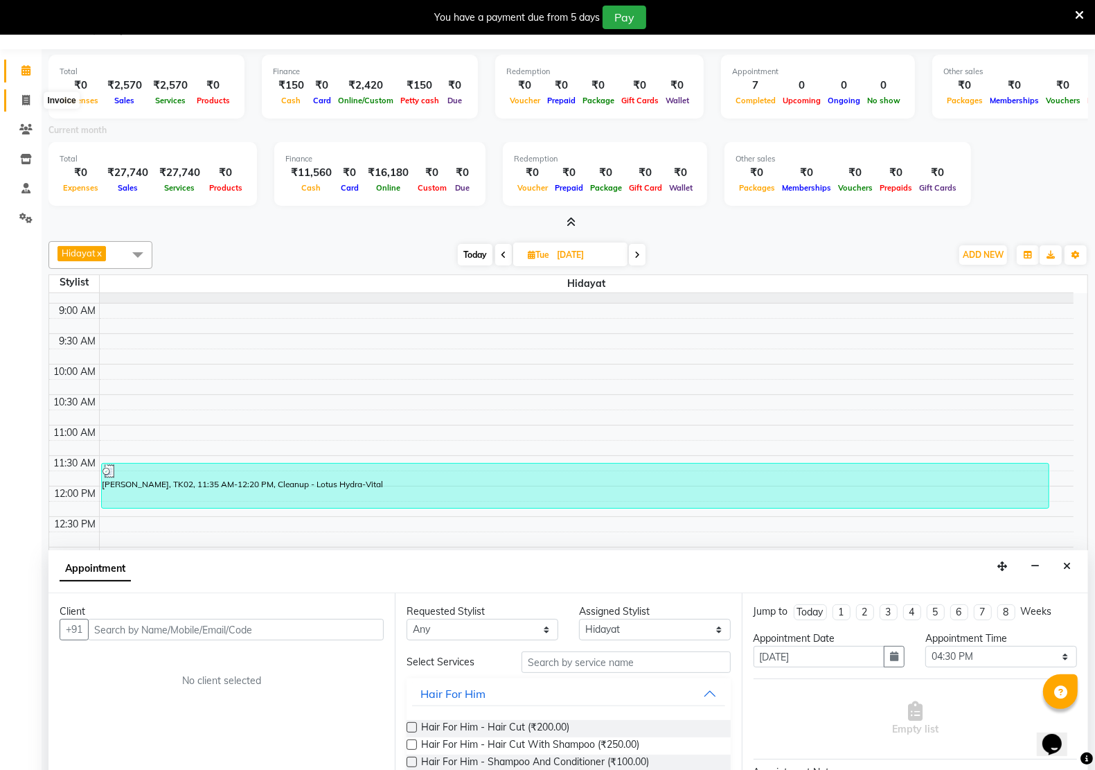
click at [21, 98] on span at bounding box center [26, 101] width 24 height 16
select select "service"
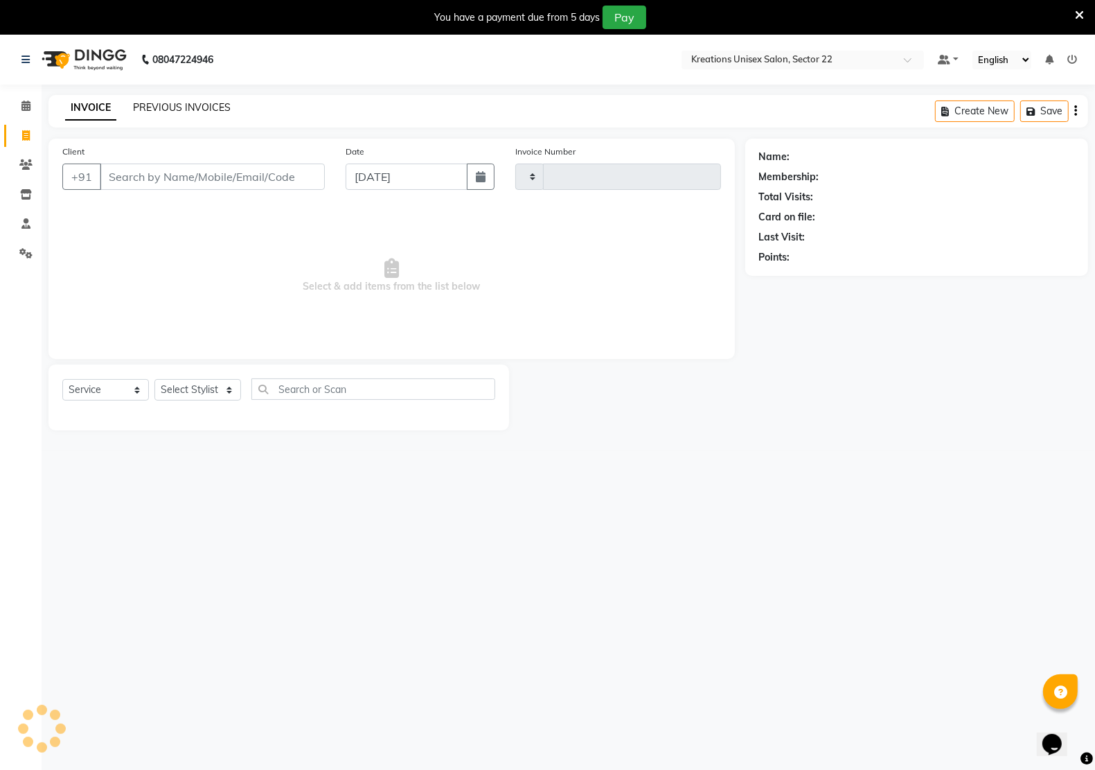
click at [189, 112] on div "PREVIOUS INVOICES" at bounding box center [182, 107] width 98 height 15
type input "2677"
select select "6170"
click at [156, 106] on link "PREVIOUS INVOICES" at bounding box center [182, 107] width 98 height 12
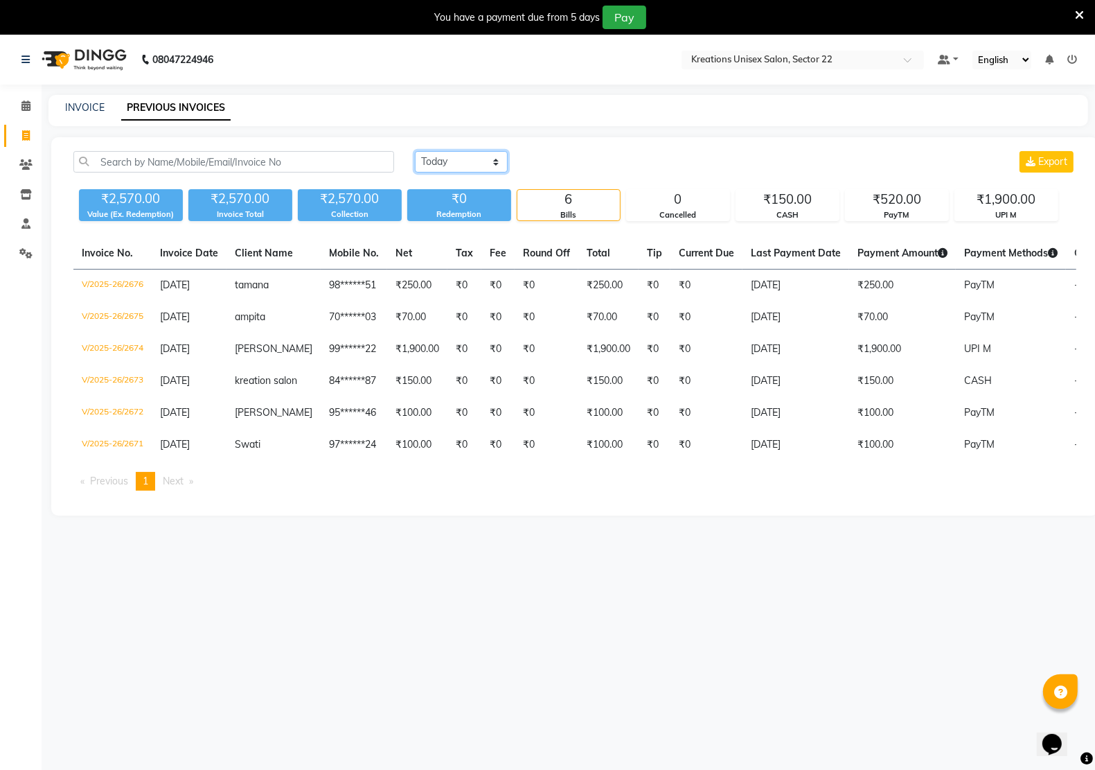
click at [494, 160] on select "Today Yesterday Custom Range" at bounding box center [461, 161] width 93 height 21
select select "range"
click at [415, 151] on select "Today Yesterday Custom Range" at bounding box center [461, 161] width 93 height 21
click at [556, 159] on input "04-09-2025" at bounding box center [574, 161] width 97 height 19
select select "9"
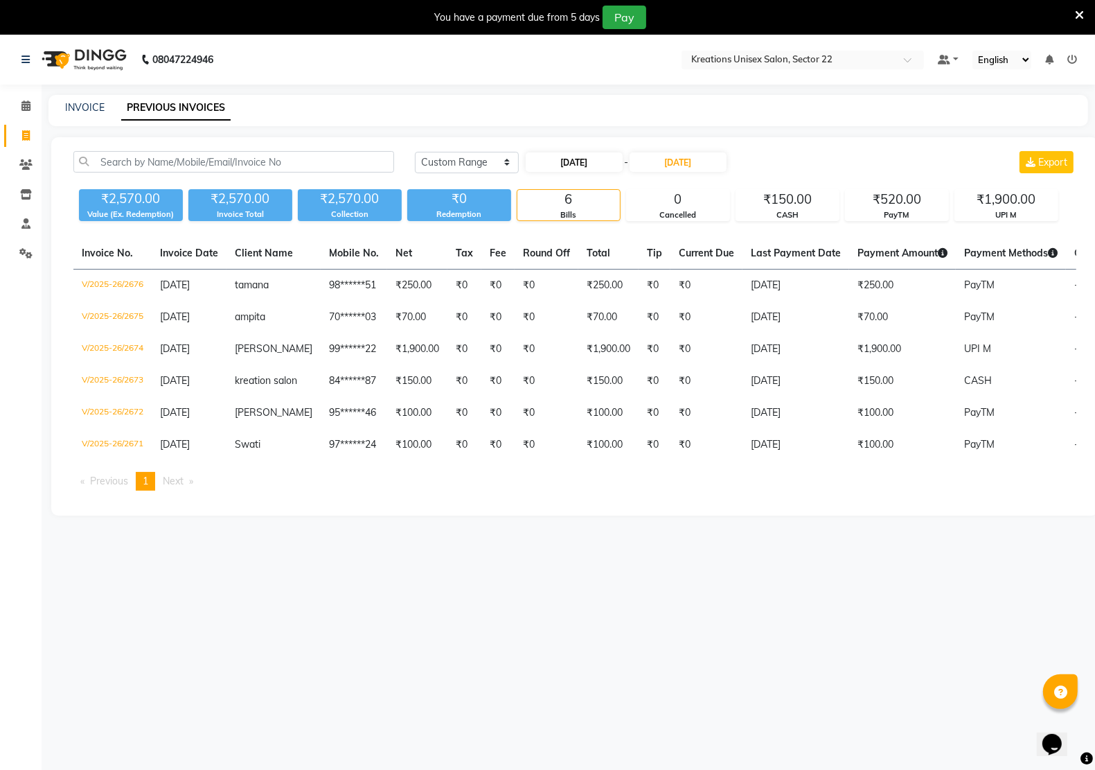
select select "2025"
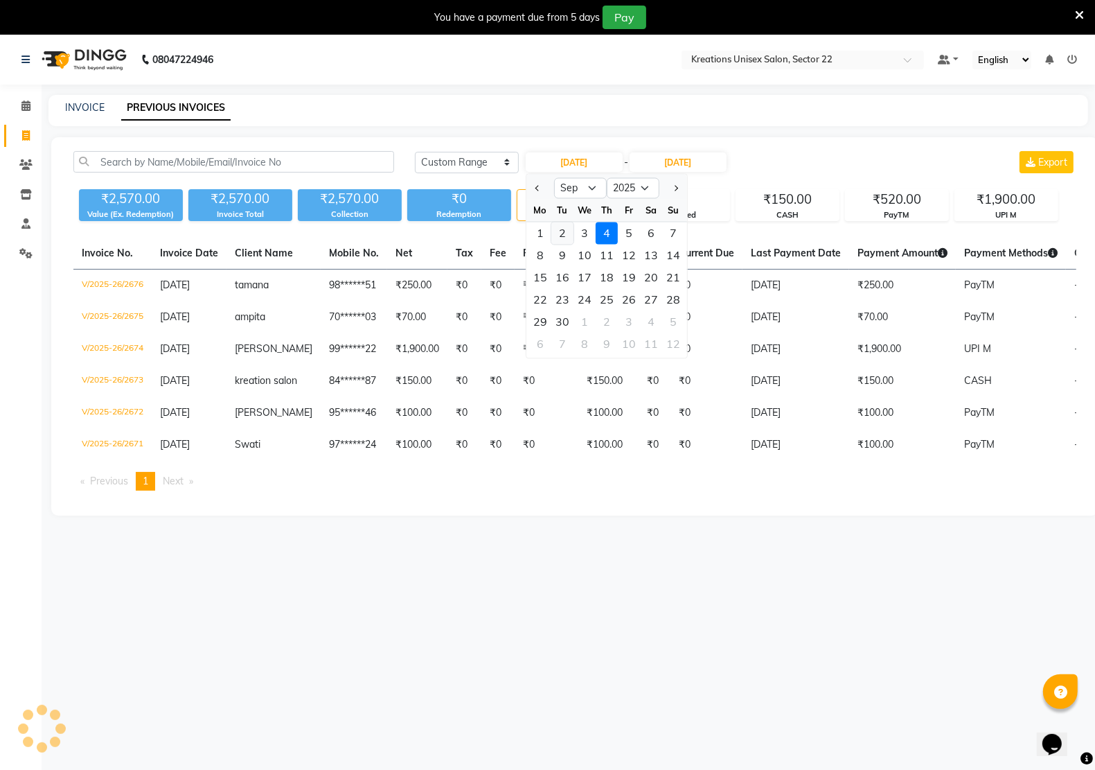
drag, startPoint x: 560, startPoint y: 237, endPoint x: 603, endPoint y: 191, distance: 62.7
click at [561, 236] on div "2" at bounding box center [562, 233] width 22 height 22
type input "[DATE]"
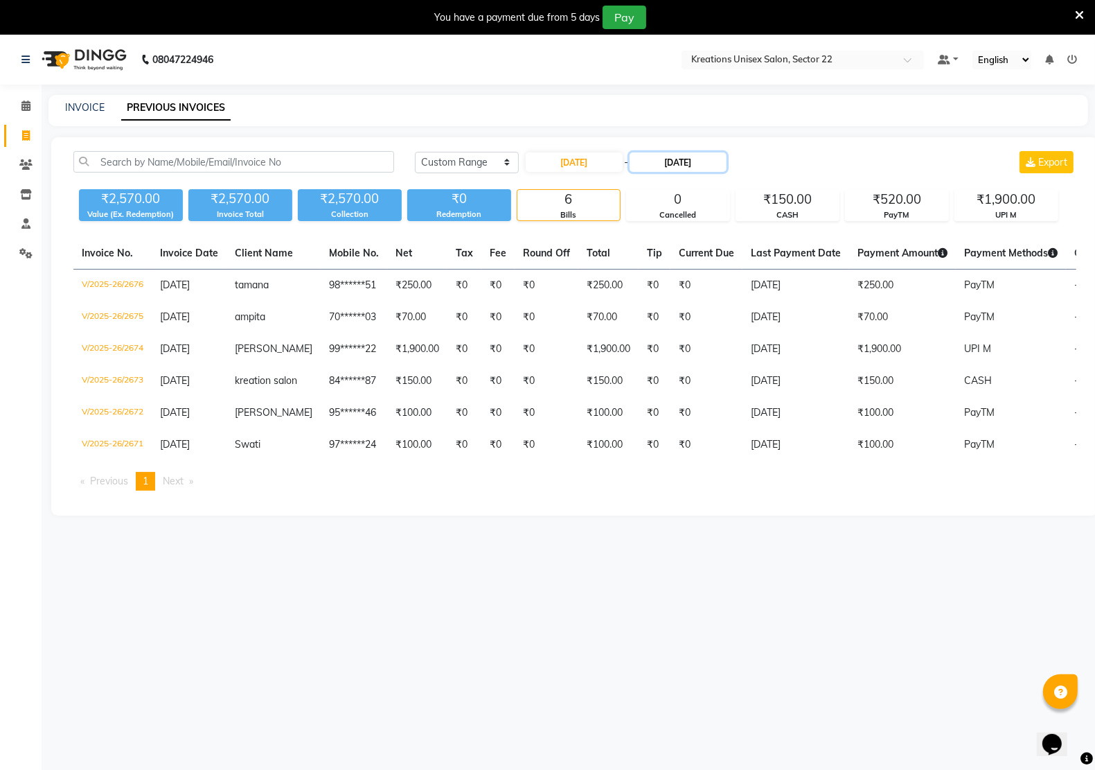
click at [668, 160] on input "04-09-2025" at bounding box center [678, 161] width 97 height 19
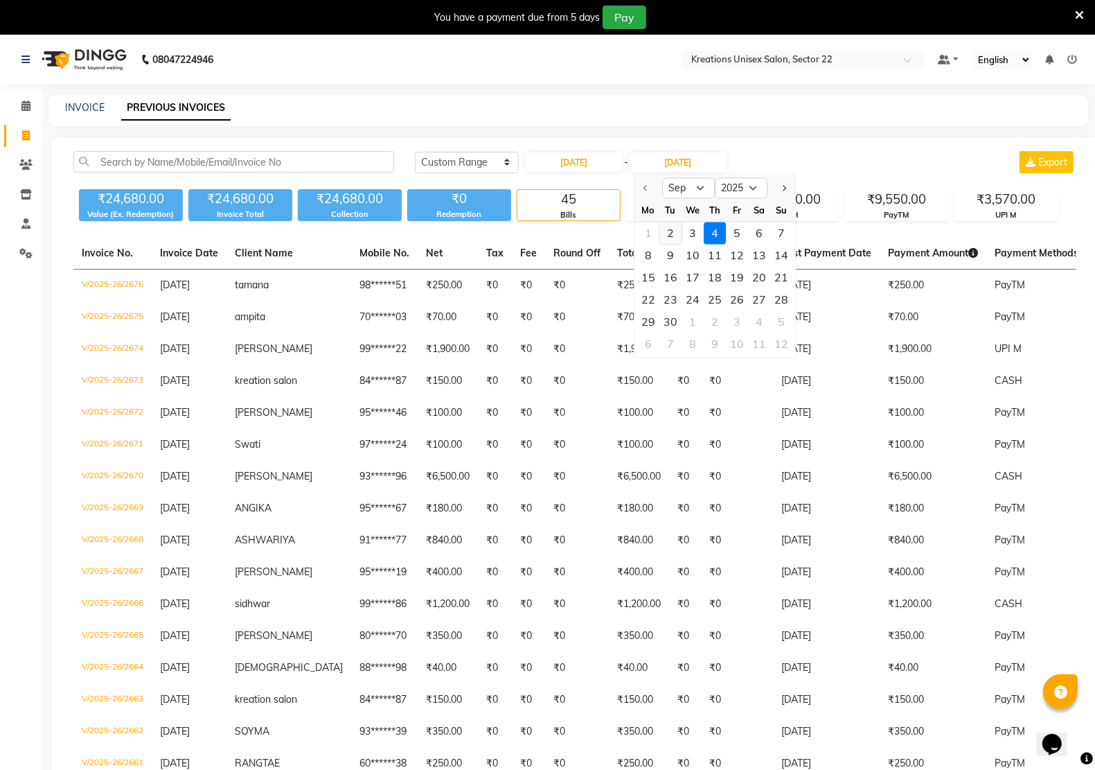
click at [670, 232] on div "2" at bounding box center [670, 233] width 22 height 22
type input "[DATE]"
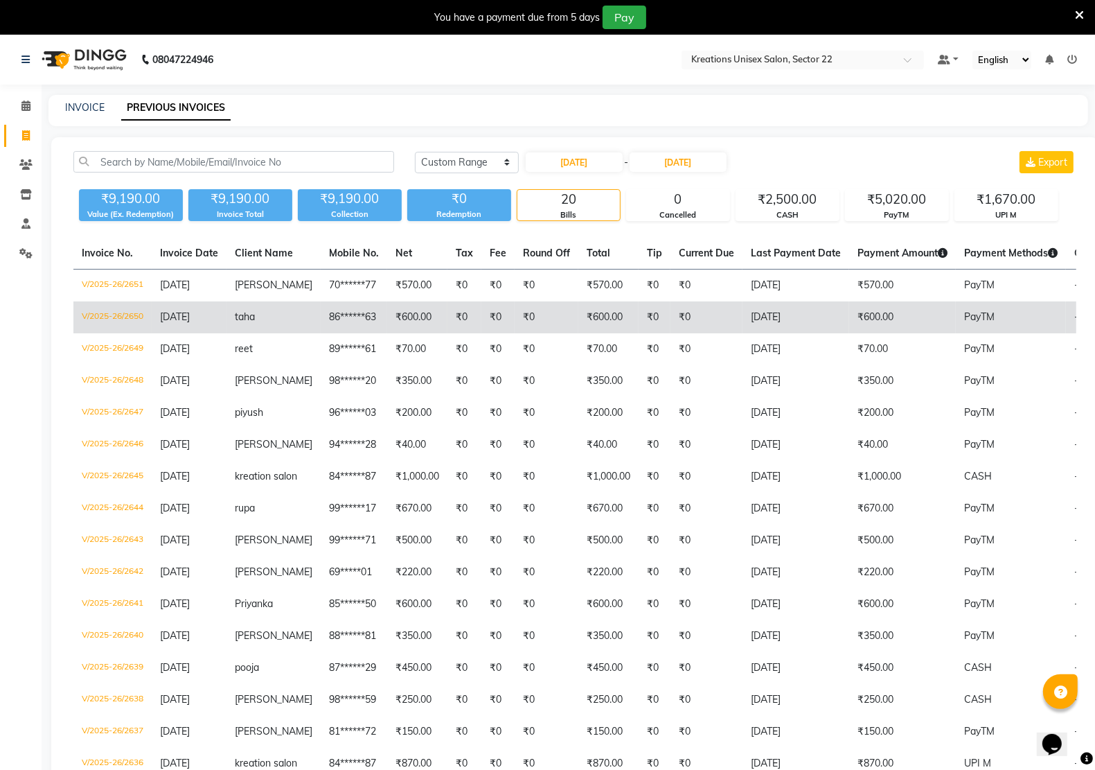
click at [861, 319] on td "₹600.00" at bounding box center [902, 317] width 107 height 32
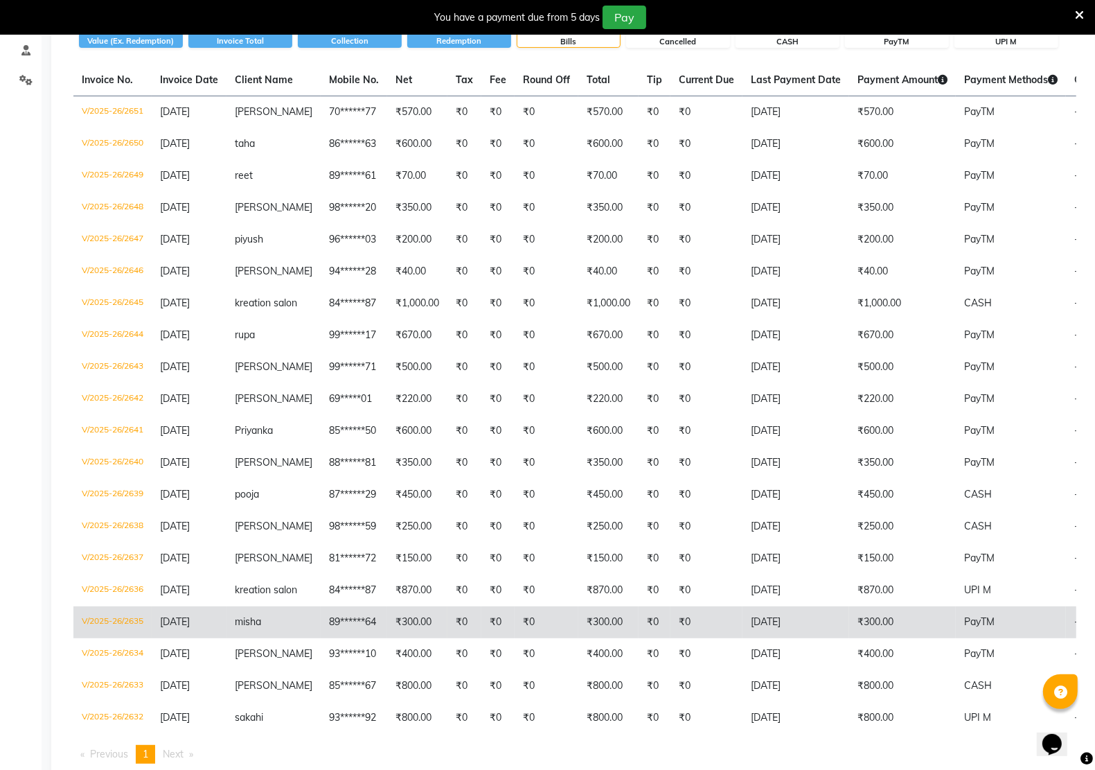
scroll to position [258, 0]
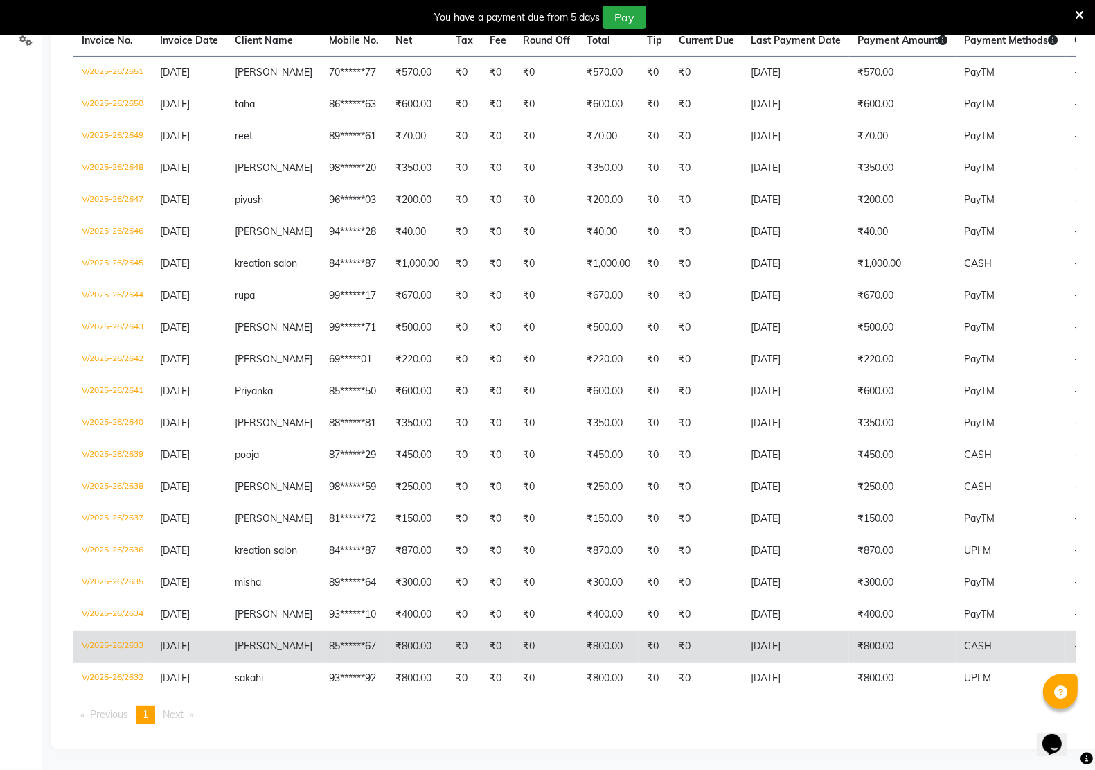
click at [258, 639] on span "[PERSON_NAME]" at bounding box center [274, 645] width 78 height 12
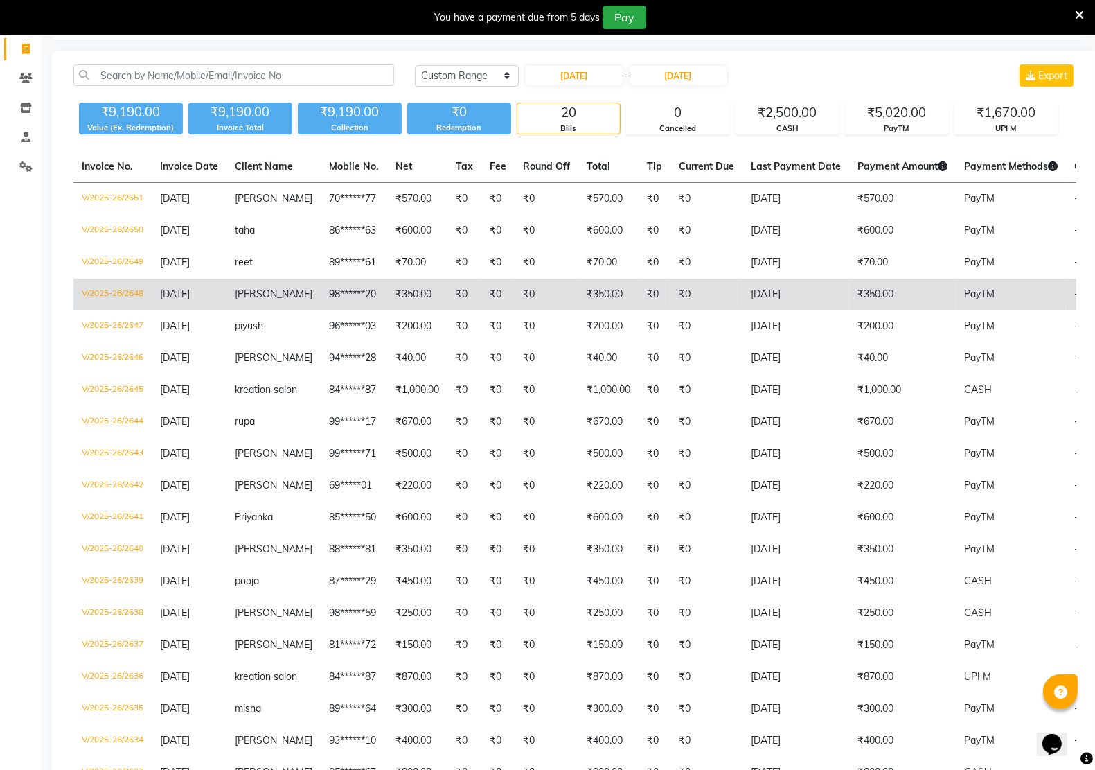
scroll to position [0, 0]
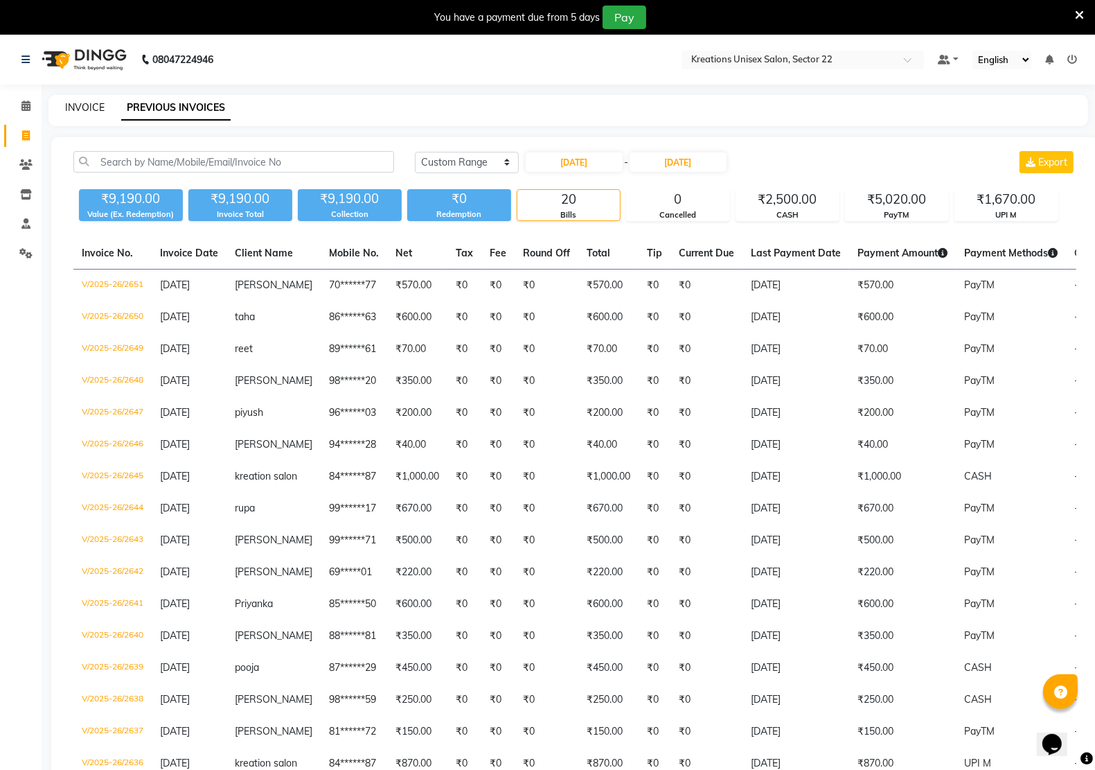
click at [81, 105] on link "INVOICE" at bounding box center [84, 107] width 39 height 12
select select "service"
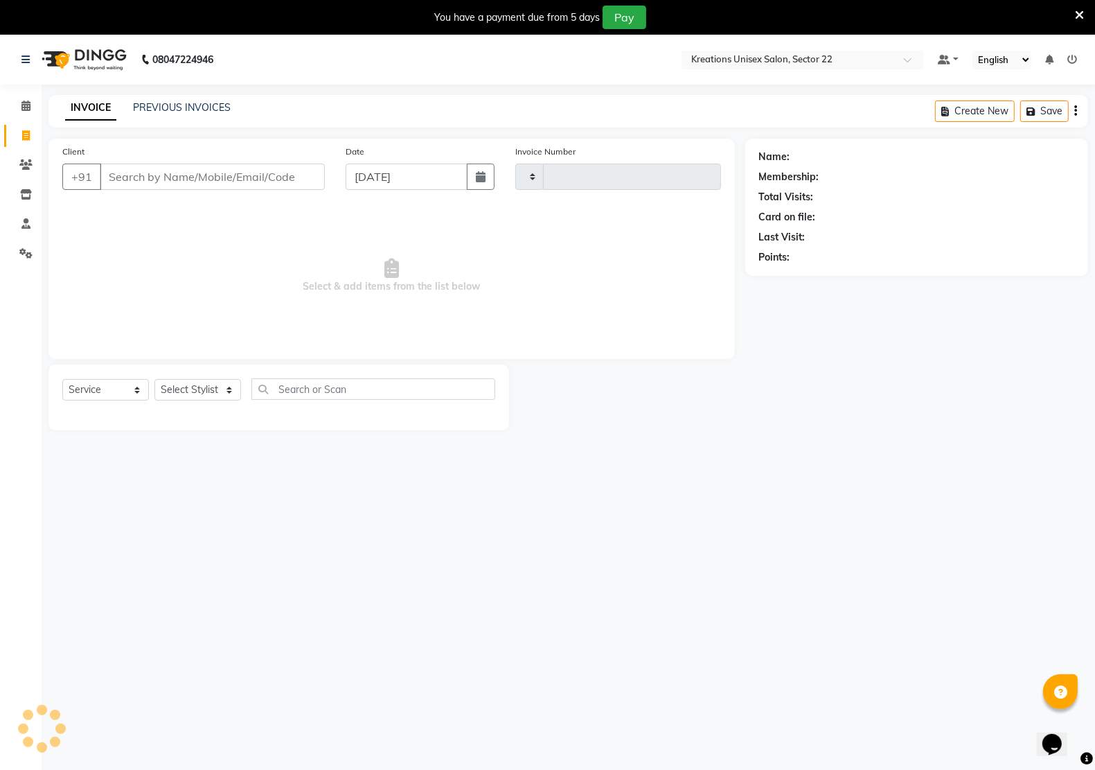
scroll to position [35, 0]
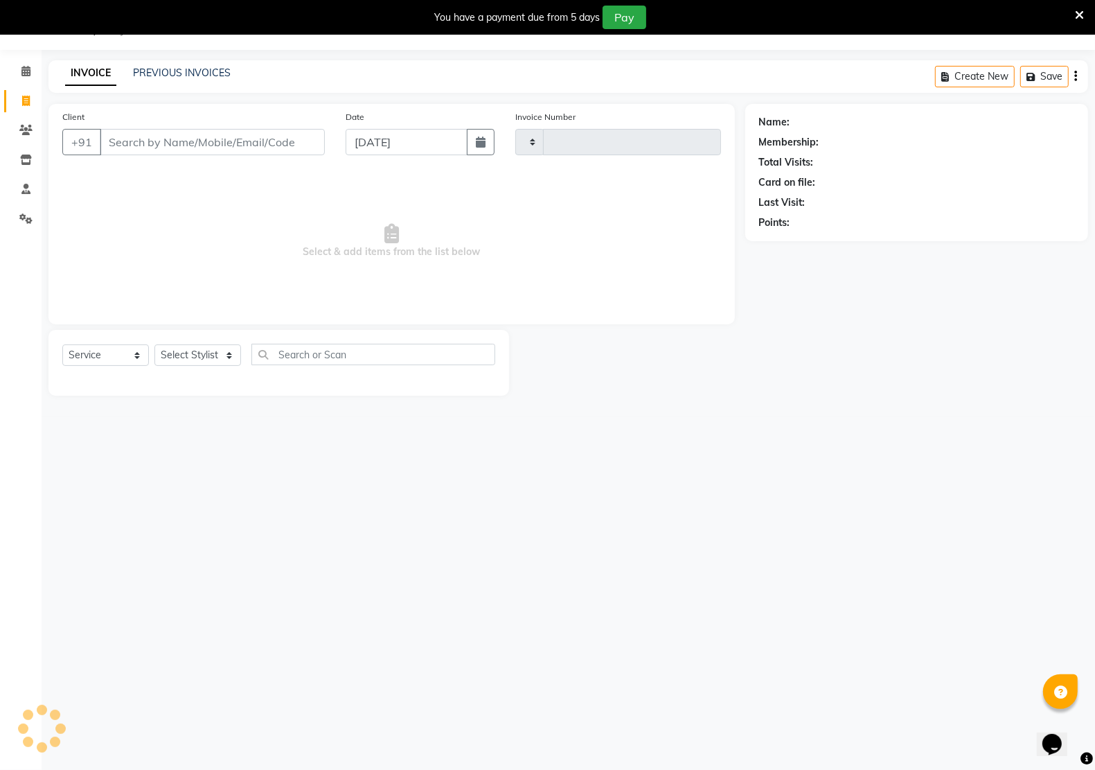
type input "2677"
select select "6170"
click at [196, 69] on link "PREVIOUS INVOICES" at bounding box center [182, 72] width 98 height 12
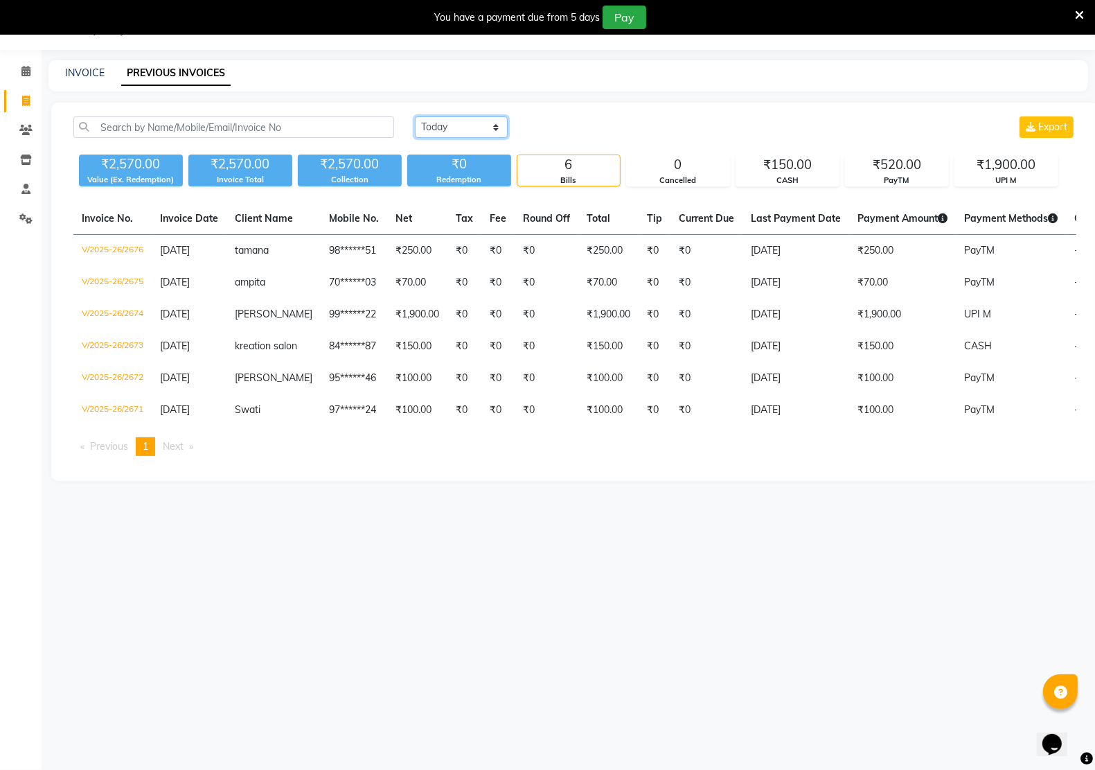
click at [499, 130] on select "Today Yesterday Custom Range" at bounding box center [461, 126] width 93 height 21
select select "range"
click at [415, 116] on select "Today Yesterday Custom Range" at bounding box center [461, 126] width 93 height 21
drag, startPoint x: 559, startPoint y: 129, endPoint x: 559, endPoint y: 136, distance: 7.6
click at [559, 130] on input "04-09-2025" at bounding box center [574, 127] width 97 height 19
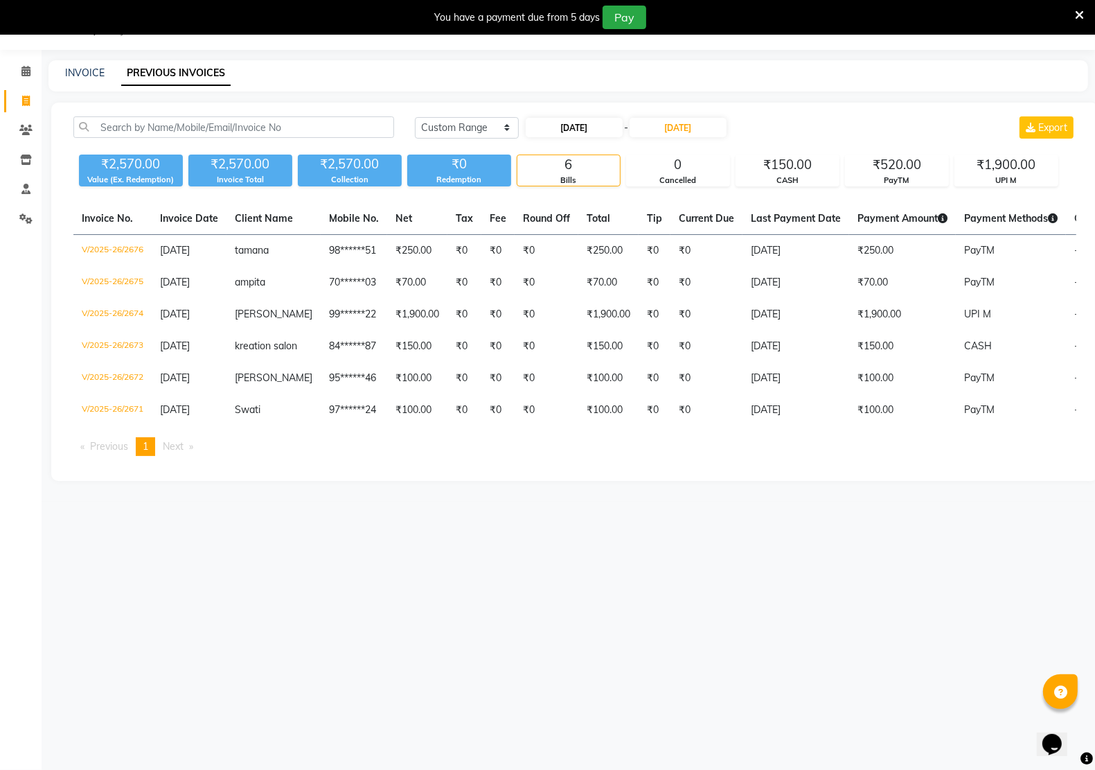
select select "9"
select select "2025"
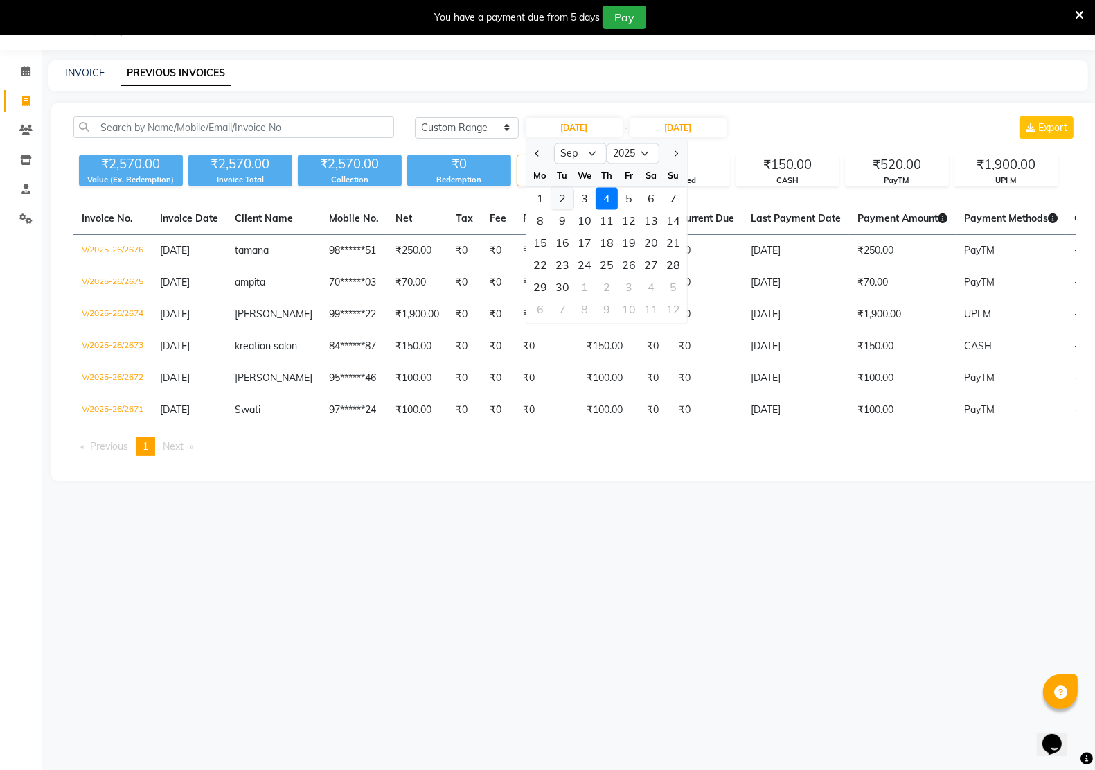
click at [565, 198] on div "2" at bounding box center [562, 199] width 22 height 22
type input "[DATE]"
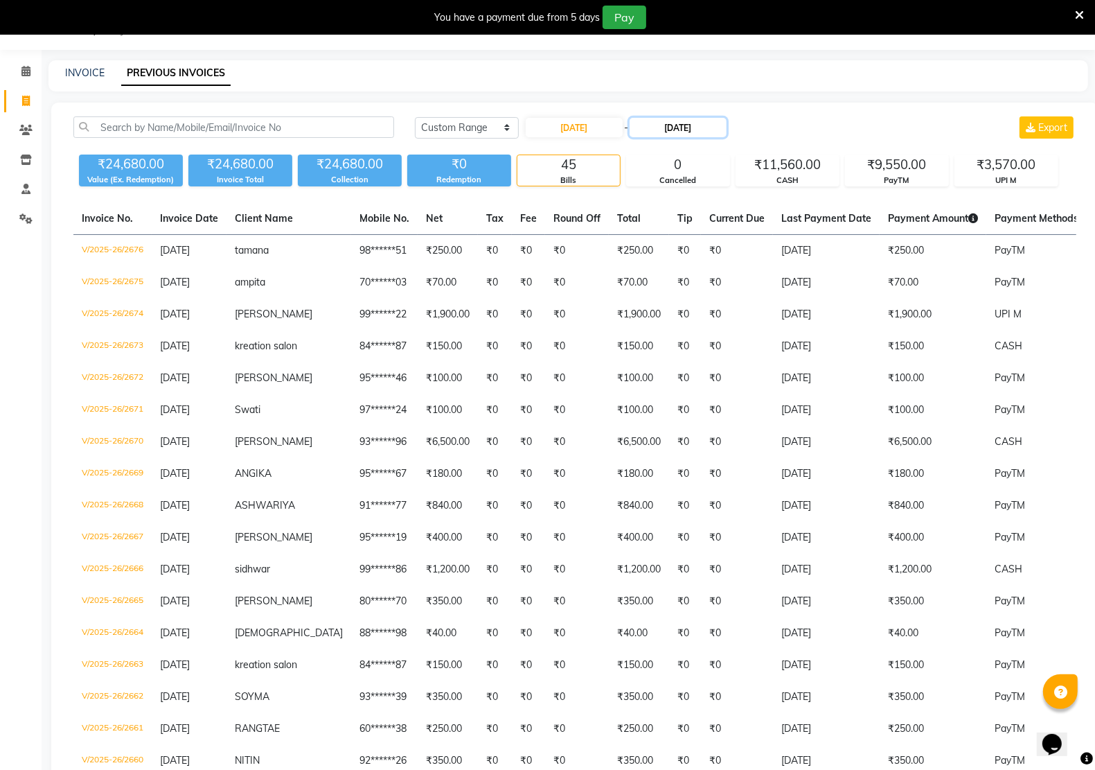
click at [669, 127] on input "04-09-2025" at bounding box center [678, 127] width 97 height 19
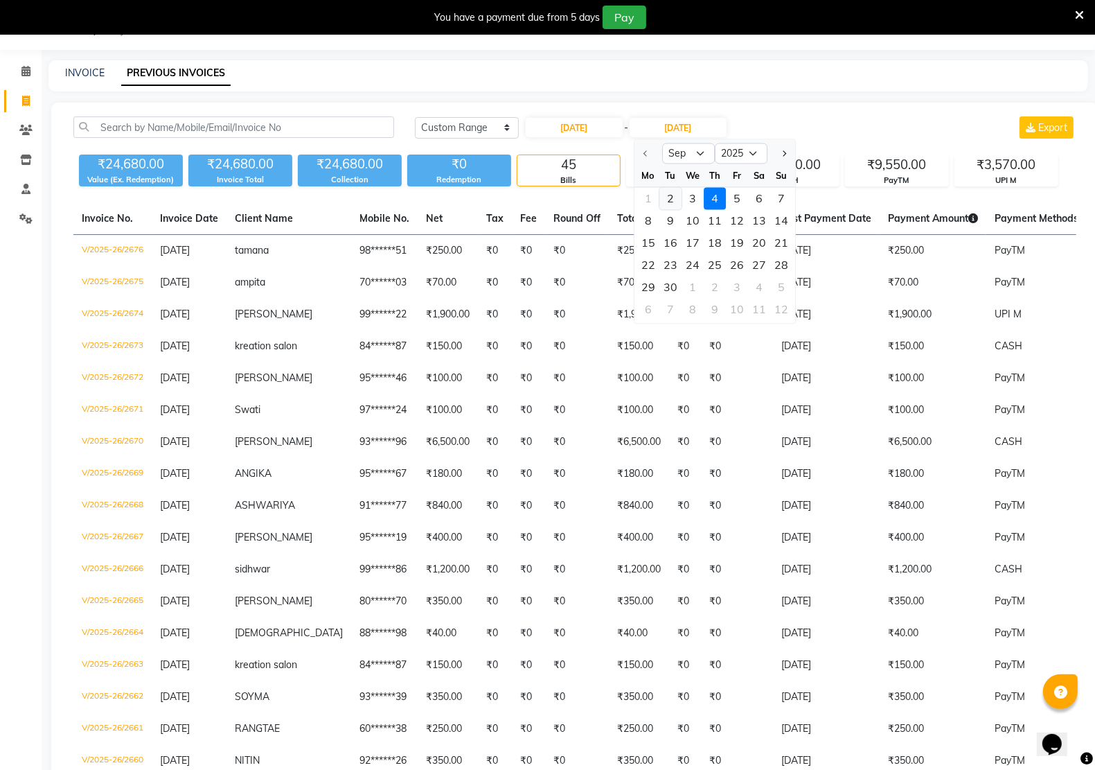
click at [672, 193] on div "2" at bounding box center [670, 199] width 22 height 22
type input "[DATE]"
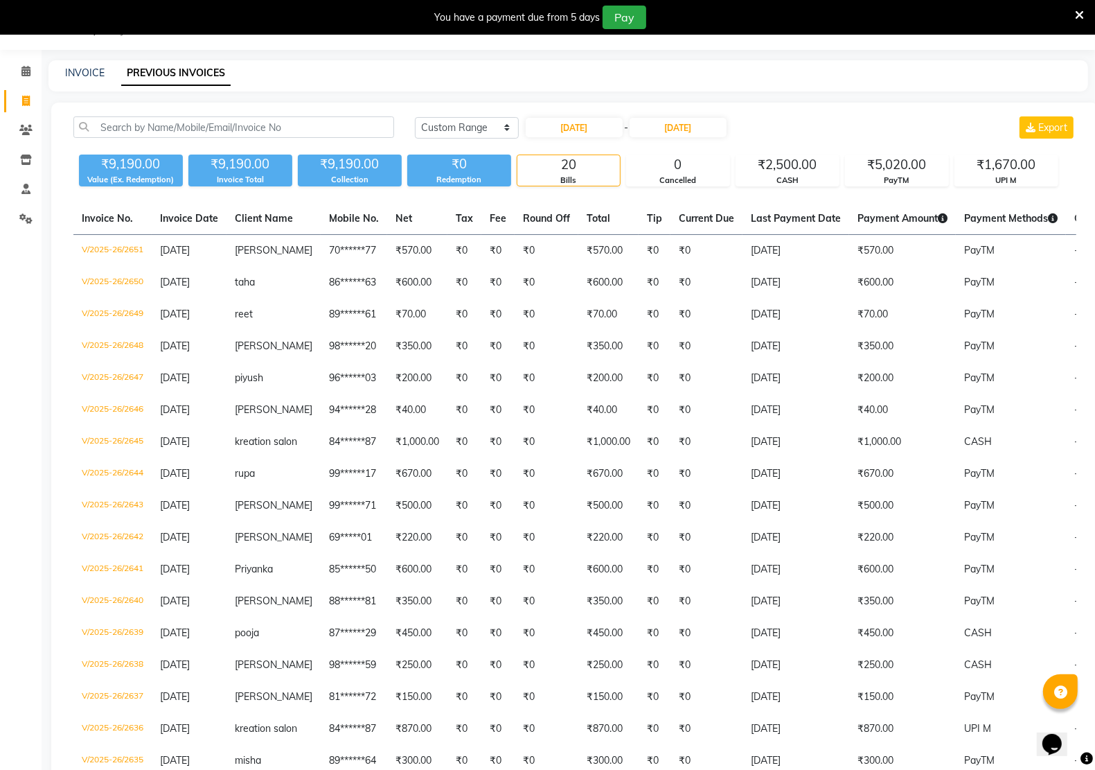
click at [64, 67] on div "INVOICE PREVIOUS INVOICES" at bounding box center [559, 73] width 1023 height 15
click at [94, 71] on link "INVOICE" at bounding box center [84, 72] width 39 height 12
select select "service"
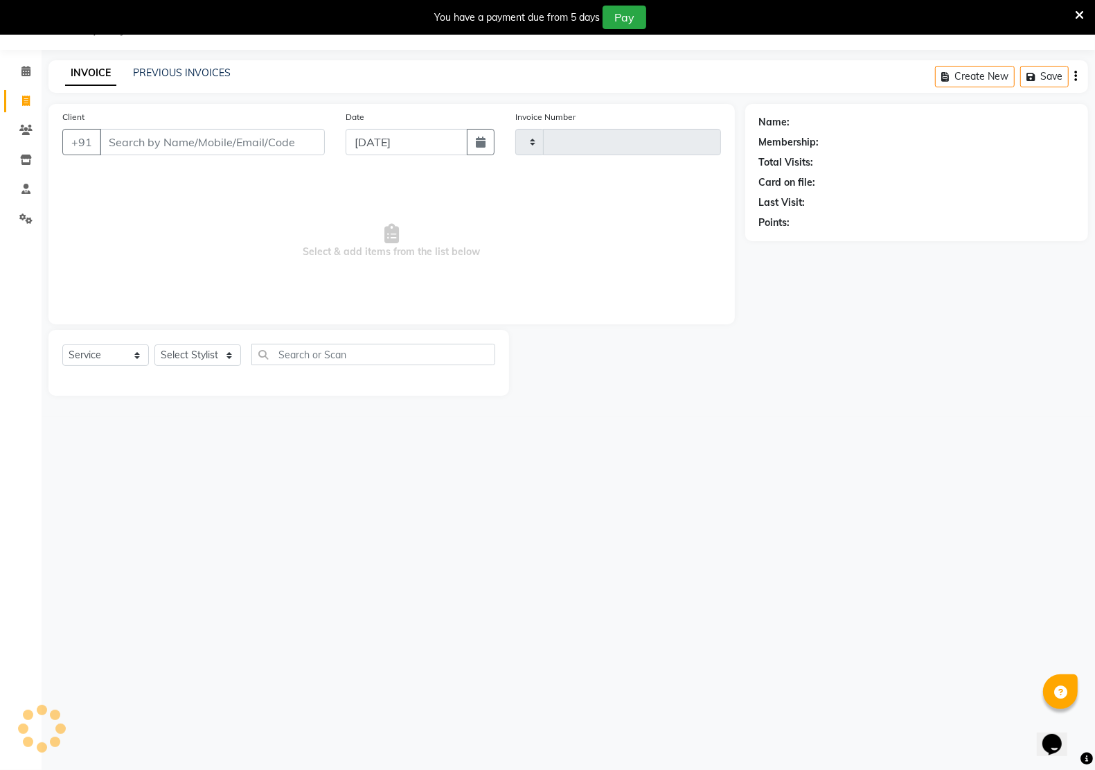
type input "2677"
select select "6170"
drag, startPoint x: 203, startPoint y: 147, endPoint x: 182, endPoint y: 178, distance: 37.5
click at [201, 148] on input "Client" at bounding box center [212, 142] width 225 height 26
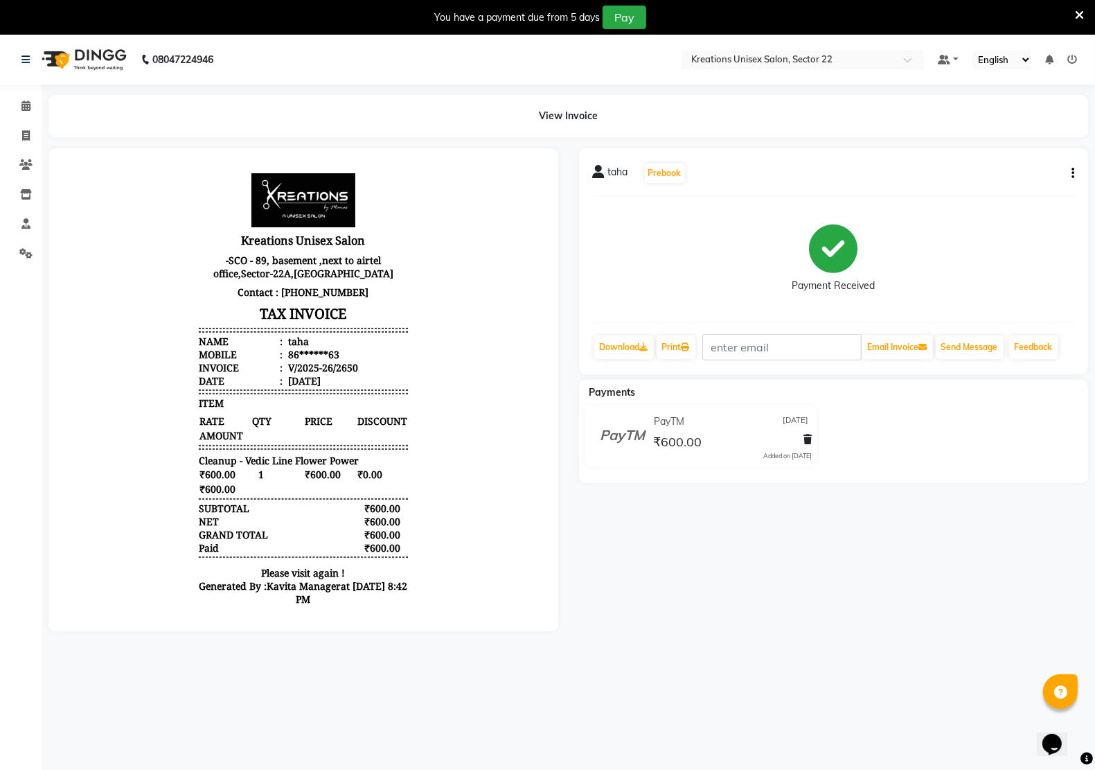
click at [1072, 173] on icon "button" at bounding box center [1073, 173] width 3 height 1
click at [1029, 172] on div "Edit Invoice" at bounding box center [1016, 173] width 69 height 17
select select "service"
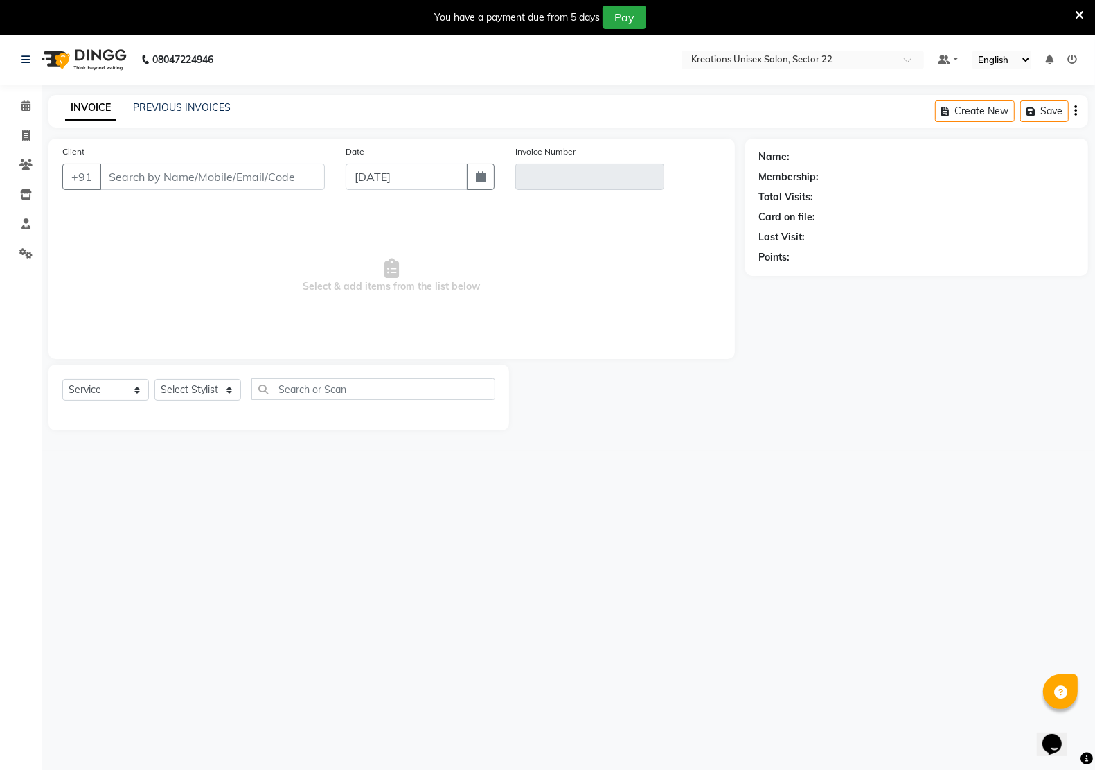
type input "86******63"
type input "V/2025-26/2650"
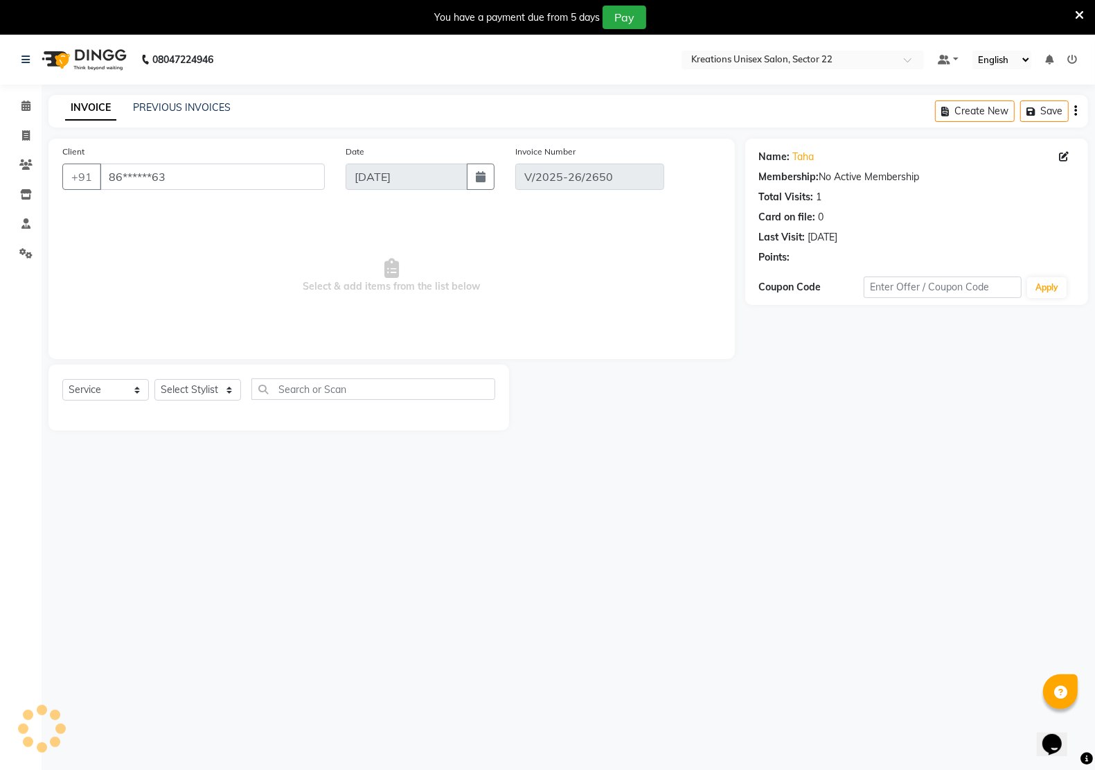
type input "[DATE]"
select select "select"
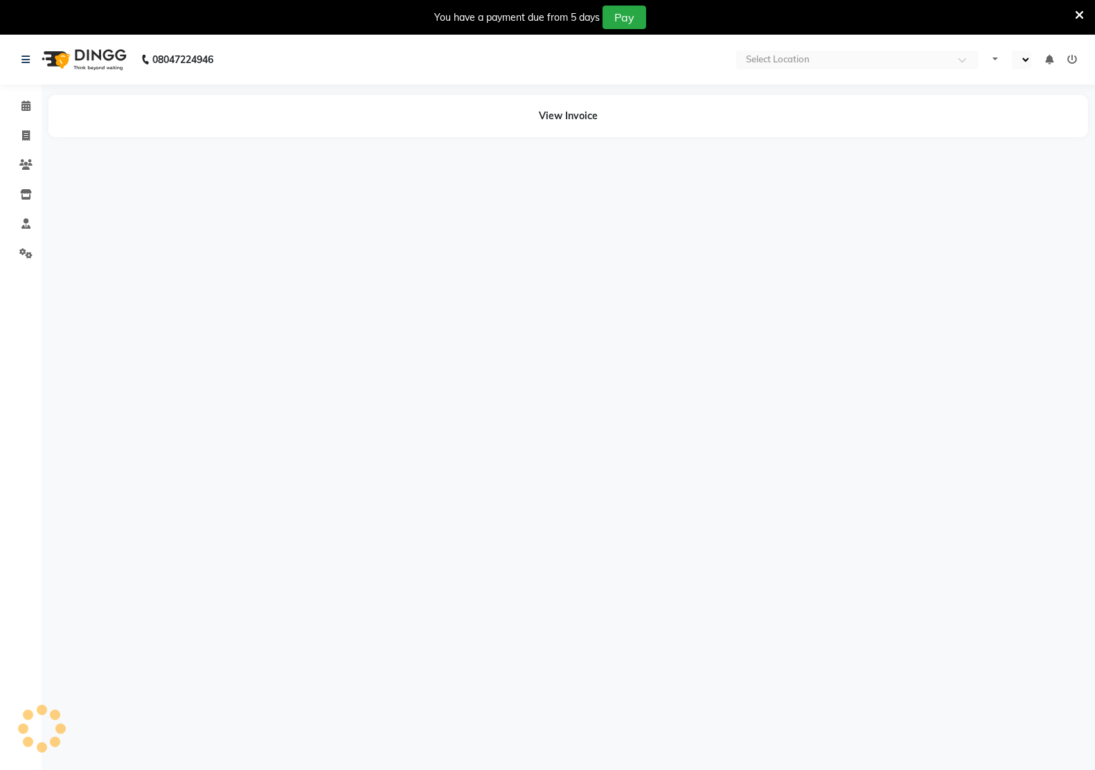
select select "en"
